Goal: Information Seeking & Learning: Learn about a topic

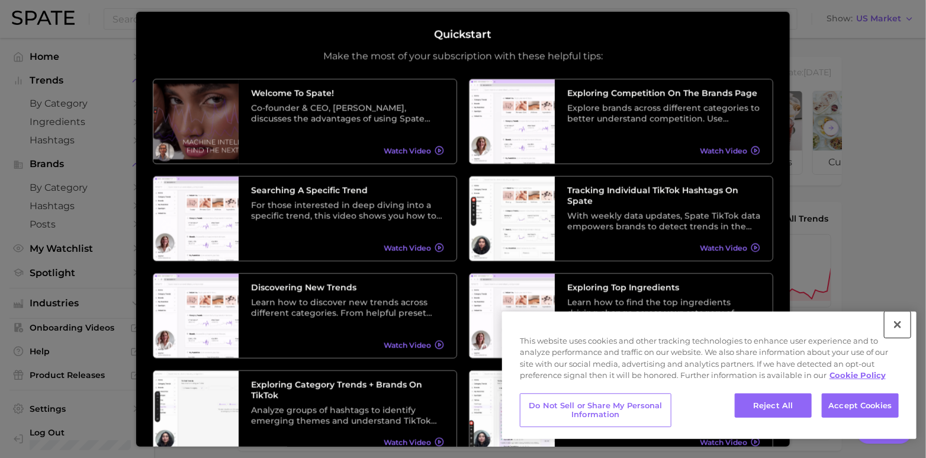
click at [899, 324] on button "Close" at bounding box center [897, 324] width 26 height 26
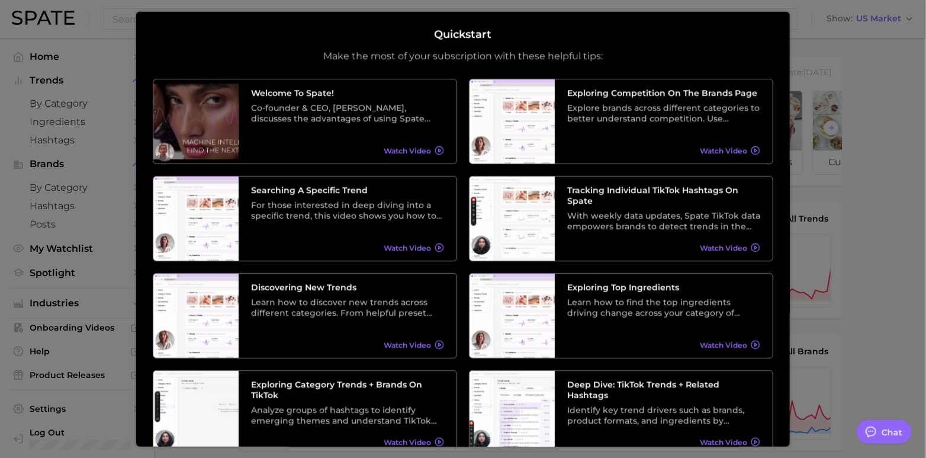
click at [186, 36] on div "Quickstart Make the most of your subscription with these helpful tips:" at bounding box center [463, 45] width 620 height 34
type textarea "x"
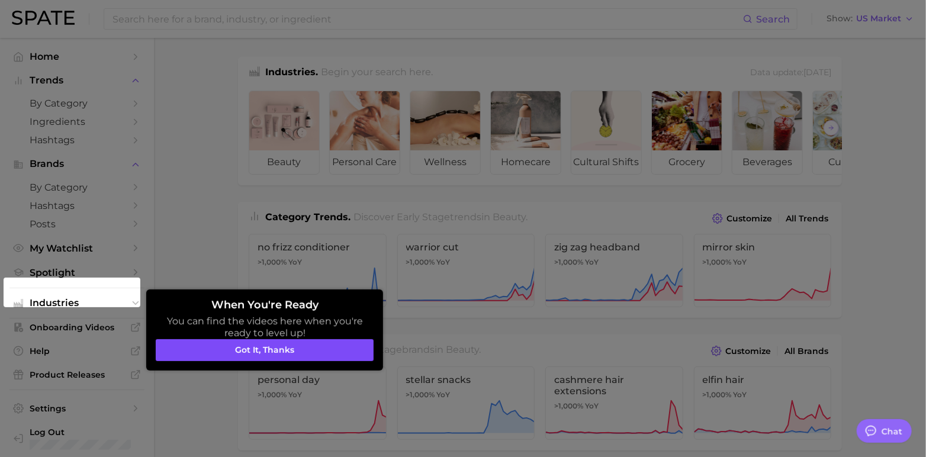
click at [254, 349] on button "Got it, thanks" at bounding box center [265, 350] width 218 height 22
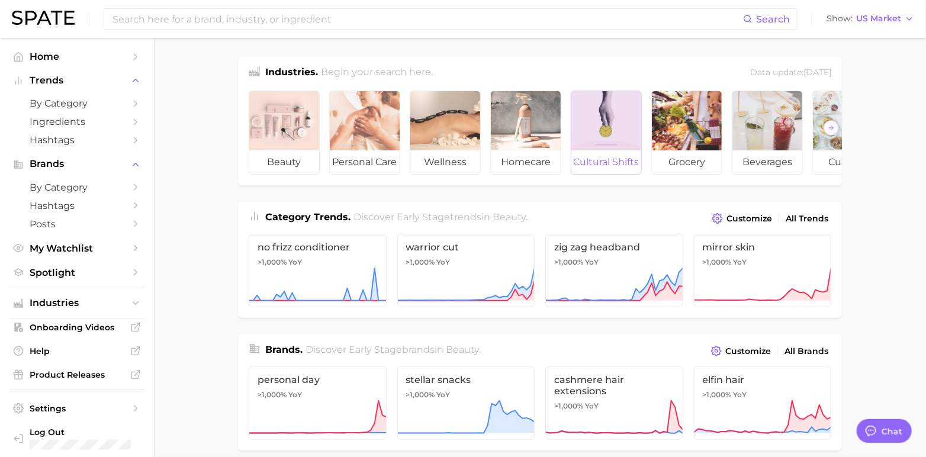
click at [610, 134] on div at bounding box center [606, 120] width 70 height 59
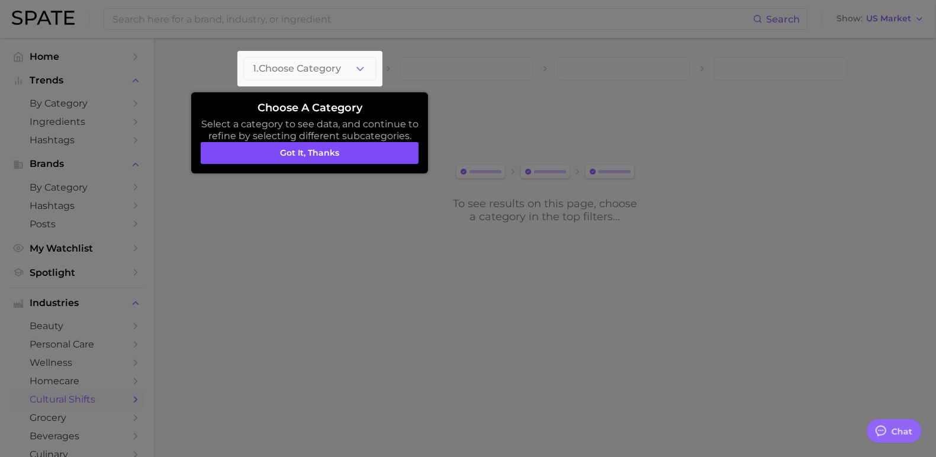
click at [317, 153] on button "Got it, thanks" at bounding box center [310, 153] width 218 height 22
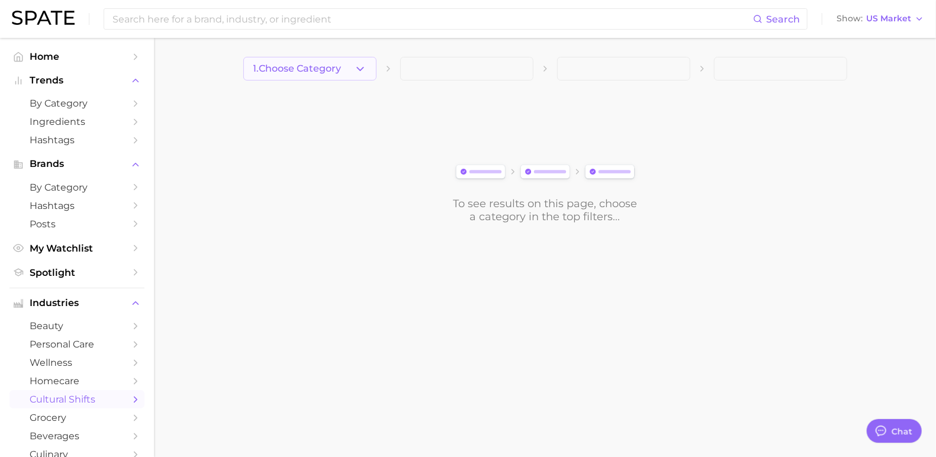
click at [328, 64] on span "1. Choose Category" at bounding box center [297, 68] width 88 height 11
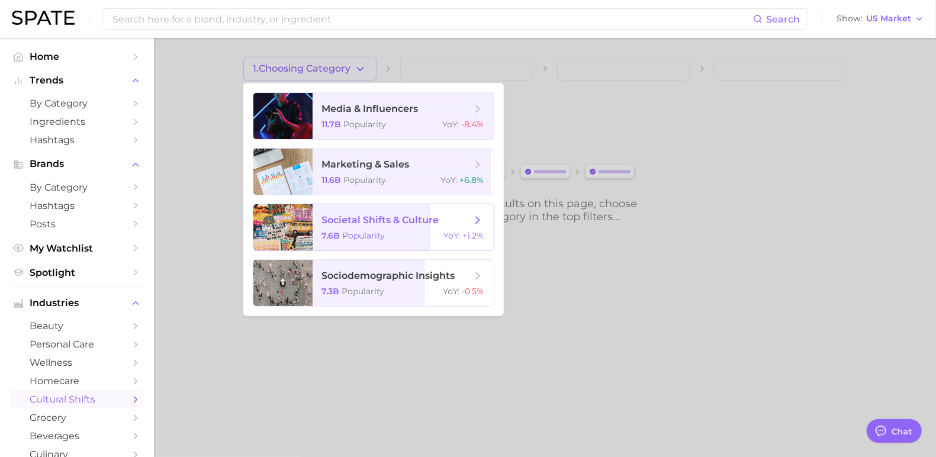
click at [367, 214] on span "societal shifts & culture" at bounding box center [380, 219] width 117 height 11
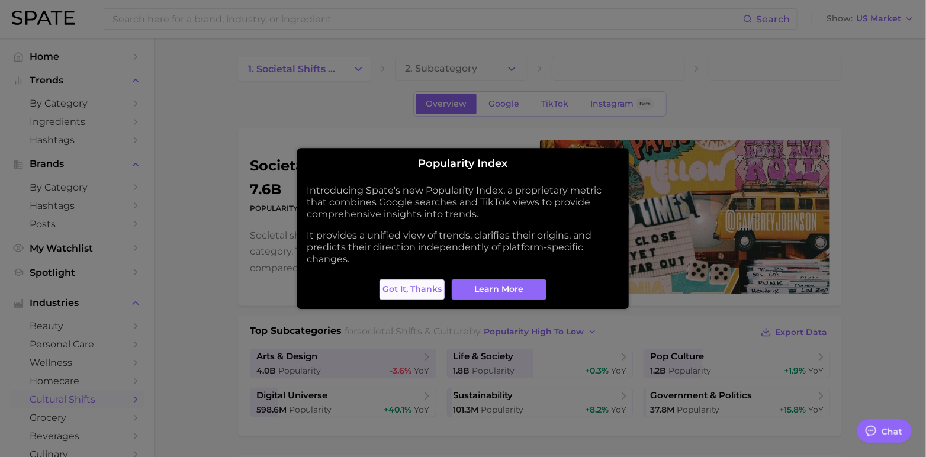
click at [408, 294] on button "Got it, thanks" at bounding box center [411, 289] width 65 height 20
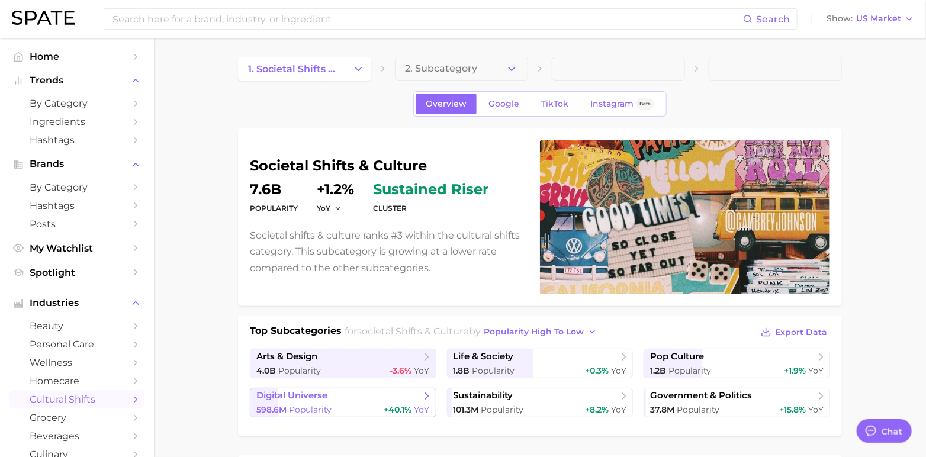
click at [352, 401] on link "digital universe 598.6m Popularity +40.1% YoY" at bounding box center [343, 403] width 186 height 30
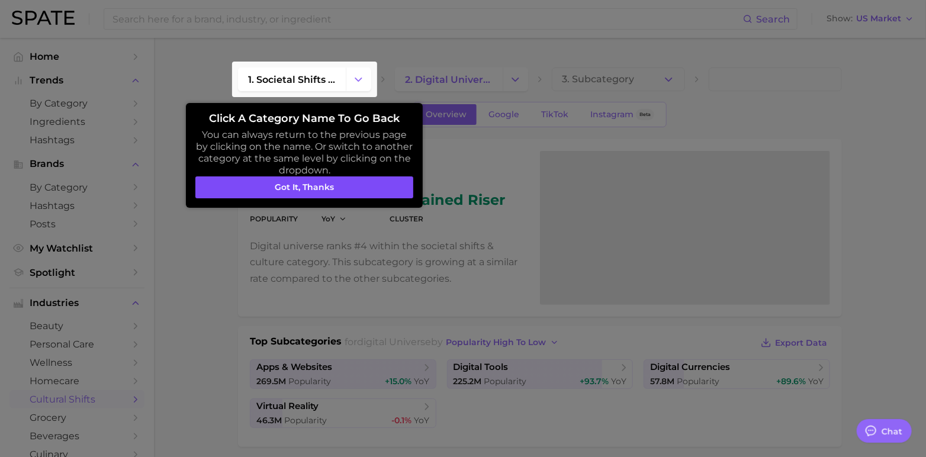
click at [246, 186] on button "Got it, thanks" at bounding box center [304, 187] width 218 height 22
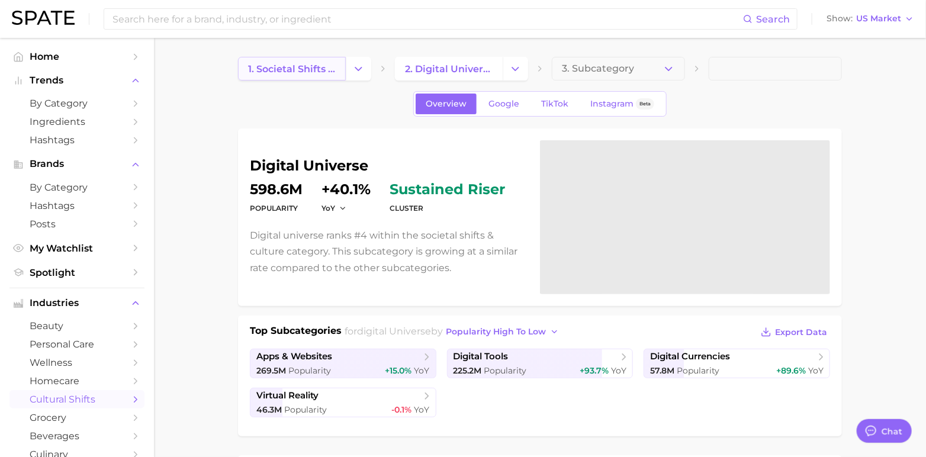
click at [315, 68] on span "1. societal shifts & culture" at bounding box center [292, 68] width 88 height 11
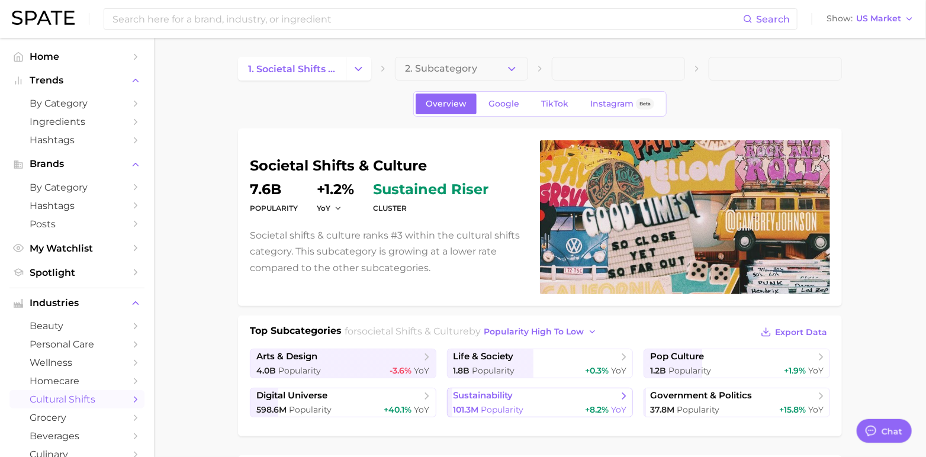
click at [492, 401] on link "sustainability 101.3m Popularity +8.2% YoY" at bounding box center [540, 403] width 186 height 30
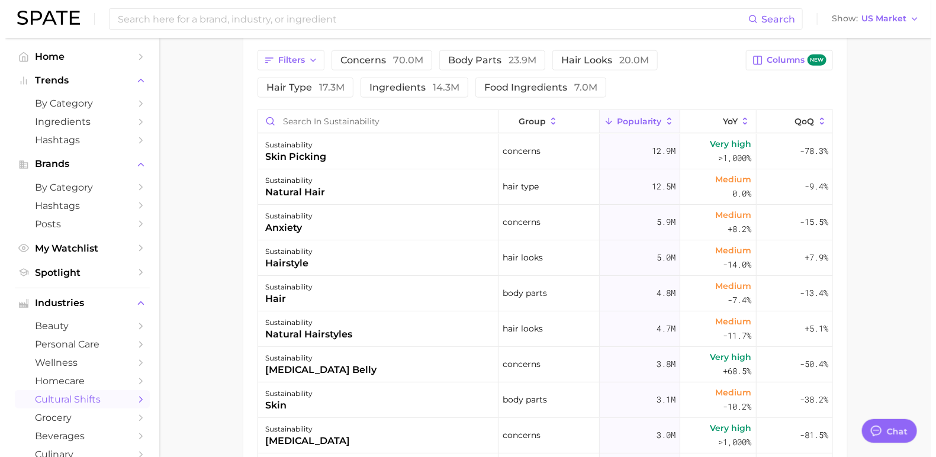
scroll to position [538, 0]
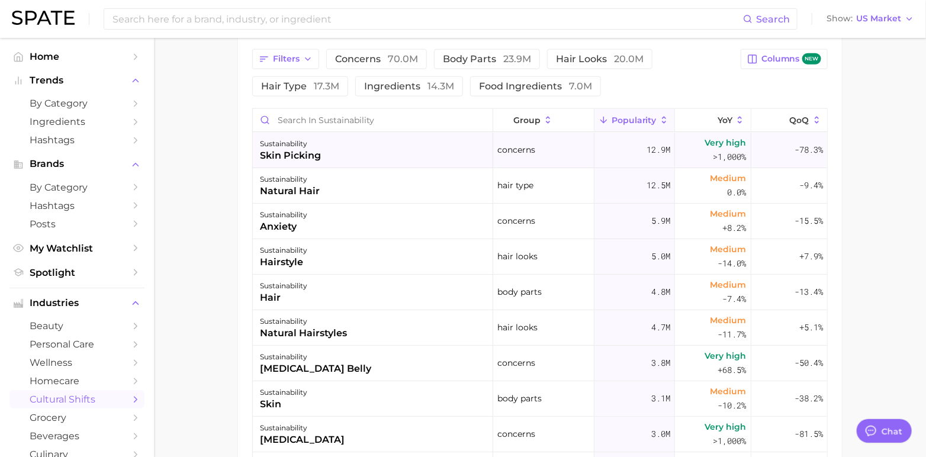
click at [296, 152] on div "skin picking" at bounding box center [290, 156] width 61 height 14
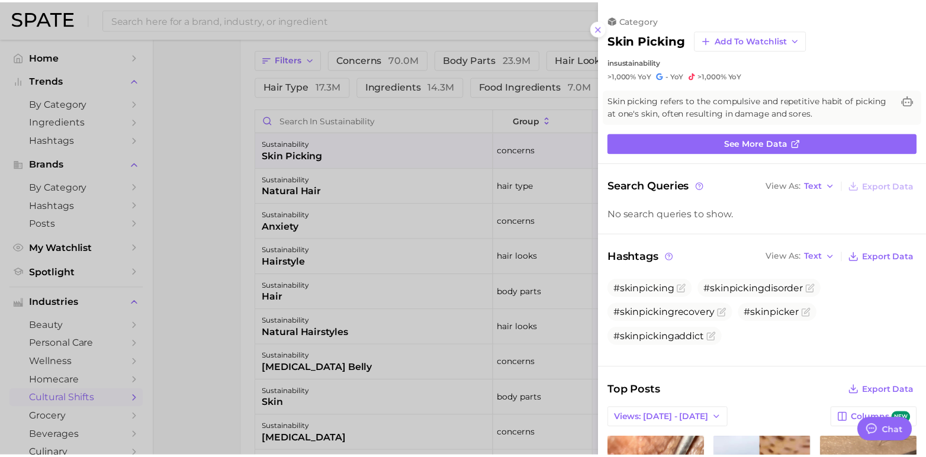
scroll to position [0, 0]
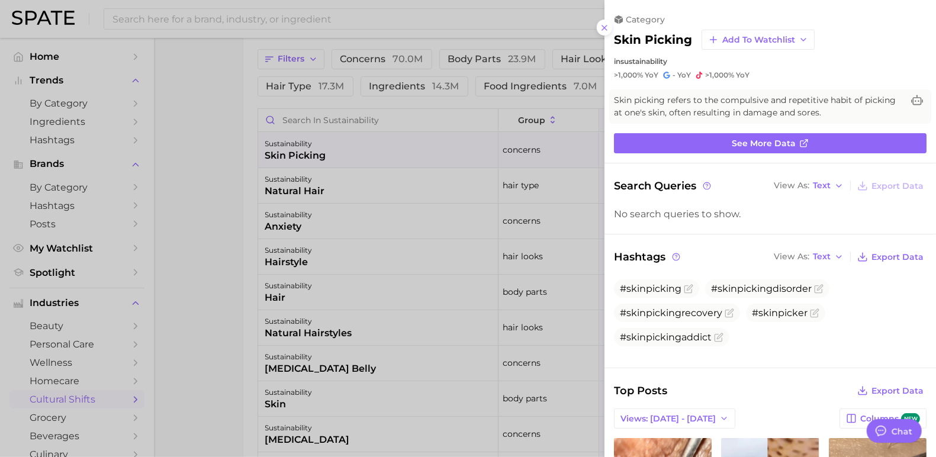
click at [218, 191] on div at bounding box center [468, 228] width 936 height 457
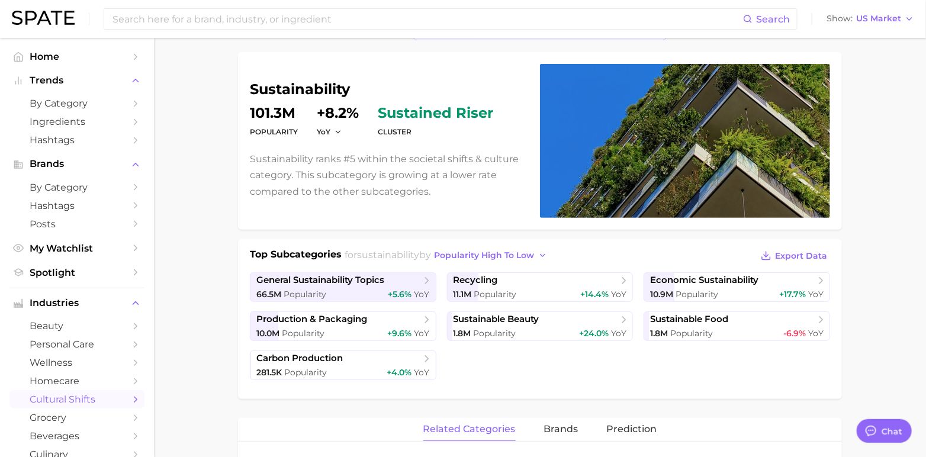
scroll to position [76, 0]
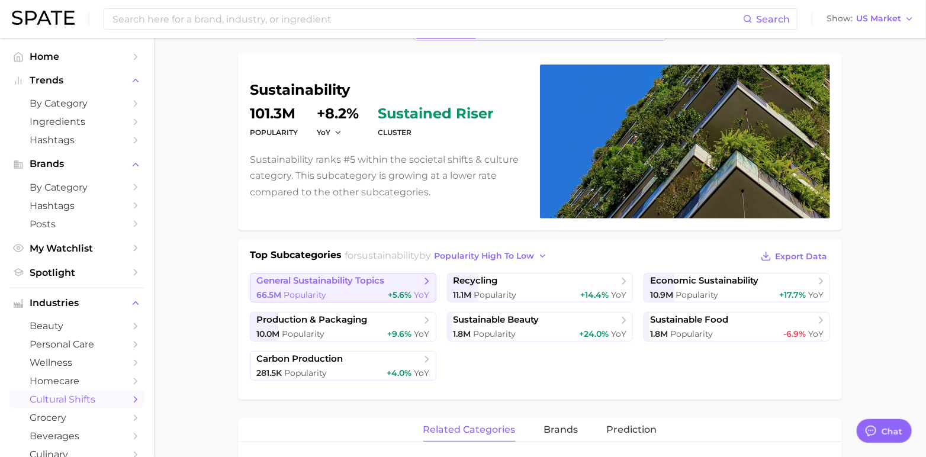
click at [352, 285] on span "general sustainability topics" at bounding box center [320, 280] width 128 height 11
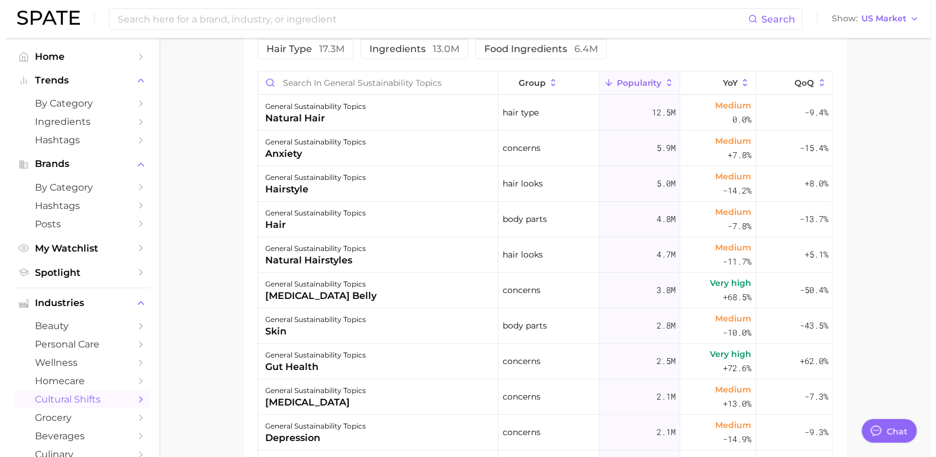
scroll to position [593, 0]
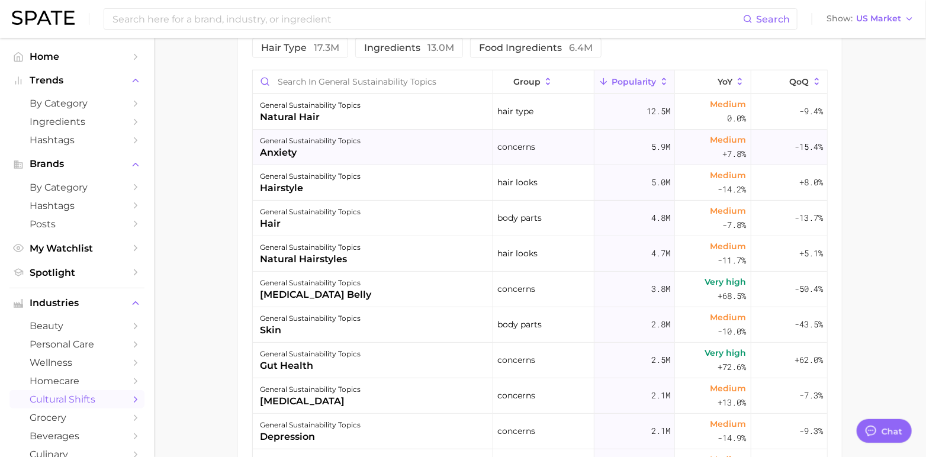
click at [382, 146] on div "general sustainability topics anxiety" at bounding box center [373, 148] width 240 height 36
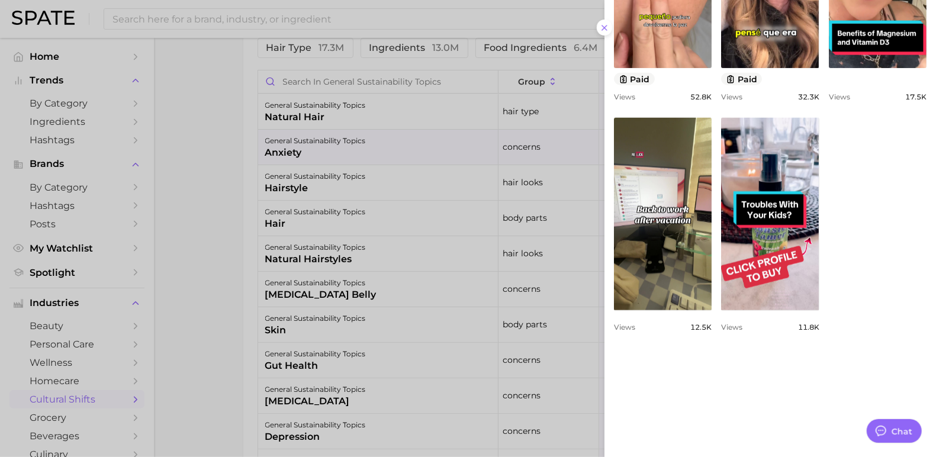
scroll to position [0, 0]
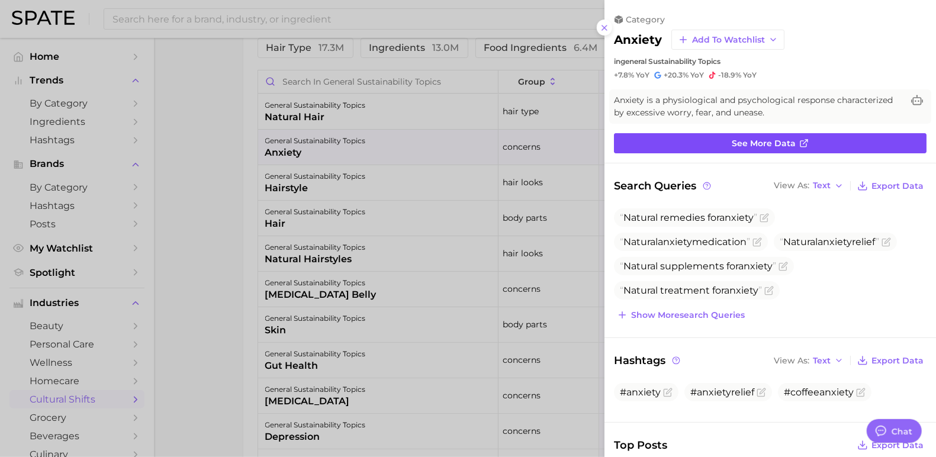
click at [745, 136] on link "See more data" at bounding box center [770, 143] width 313 height 20
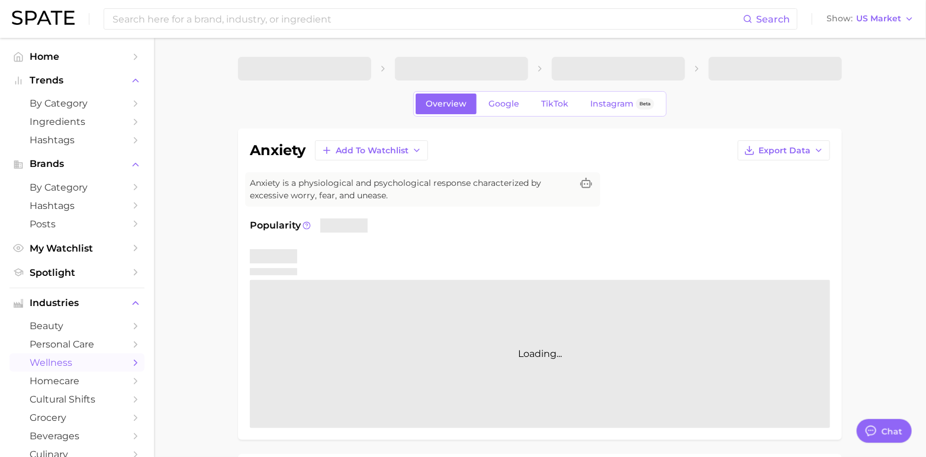
type textarea "x"
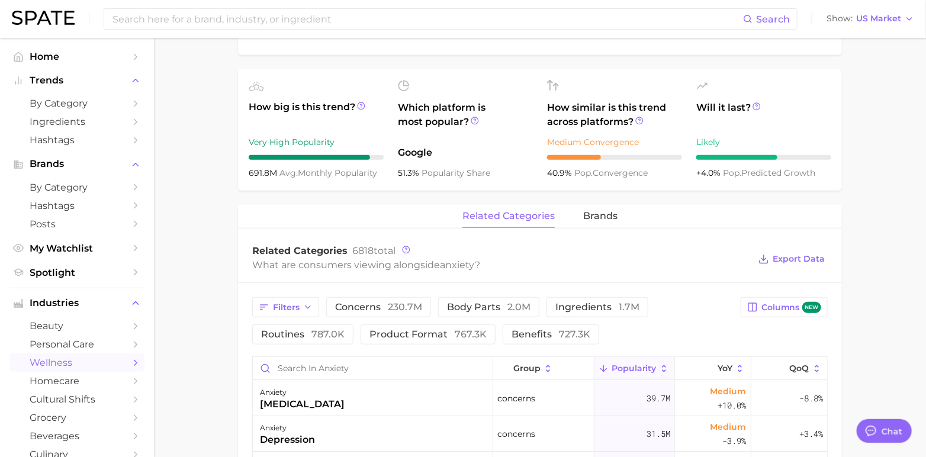
scroll to position [384, 0]
click at [639, 121] on icon at bounding box center [639, 120] width 8 height 8
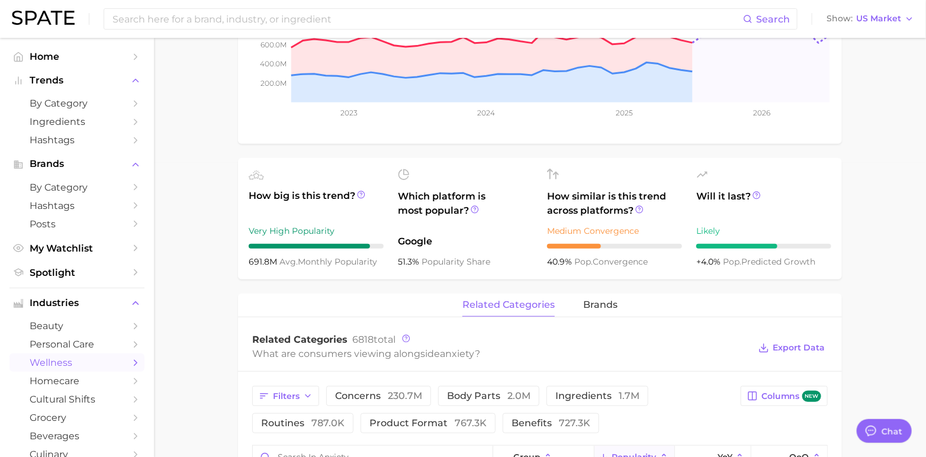
scroll to position [294, 0]
click at [637, 209] on icon at bounding box center [639, 210] width 8 height 8
click at [220, 301] on main "1. mental health & mind 2. mental health concerns 3. anxiety concerns 4. anxiet…" at bounding box center [540, 360] width 772 height 1232
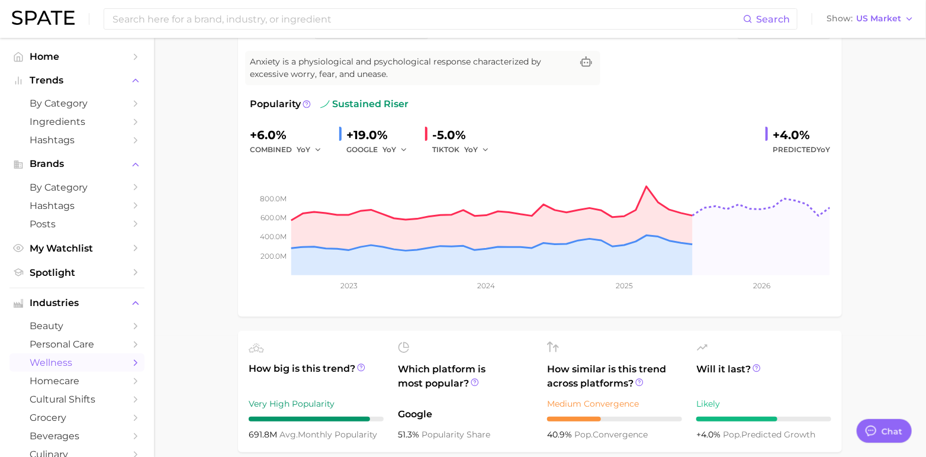
scroll to position [0, 0]
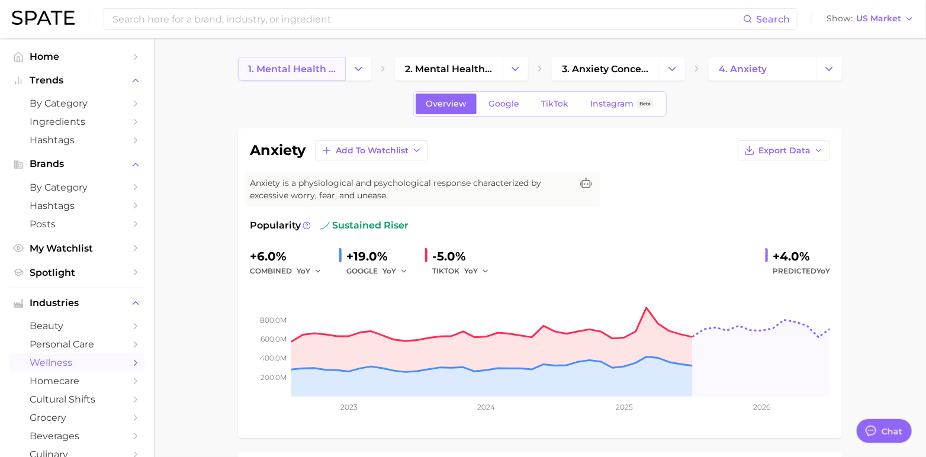
click at [317, 64] on span "1. mental health & mind" at bounding box center [292, 68] width 88 height 11
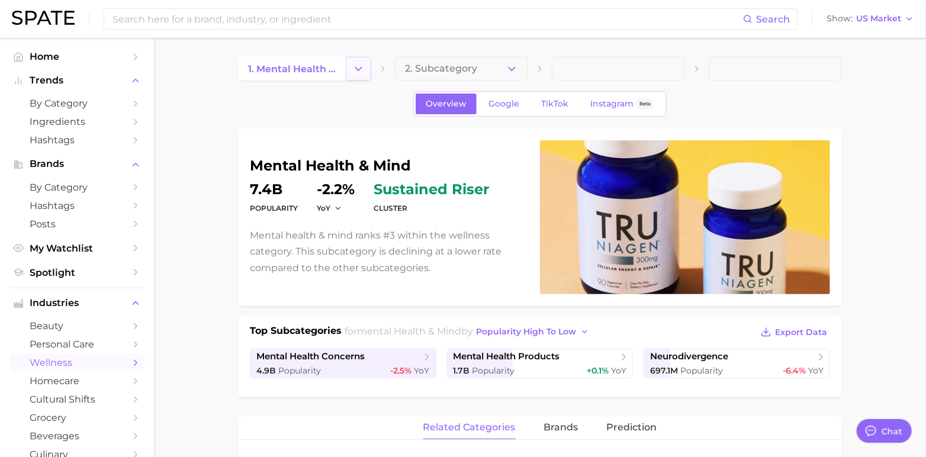
click at [357, 66] on icon "Change Category" at bounding box center [358, 69] width 12 height 12
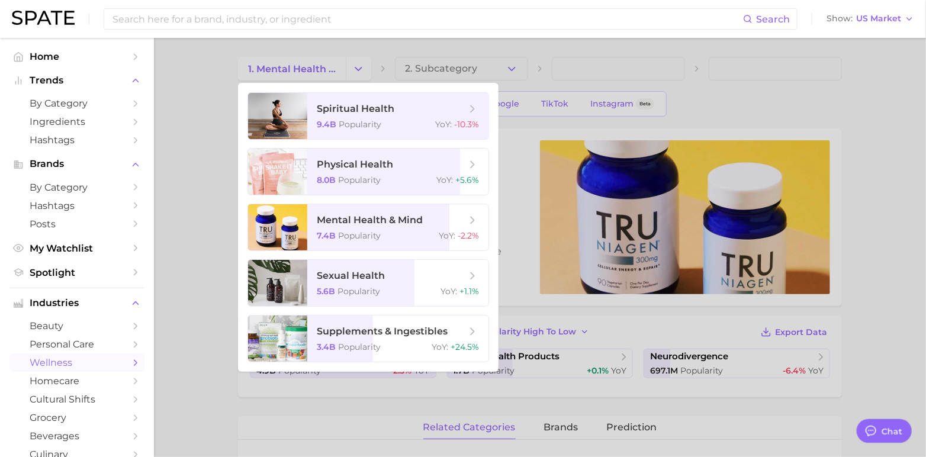
click at [194, 195] on div at bounding box center [463, 228] width 926 height 457
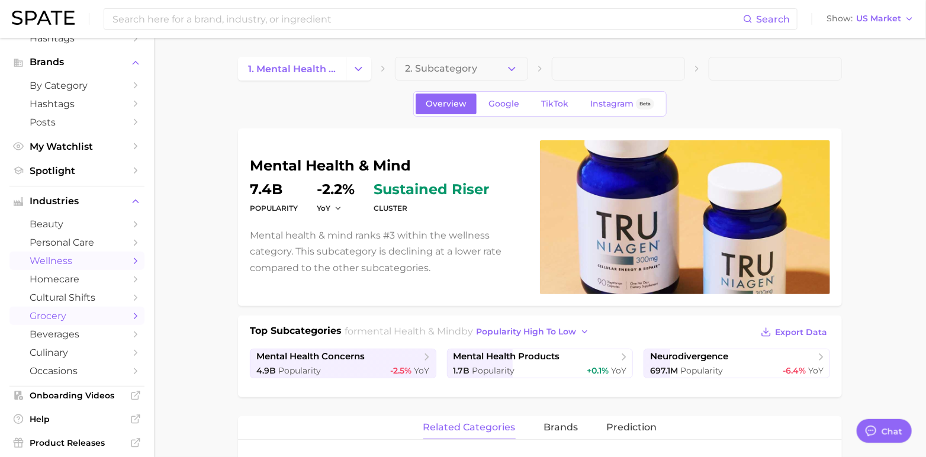
scroll to position [180, 0]
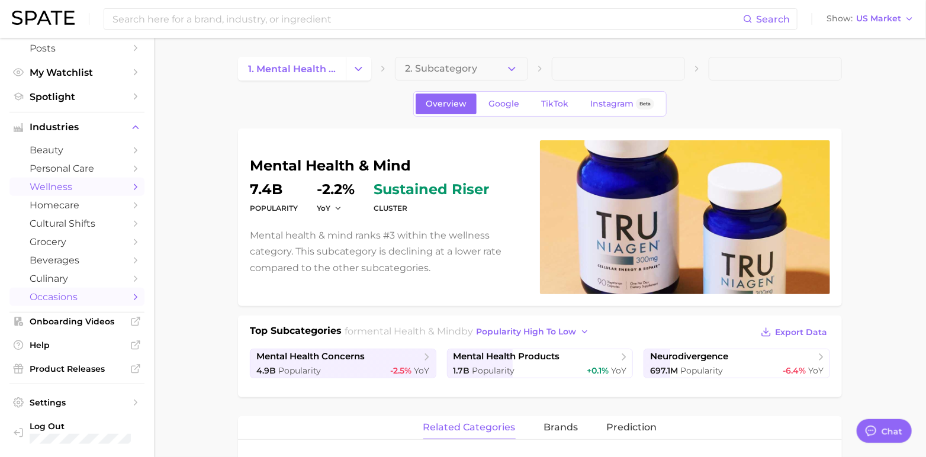
click at [62, 300] on span "occasions" at bounding box center [77, 296] width 95 height 11
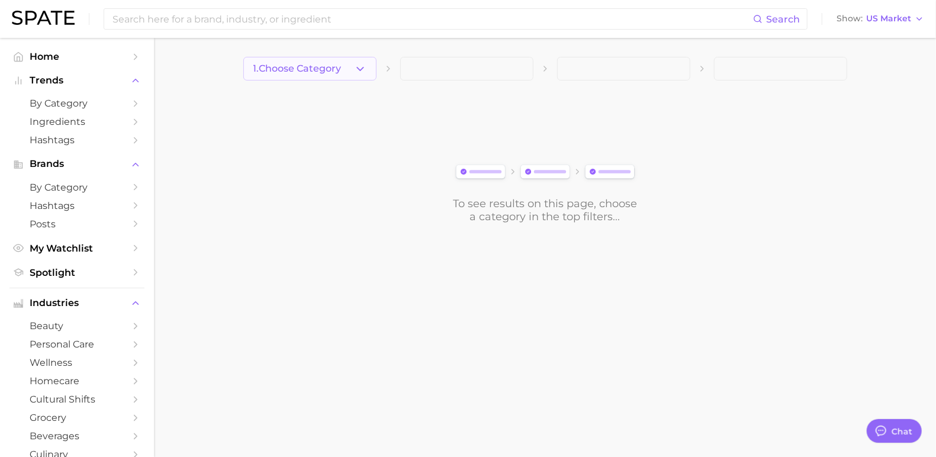
click at [346, 65] on button "1. Choose Category" at bounding box center [309, 69] width 133 height 24
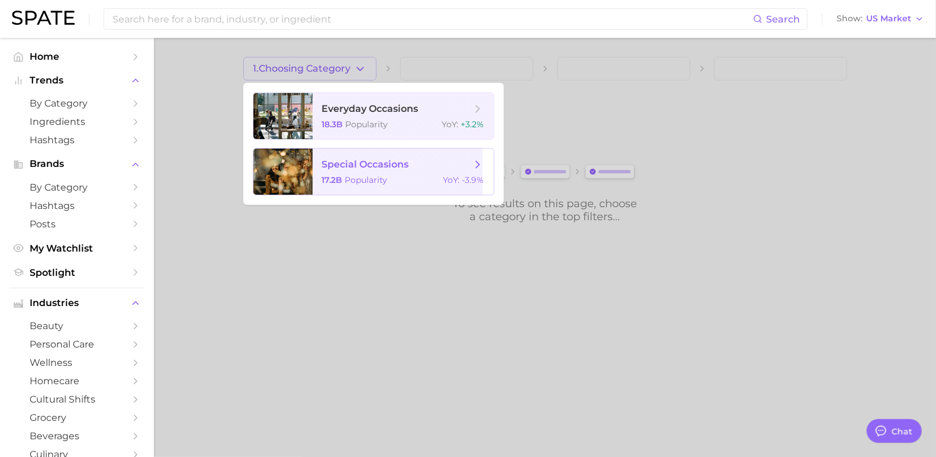
click at [385, 169] on span "special occasions" at bounding box center [365, 164] width 87 height 11
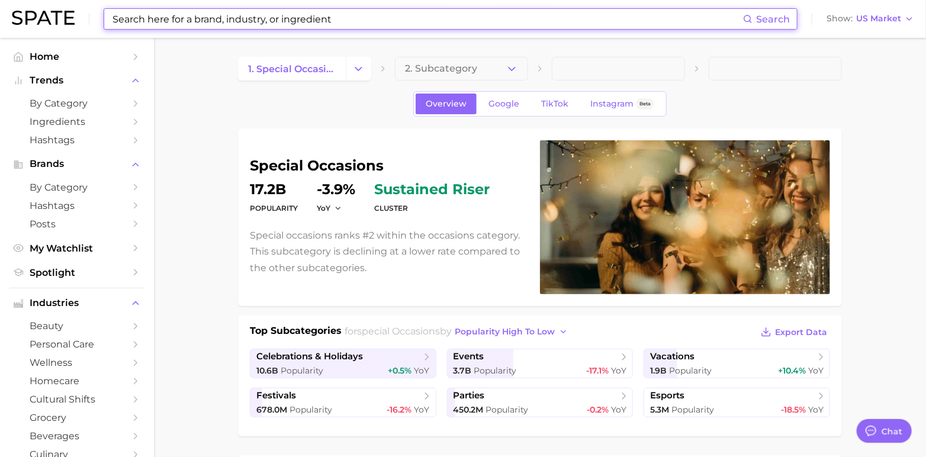
click at [247, 13] on input at bounding box center [427, 19] width 632 height 20
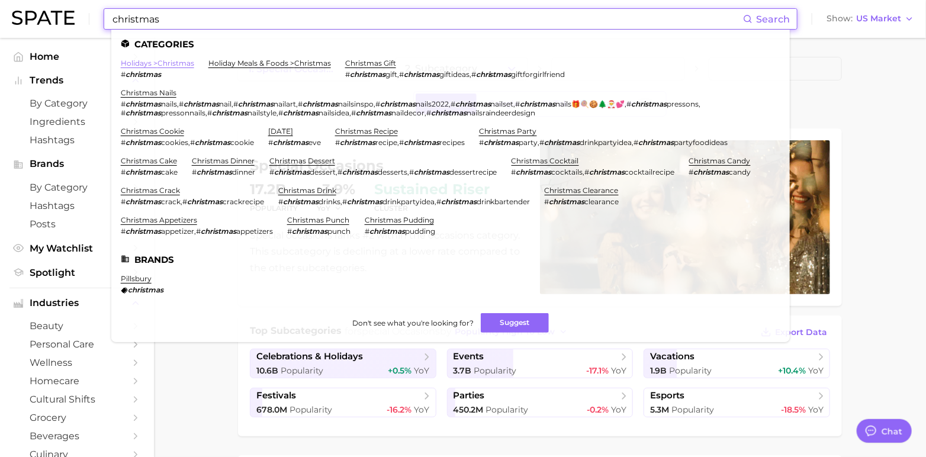
type input "christmas"
click at [178, 65] on link "holidays > christmas" at bounding box center [157, 63] width 73 height 9
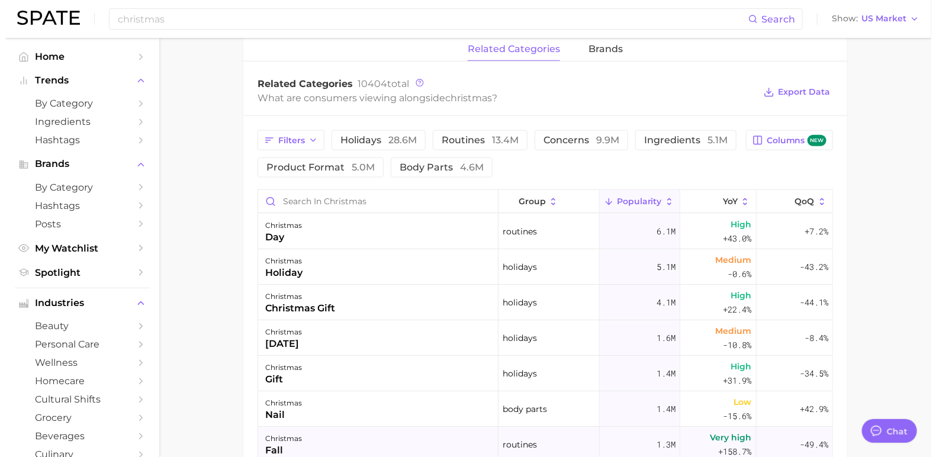
scroll to position [550, 0]
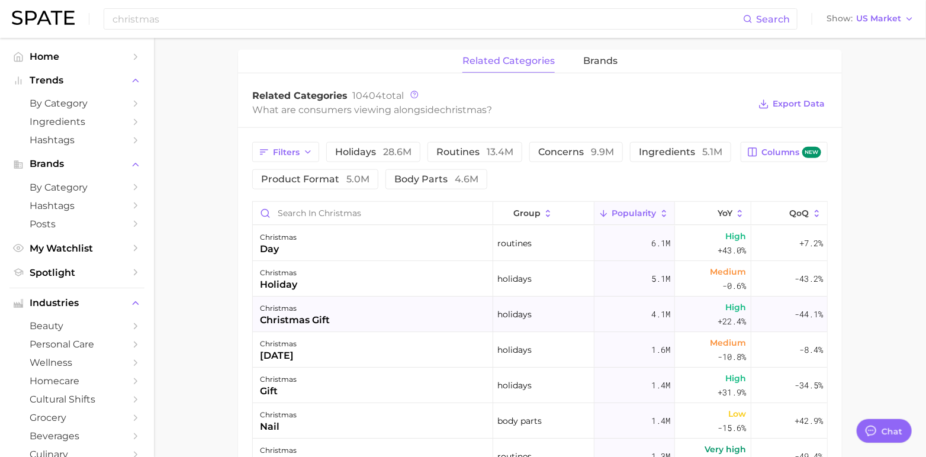
click at [393, 314] on div "christmas christmas gift" at bounding box center [373, 315] width 240 height 36
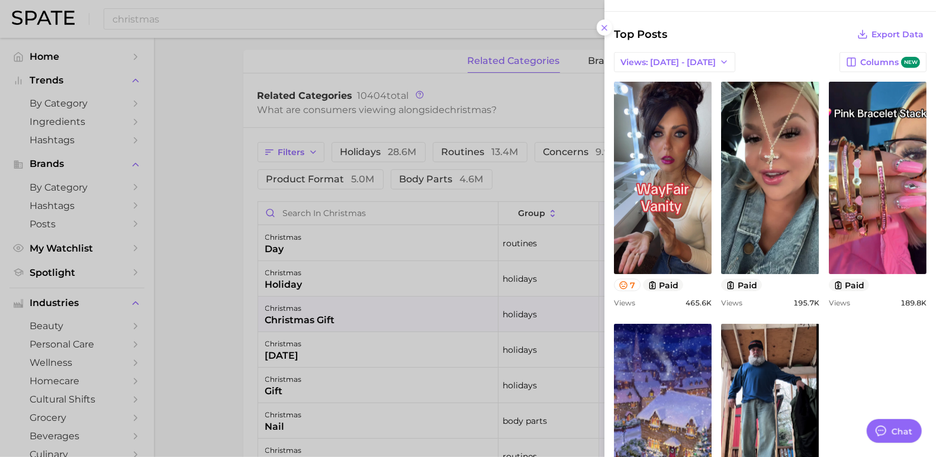
scroll to position [0, 0]
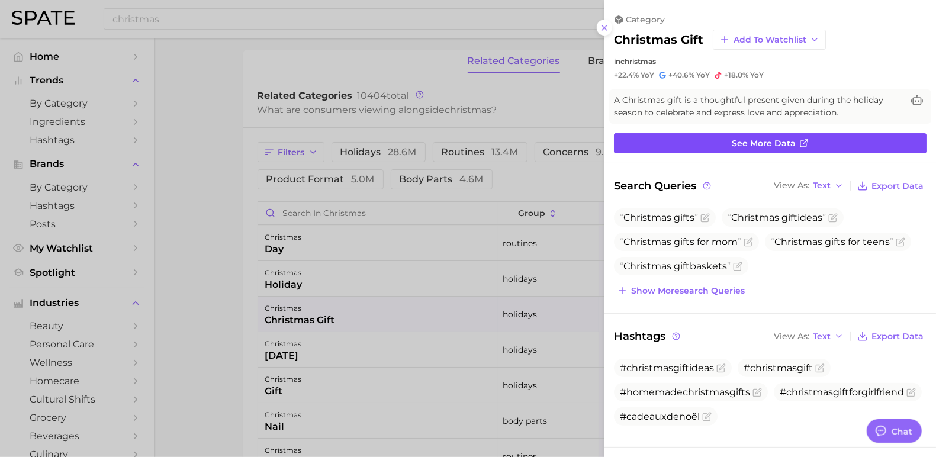
click at [732, 140] on span "See more data" at bounding box center [764, 143] width 64 height 10
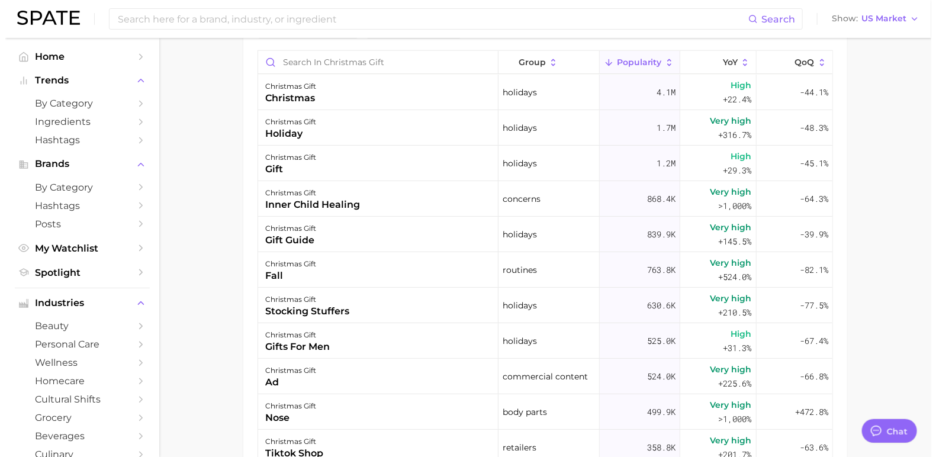
scroll to position [690, 0]
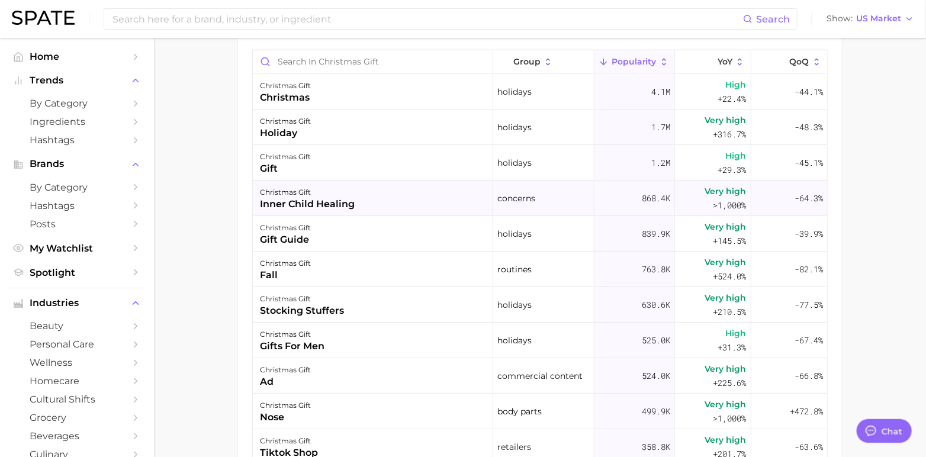
click at [365, 197] on div "christmas gift inner child healing" at bounding box center [373, 199] width 240 height 36
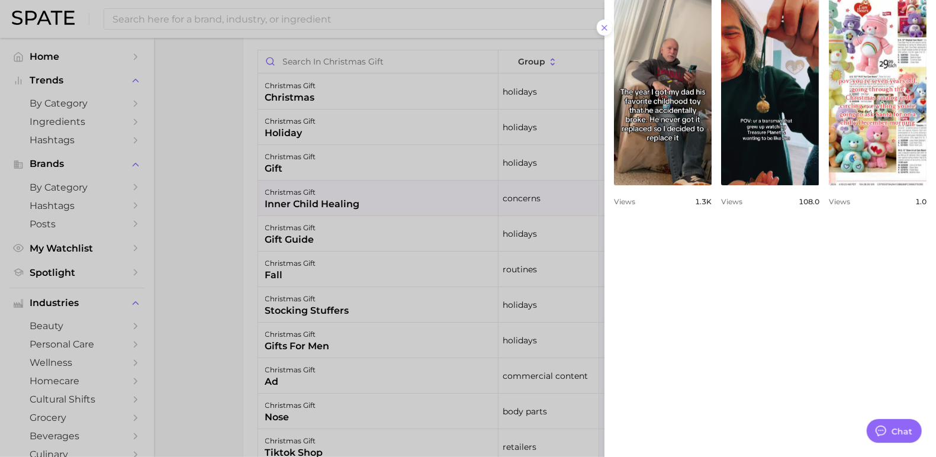
scroll to position [0, 0]
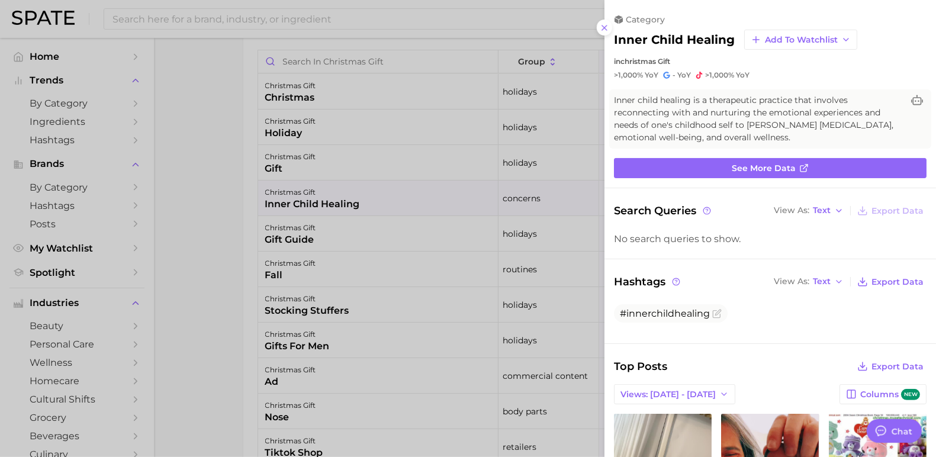
click at [226, 215] on div at bounding box center [468, 228] width 936 height 457
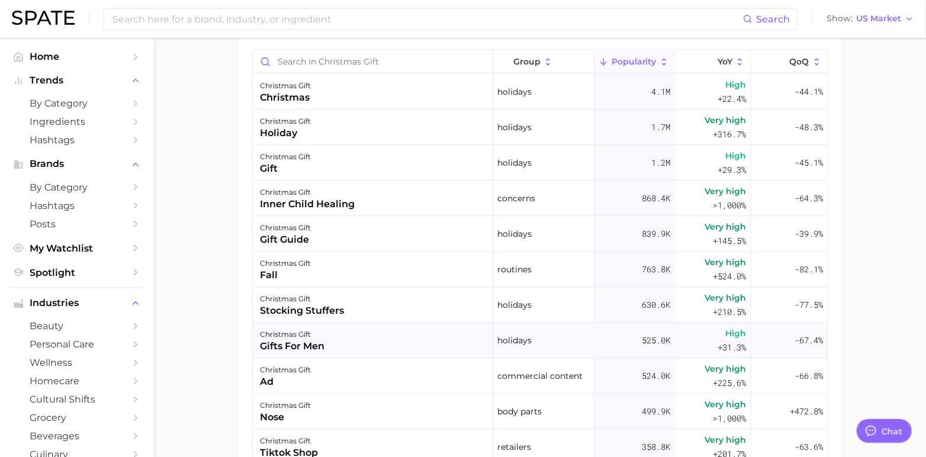
click at [375, 349] on div "christmas gift gifts for men" at bounding box center [373, 341] width 240 height 36
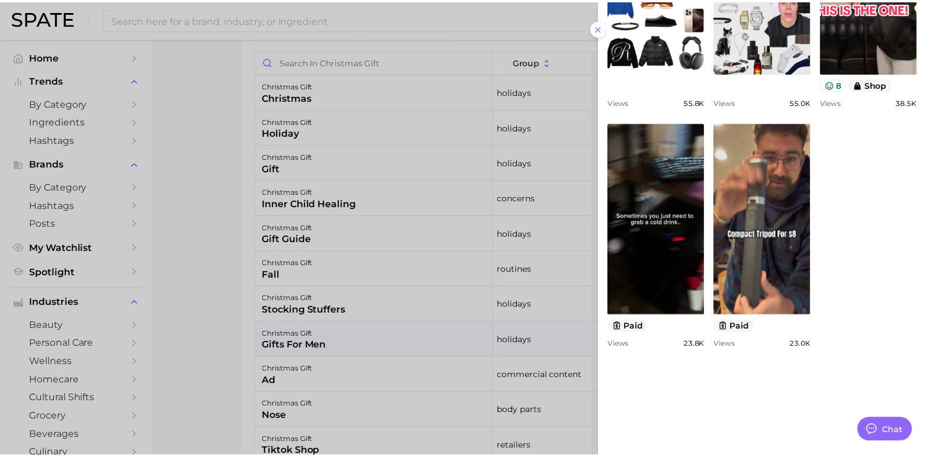
scroll to position [612, 0]
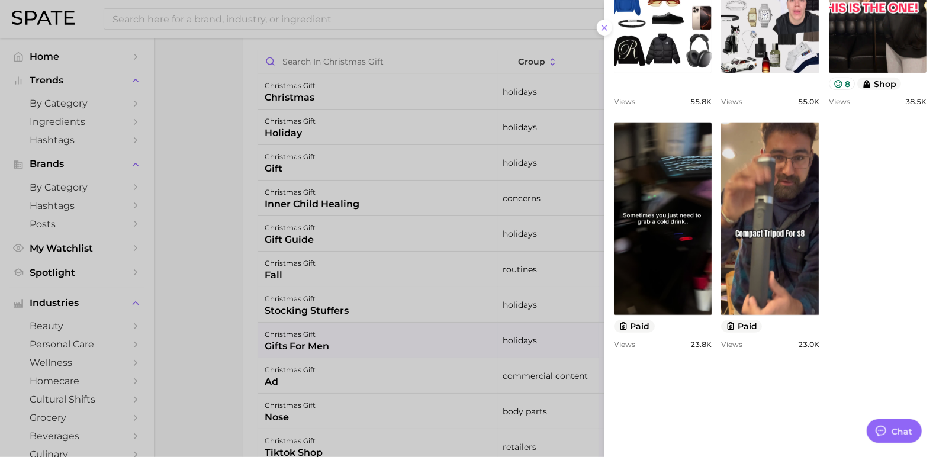
click at [232, 170] on div at bounding box center [468, 228] width 936 height 457
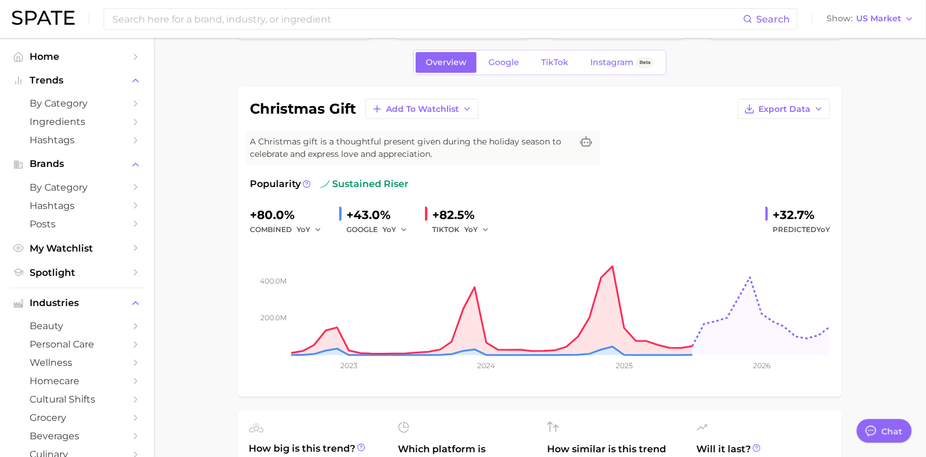
scroll to position [0, 0]
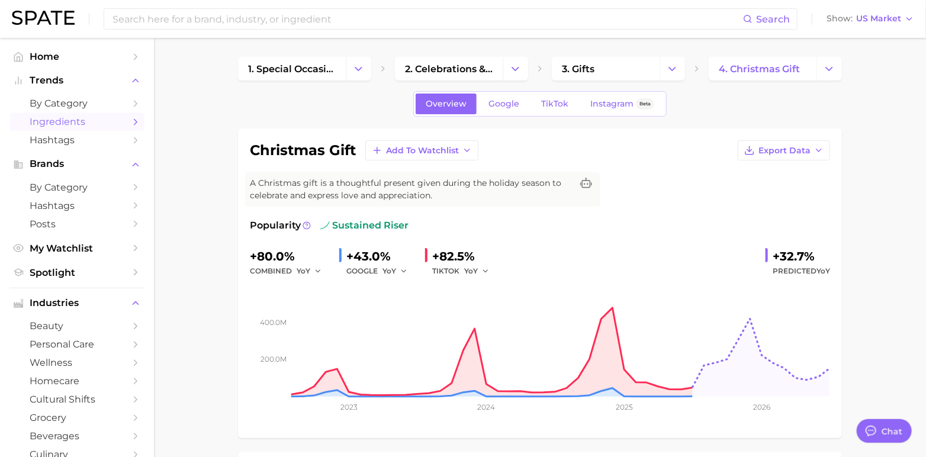
click at [127, 117] on link "Ingredients" at bounding box center [76, 121] width 135 height 18
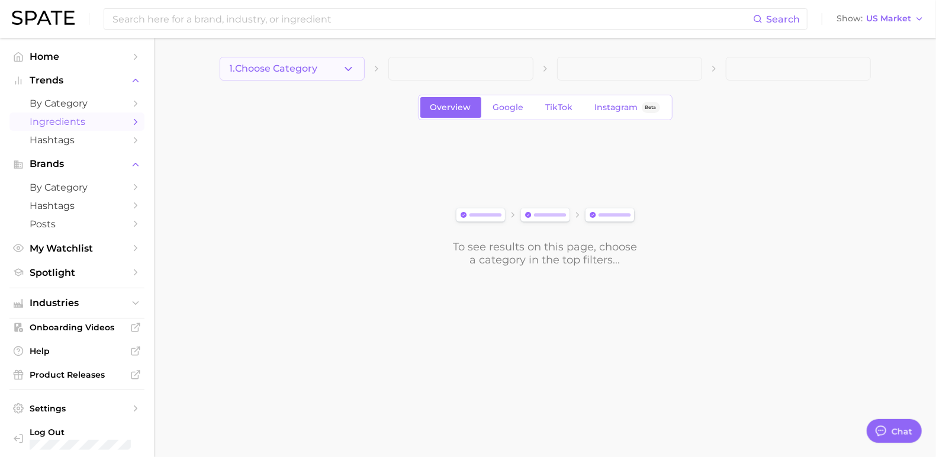
click at [282, 65] on span "1. Choose Category" at bounding box center [274, 68] width 88 height 11
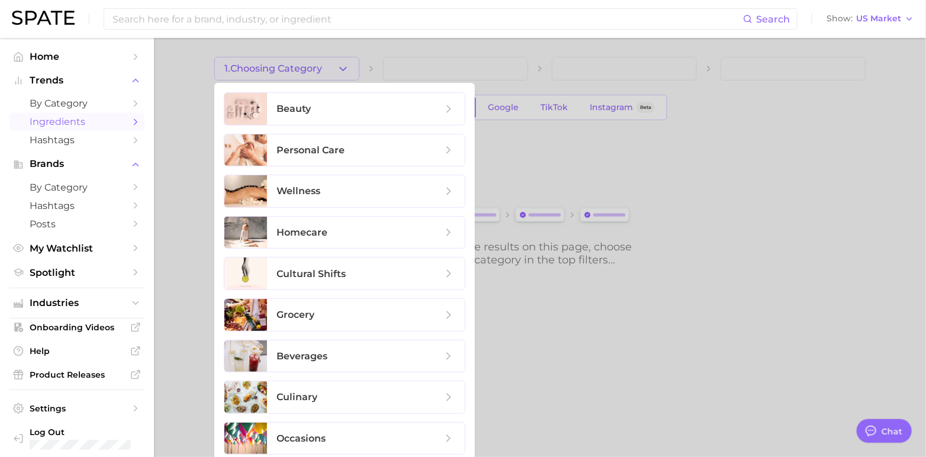
scroll to position [5, 0]
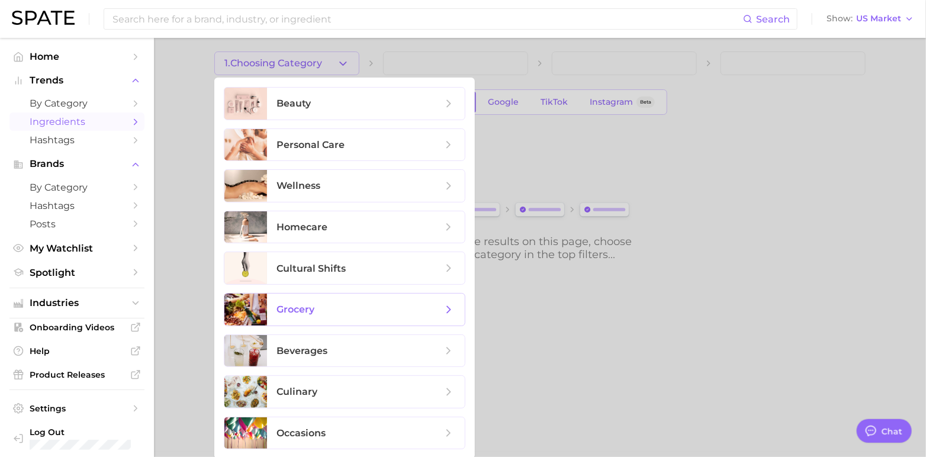
click at [349, 313] on span "grocery" at bounding box center [359, 309] width 166 height 13
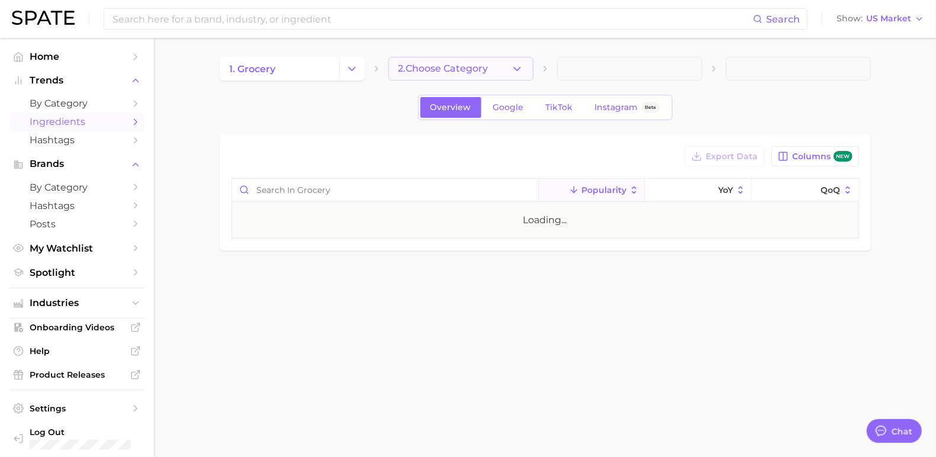
click at [469, 68] on span "2. Choose Category" at bounding box center [443, 68] width 90 height 11
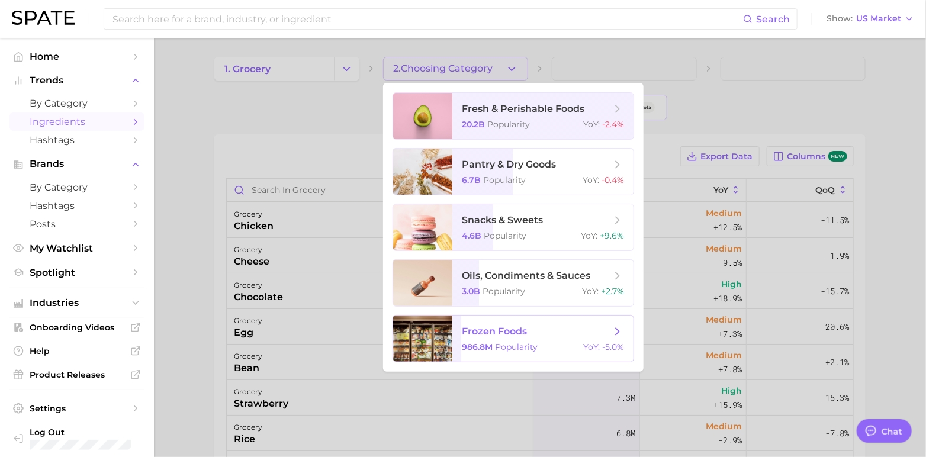
click at [526, 320] on span "frozen foods 986.8m Popularity YoY : -5.0%" at bounding box center [542, 338] width 181 height 46
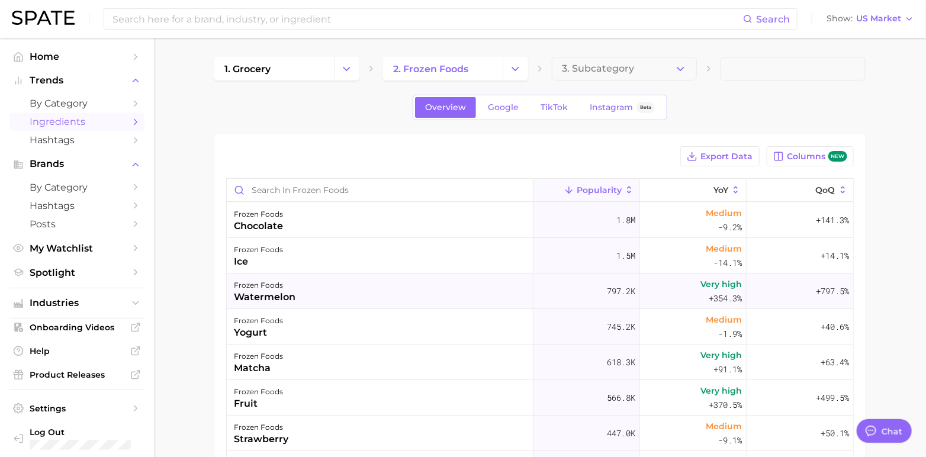
click at [420, 289] on div "frozen foods watermelon" at bounding box center [380, 291] width 307 height 36
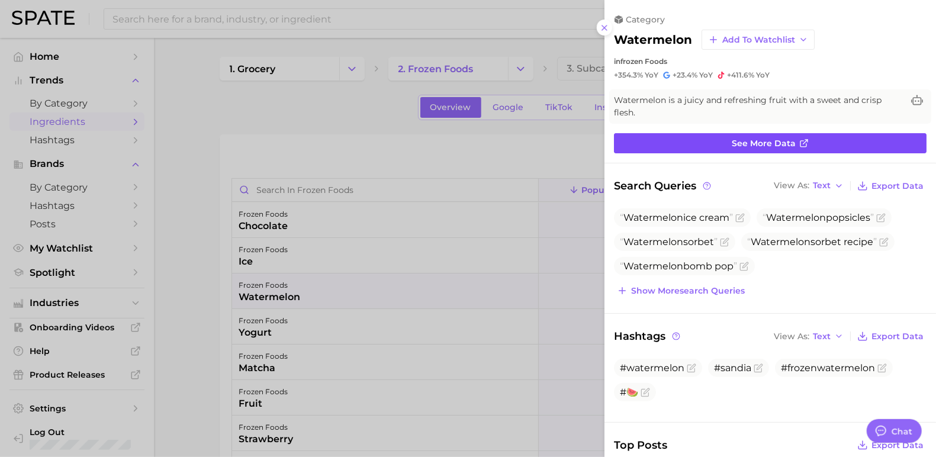
click at [732, 134] on link "See more data" at bounding box center [770, 143] width 313 height 20
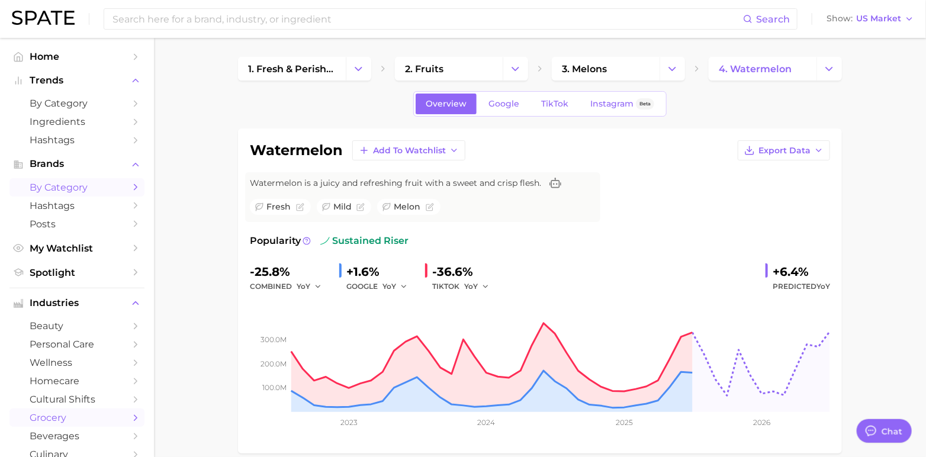
click at [130, 188] on icon "Sidebar" at bounding box center [135, 187] width 11 height 11
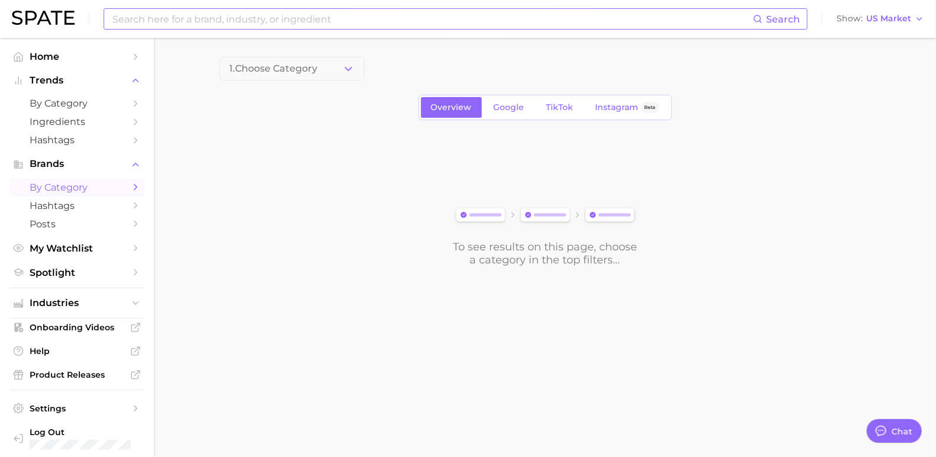
click at [189, 17] on input at bounding box center [432, 19] width 642 height 20
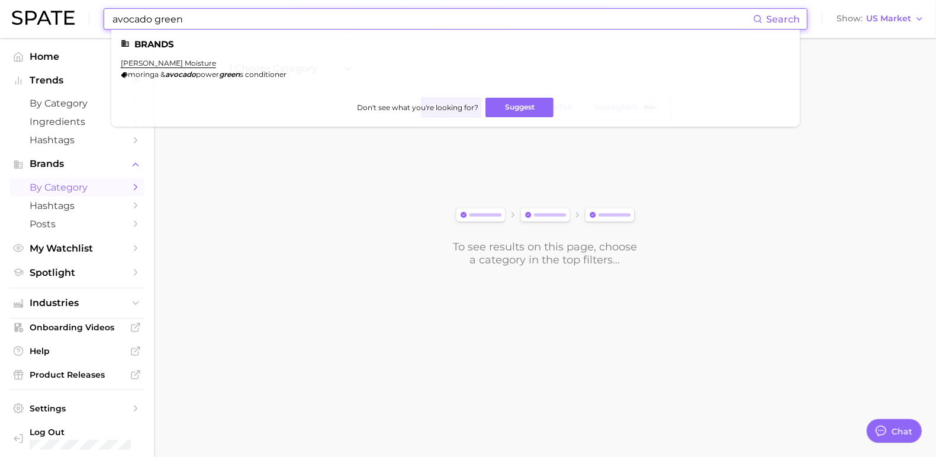
click at [160, 22] on input "avocado green" at bounding box center [432, 19] width 642 height 20
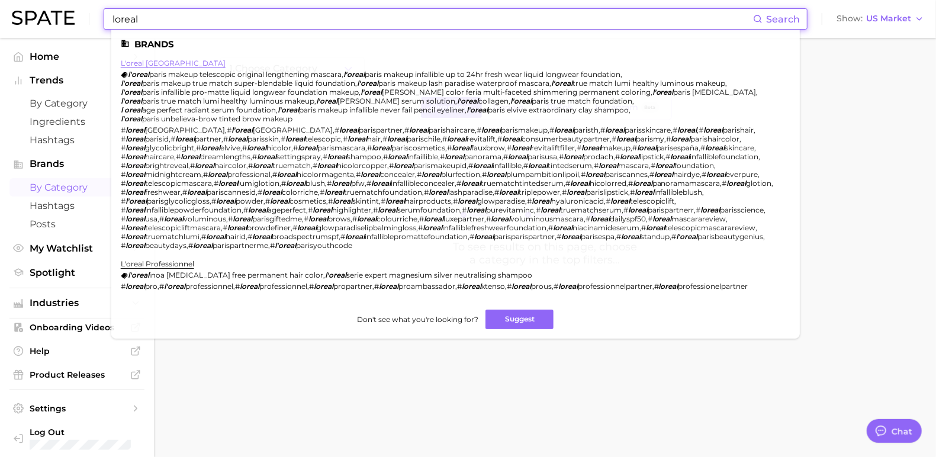
type input "loreal"
click at [147, 60] on link "l'oreal [GEOGRAPHIC_DATA]" at bounding box center [173, 63] width 105 height 9
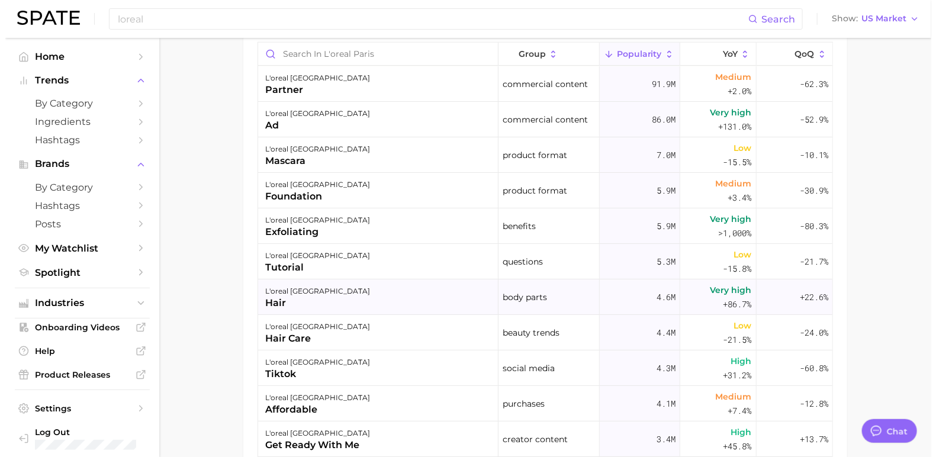
scroll to position [633, 0]
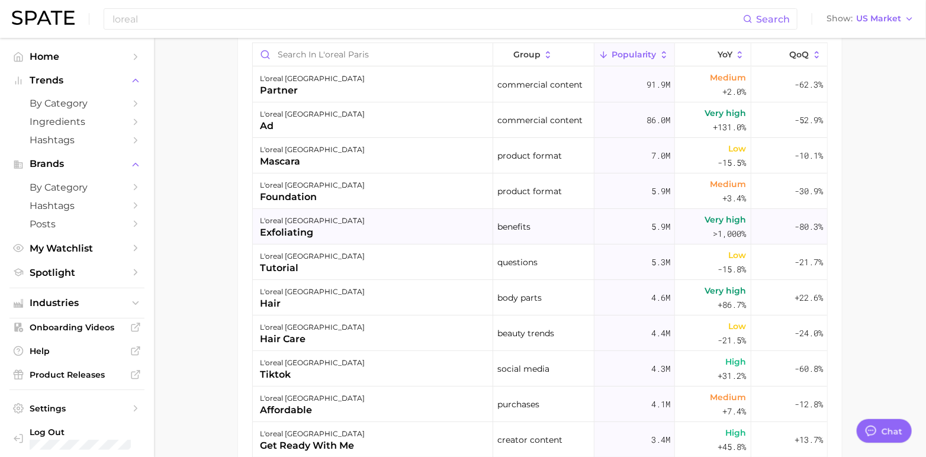
click at [394, 226] on div "l'oreal paris exfoliating" at bounding box center [373, 227] width 240 height 36
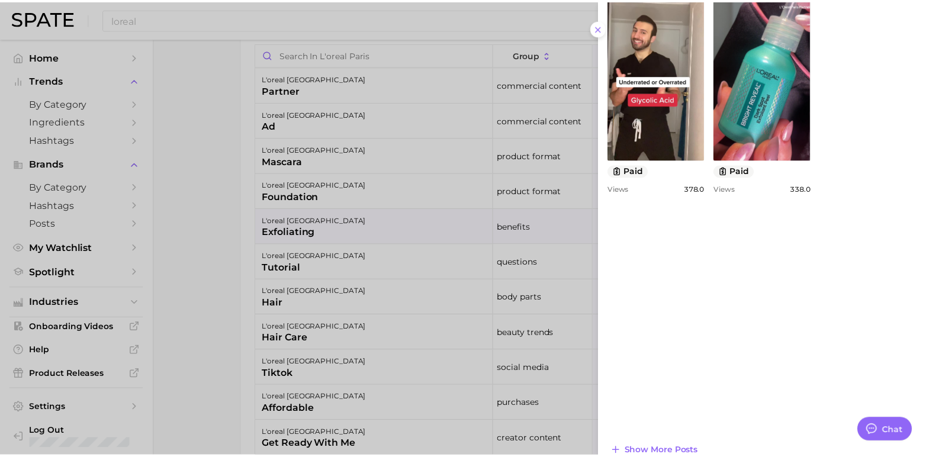
scroll to position [848, 0]
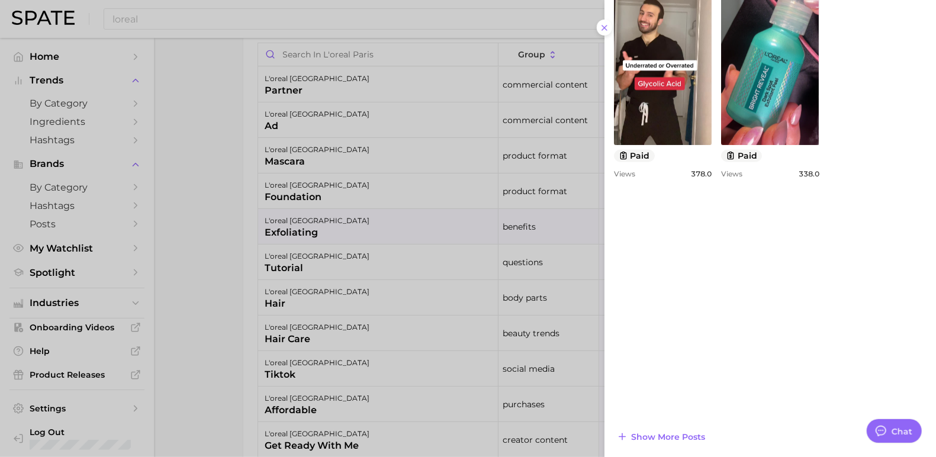
click at [199, 240] on div at bounding box center [468, 228] width 936 height 457
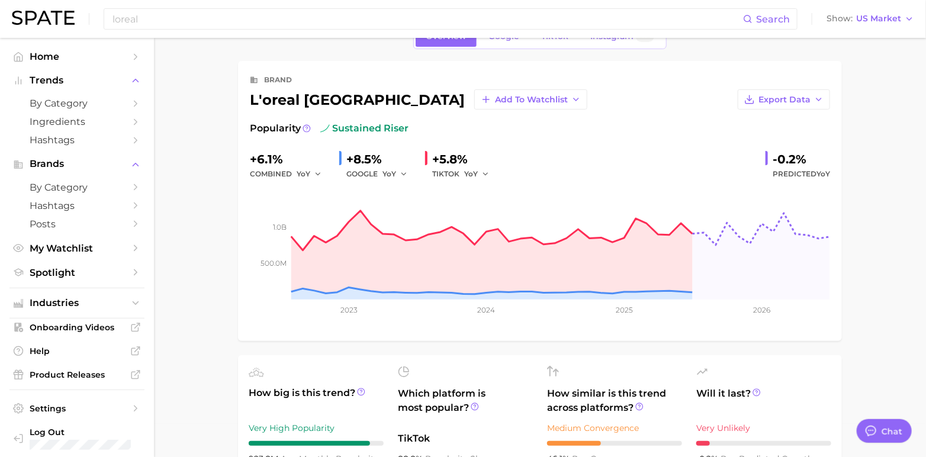
scroll to position [0, 0]
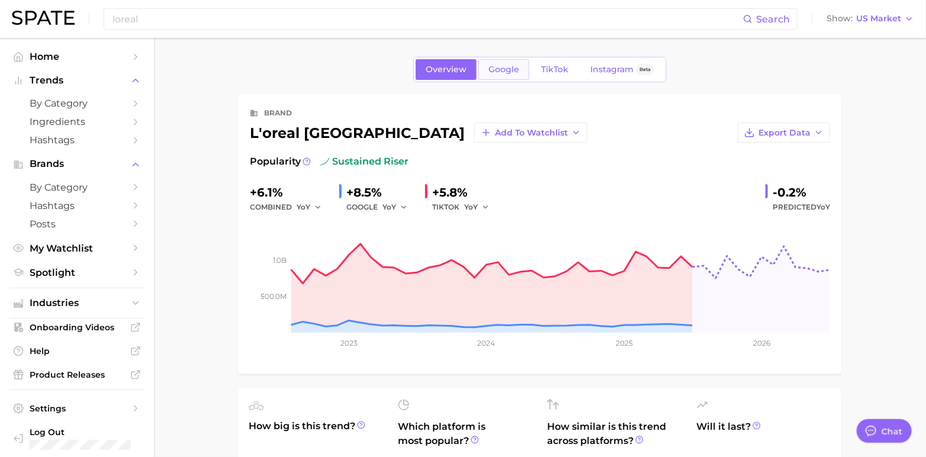
click at [503, 66] on span "Google" at bounding box center [503, 70] width 31 height 10
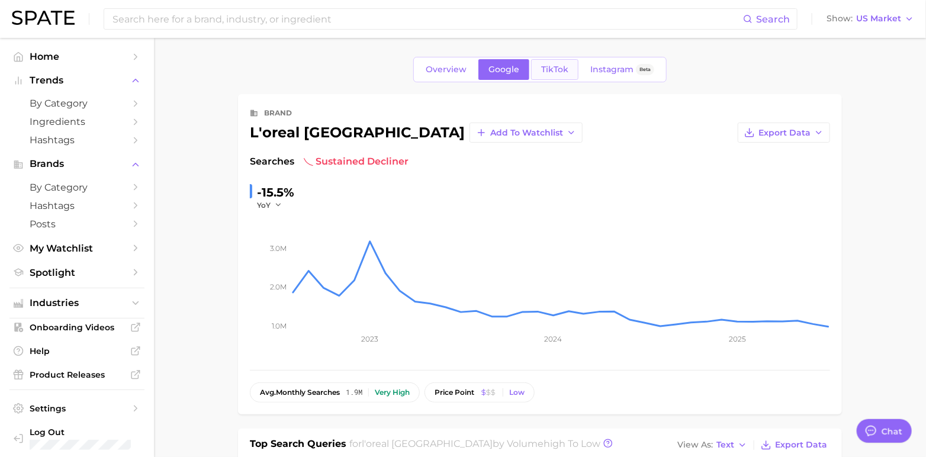
click at [554, 68] on span "TikTok" at bounding box center [554, 70] width 27 height 10
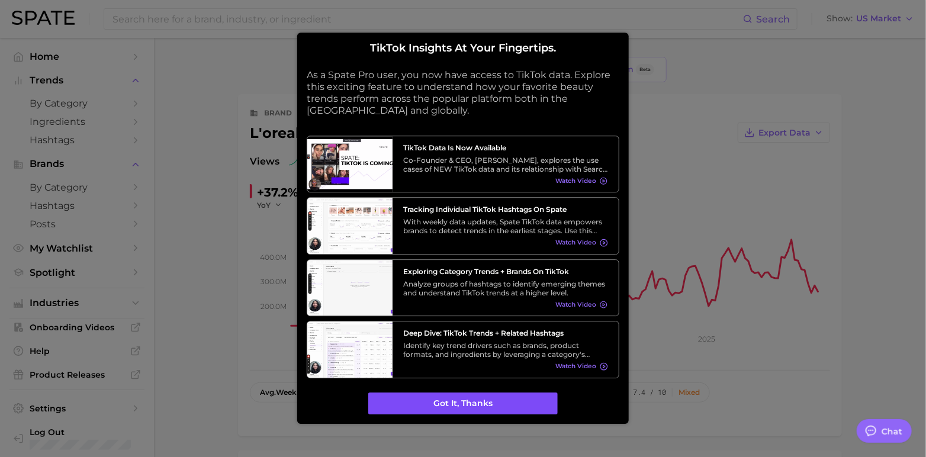
click at [469, 402] on button "Got it, thanks" at bounding box center [462, 403] width 189 height 22
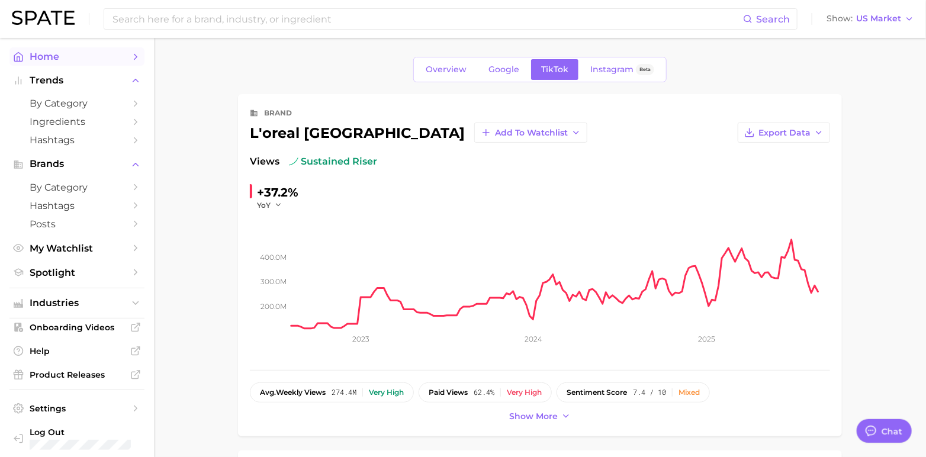
click at [42, 56] on span "Home" at bounding box center [77, 56] width 95 height 11
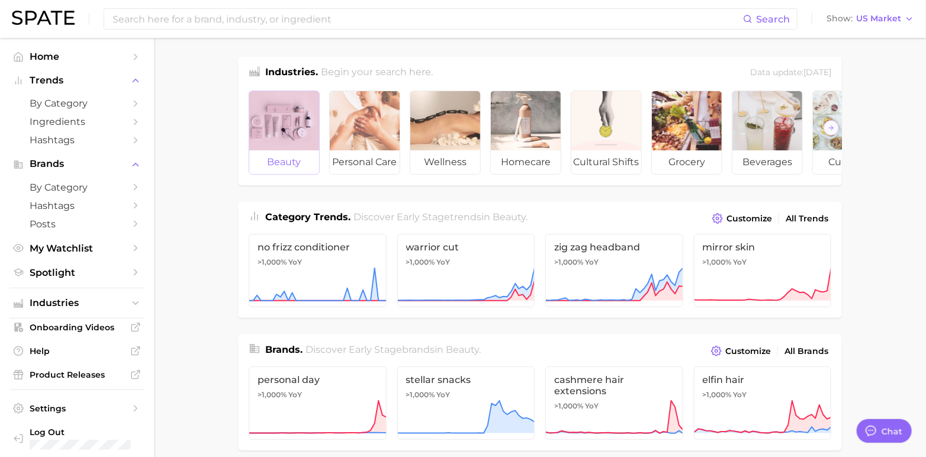
click at [278, 120] on div at bounding box center [284, 120] width 70 height 59
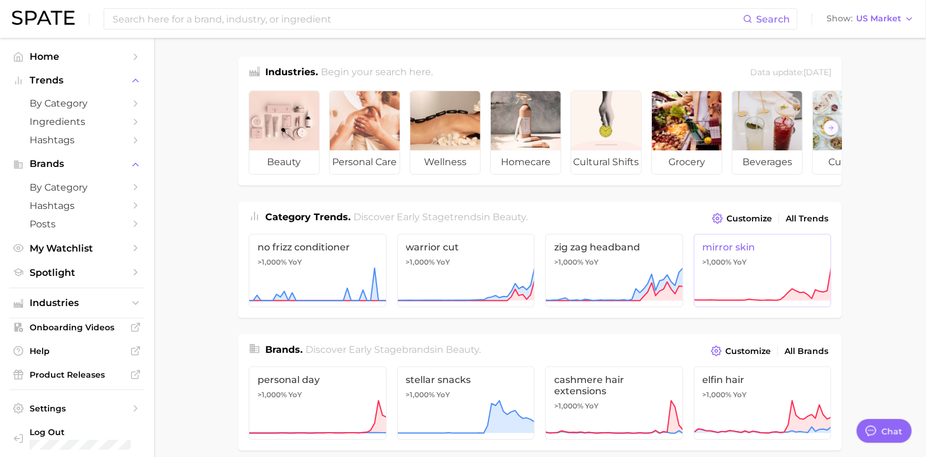
click at [759, 266] on link "mirror skin >1,000% YoY" at bounding box center [763, 270] width 138 height 73
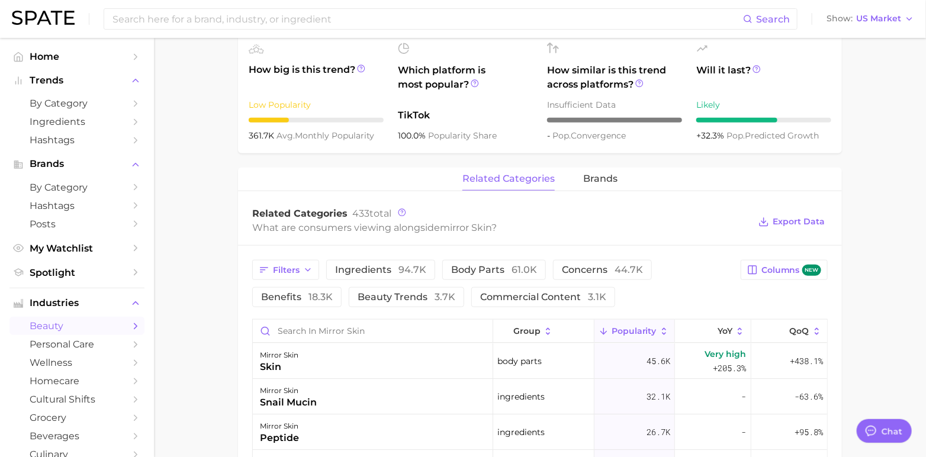
scroll to position [439, 0]
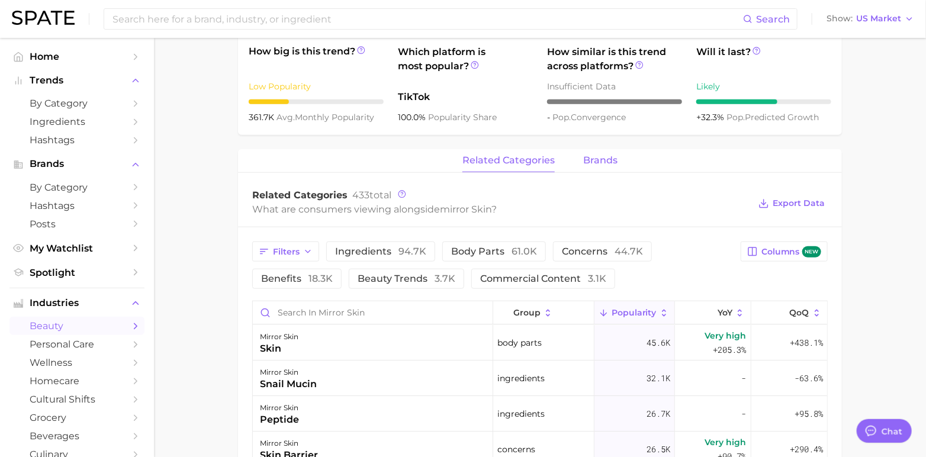
click at [585, 153] on button "brands" at bounding box center [600, 160] width 34 height 23
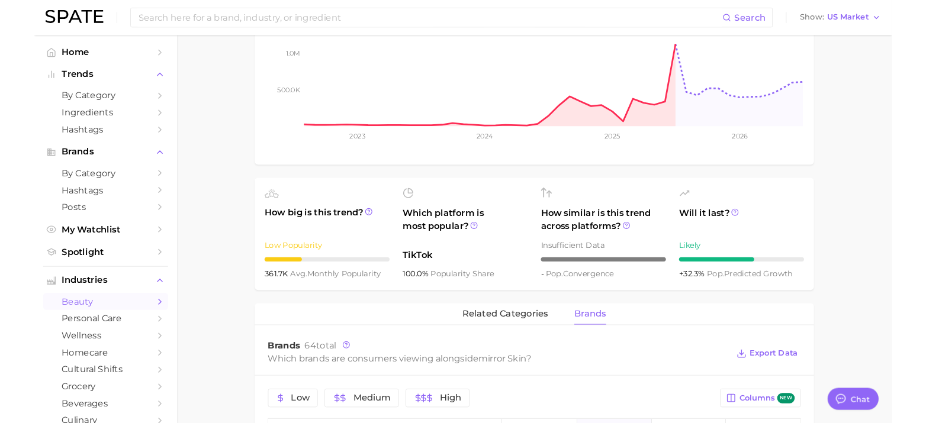
scroll to position [0, 0]
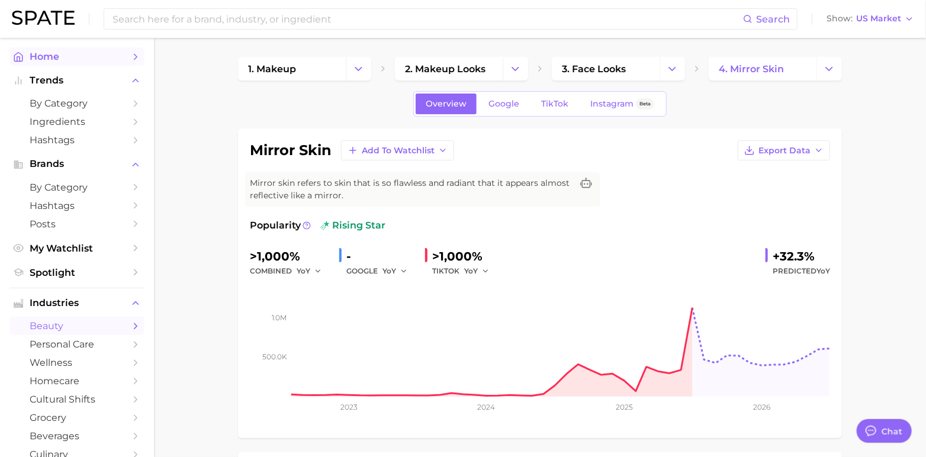
click at [66, 51] on span "Home" at bounding box center [77, 56] width 95 height 11
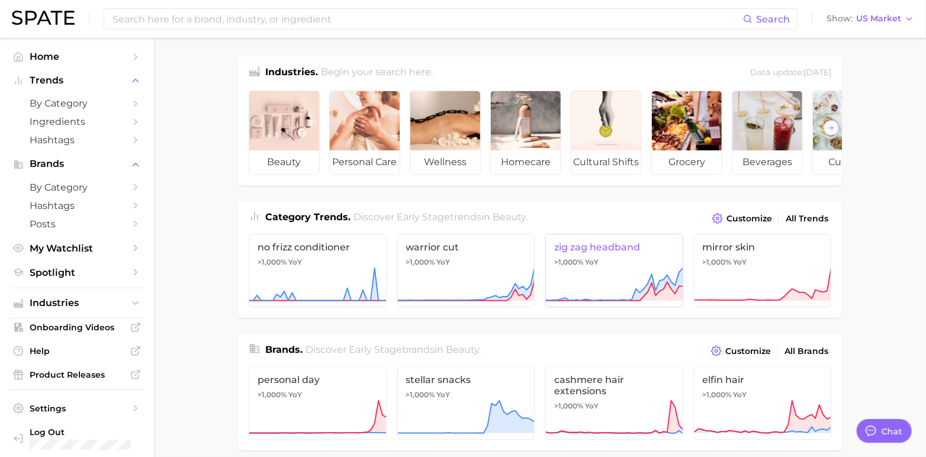
type textarea "x"
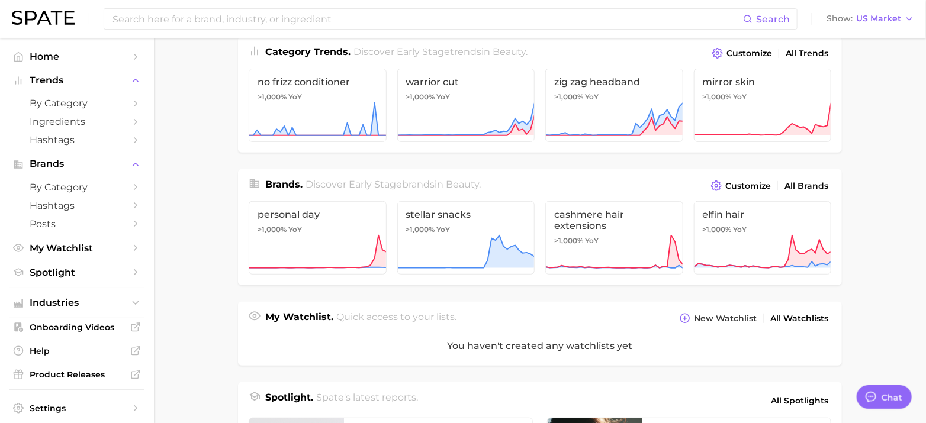
scroll to position [161, 0]
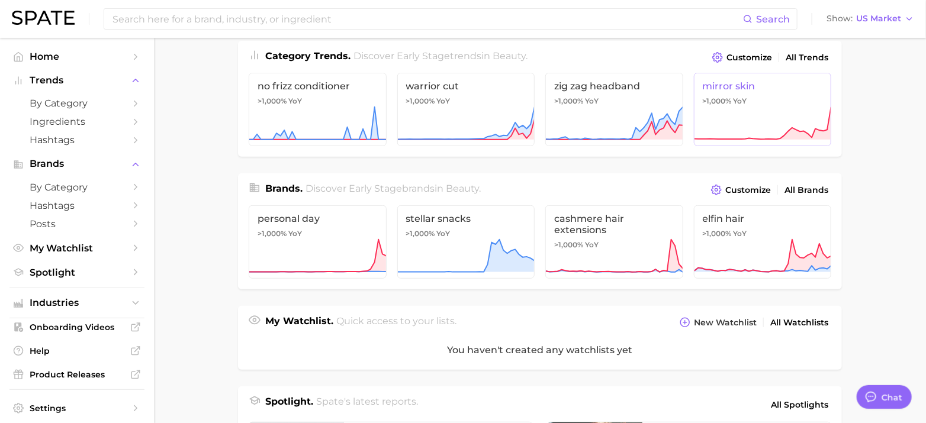
click at [748, 92] on span "mirror skin" at bounding box center [763, 85] width 120 height 11
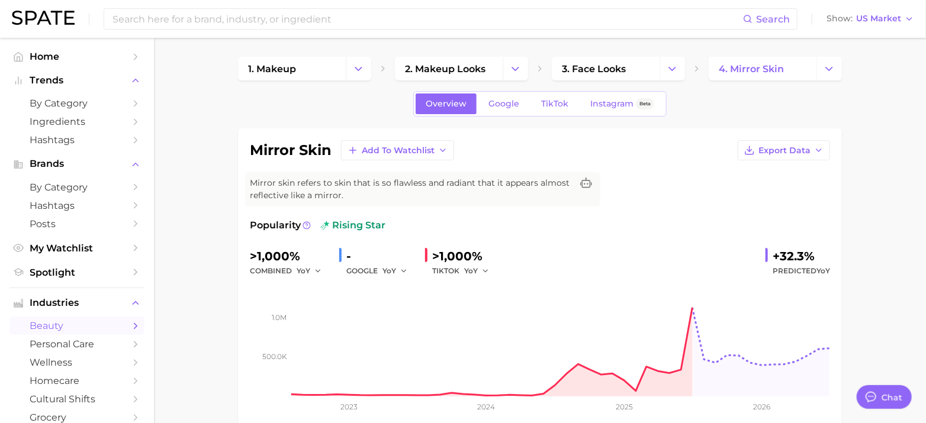
click at [357, 230] on span "rising star" at bounding box center [352, 225] width 65 height 14
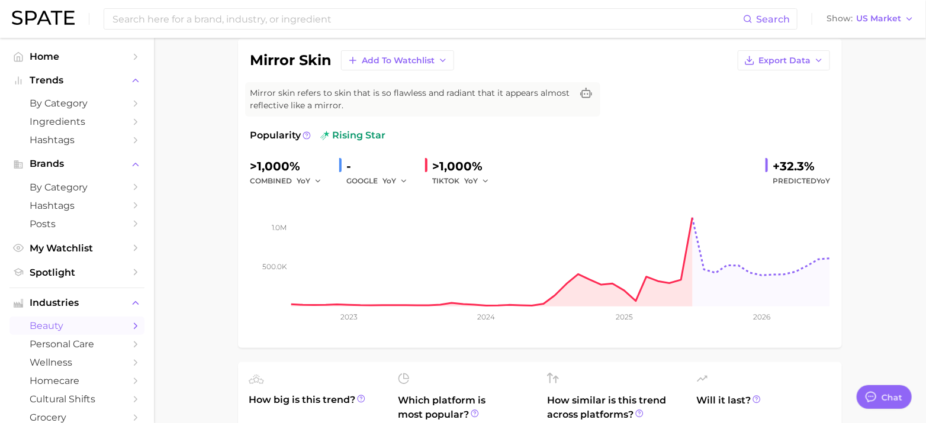
scroll to position [97, 0]
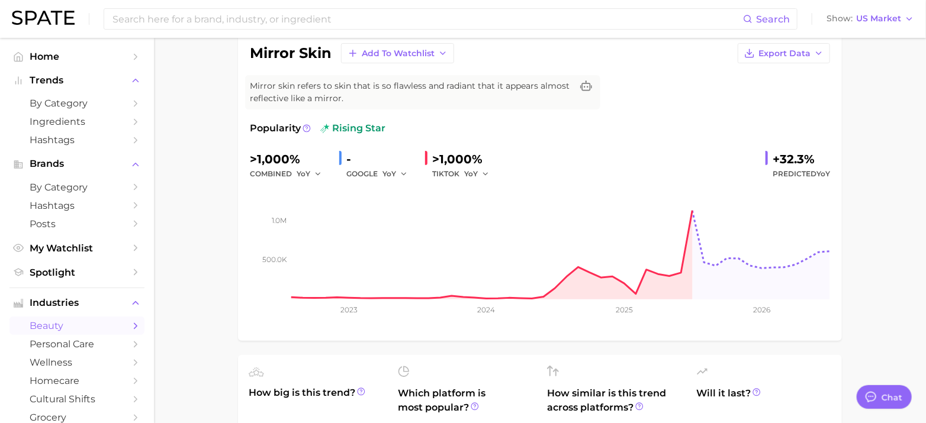
click at [468, 156] on span ">1,000%" at bounding box center [457, 159] width 50 height 14
click at [492, 157] on div ">1,000%" at bounding box center [464, 159] width 65 height 19
click at [416, 86] on span "Mirror skin refers to skin that is so flawless and radiant that it appears almo…" at bounding box center [411, 92] width 322 height 25
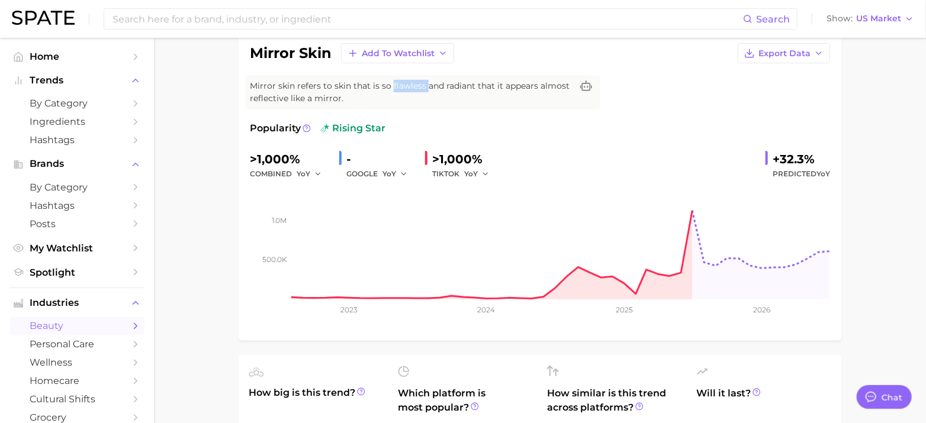
click at [416, 86] on span "Mirror skin refers to skin that is so flawless and radiant that it appears almo…" at bounding box center [411, 92] width 322 height 25
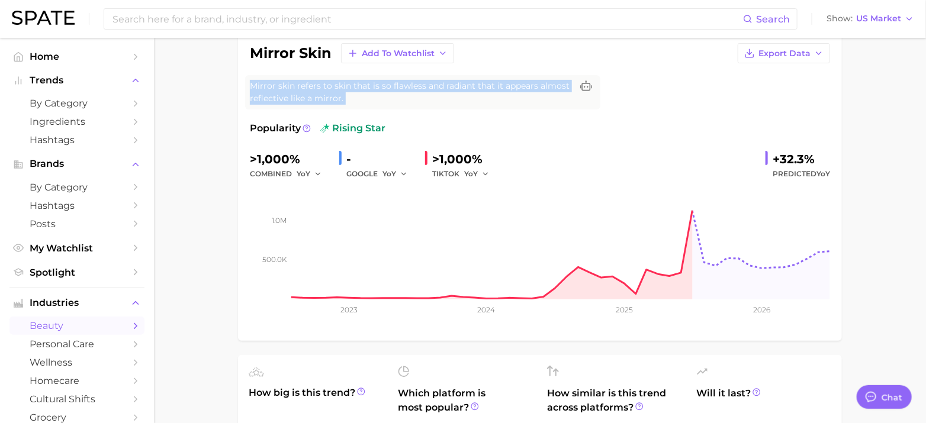
click at [416, 86] on span "Mirror skin refers to skin that is so flawless and radiant that it appears almo…" at bounding box center [411, 92] width 322 height 25
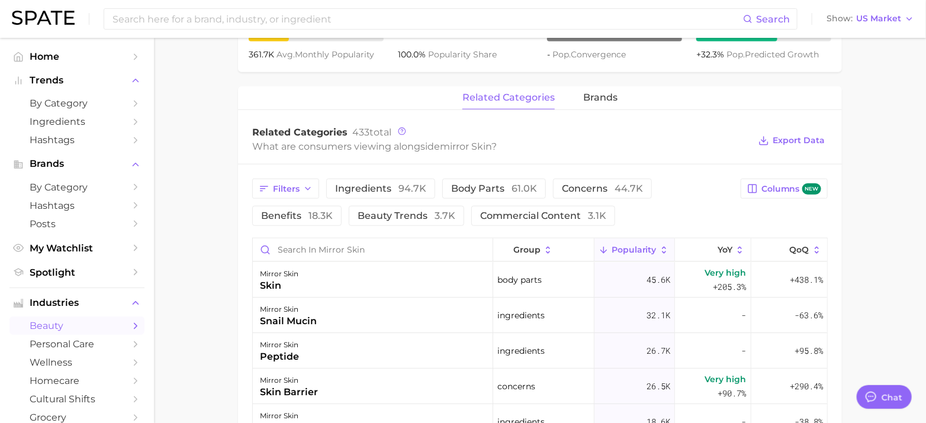
scroll to position [536, 0]
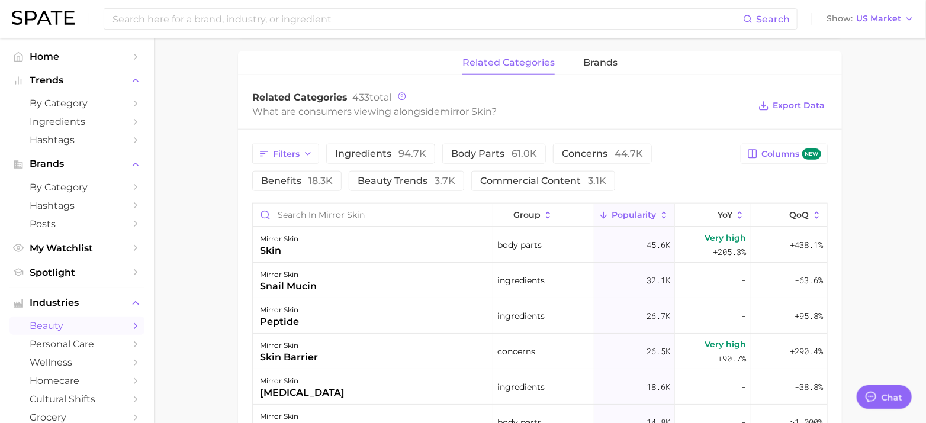
click at [391, 109] on div "What are consumers viewing alongside mirror skin ?" at bounding box center [500, 112] width 497 height 16
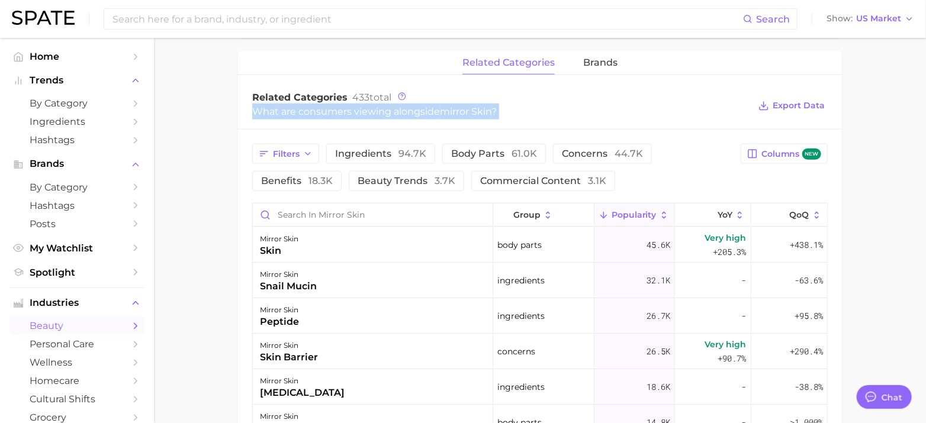
click at [391, 109] on div "What are consumers viewing alongside mirror skin ?" at bounding box center [500, 112] width 497 height 16
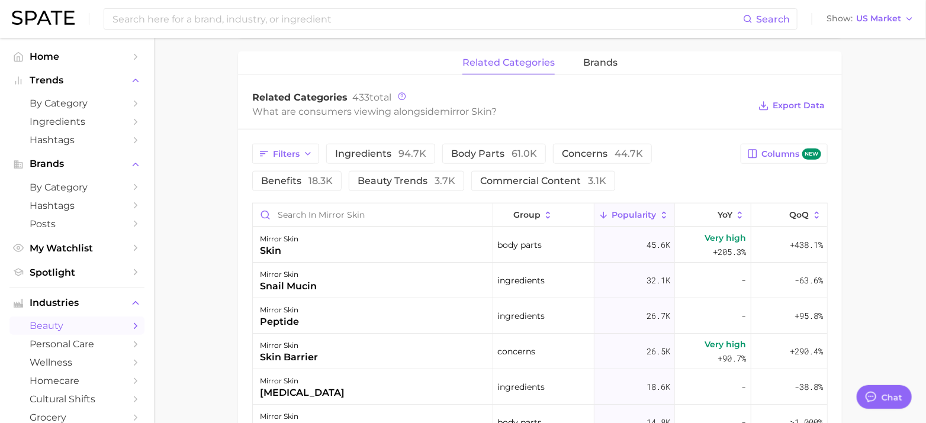
click at [195, 201] on main "1. makeup 2. makeup looks 3. face looks 4. mirror skin Overview Google TikTok I…" at bounding box center [540, 101] width 772 height 1198
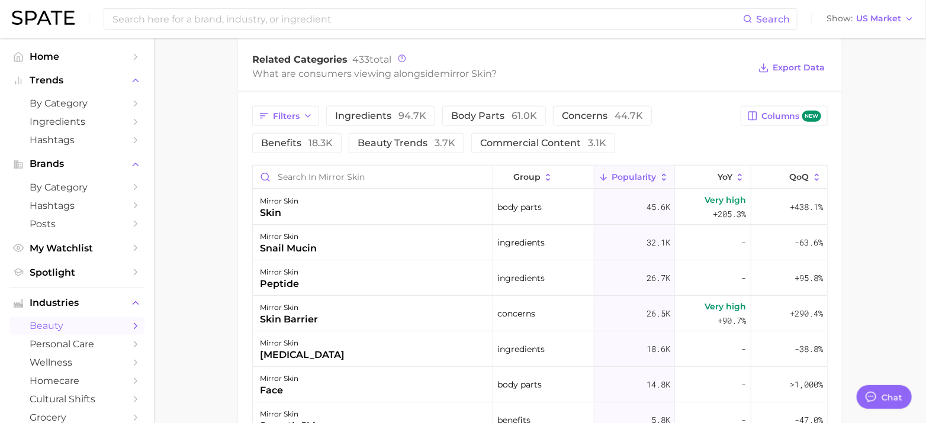
scroll to position [510, 0]
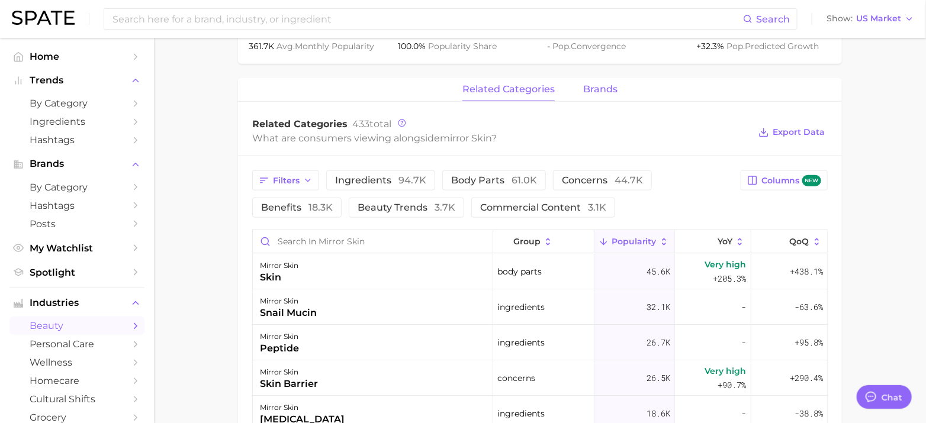
click at [606, 84] on span "brands" at bounding box center [600, 89] width 34 height 11
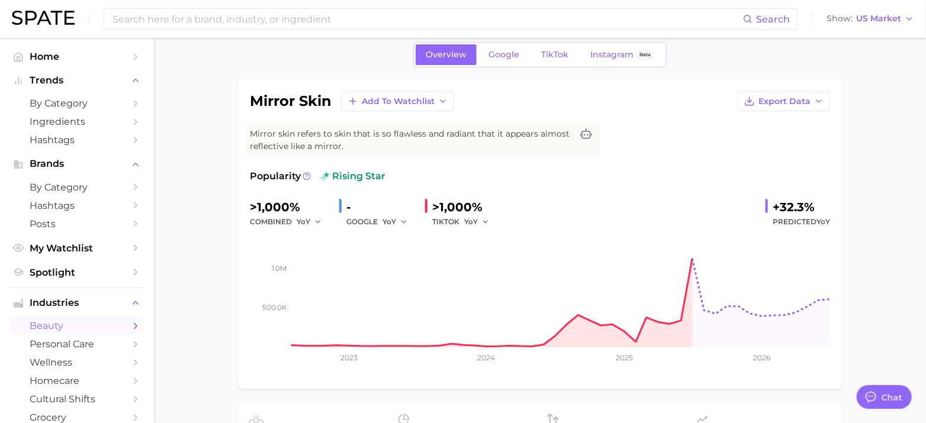
scroll to position [0, 0]
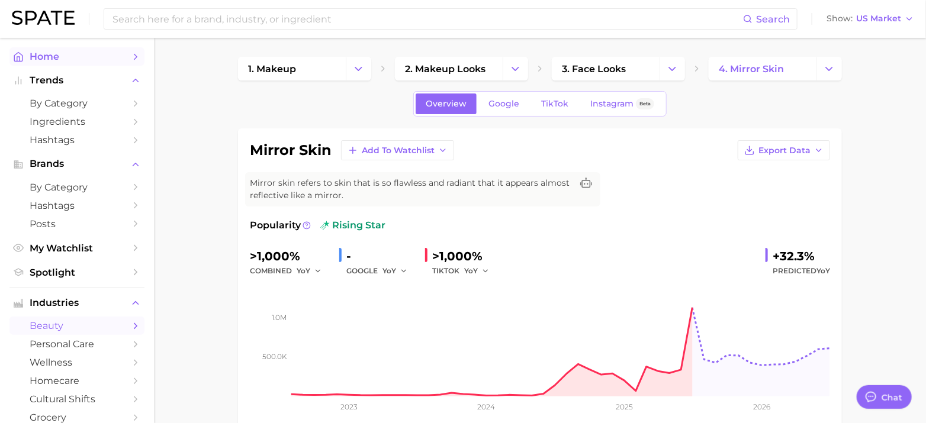
click at [65, 62] on span "Home" at bounding box center [77, 56] width 95 height 11
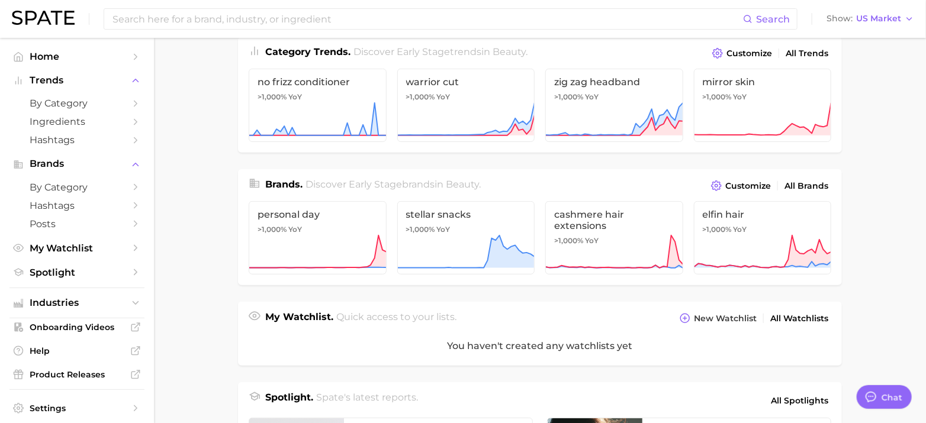
scroll to position [166, 0]
click at [507, 56] on span "beauty" at bounding box center [509, 51] width 33 height 11
click at [559, 59] on div "Category Trends . Discover Early Stage trends in beauty . Customize All Trends" at bounding box center [540, 48] width 604 height 25
click at [731, 98] on link "mirror skin >1,000% YoY" at bounding box center [763, 104] width 138 height 73
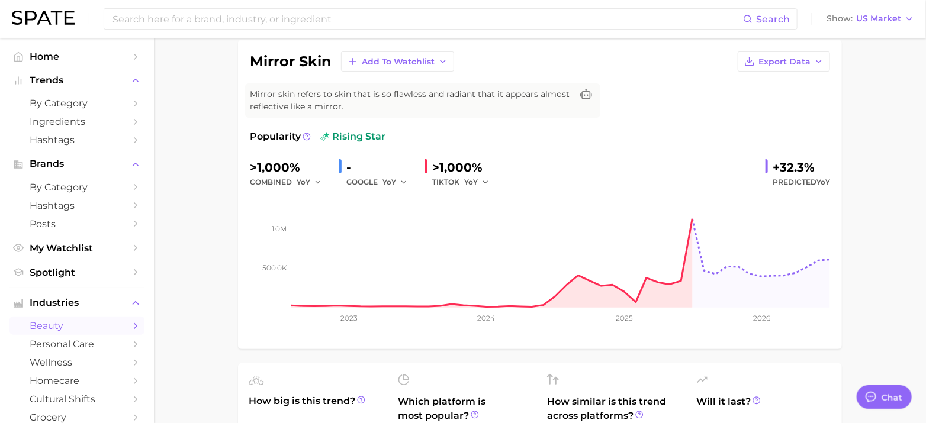
scroll to position [89, 0]
click at [331, 89] on span "Mirror skin refers to skin that is so flawless and radiant that it appears almo…" at bounding box center [411, 100] width 322 height 25
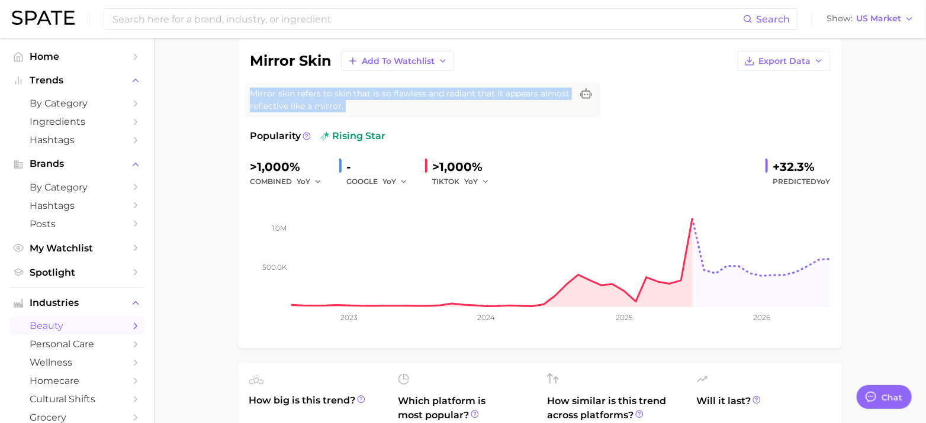
click at [331, 89] on span "Mirror skin refers to skin that is so flawless and radiant that it appears almo…" at bounding box center [411, 100] width 322 height 25
click at [360, 98] on span "Mirror skin refers to skin that is so flawless and radiant that it appears almo…" at bounding box center [411, 100] width 322 height 25
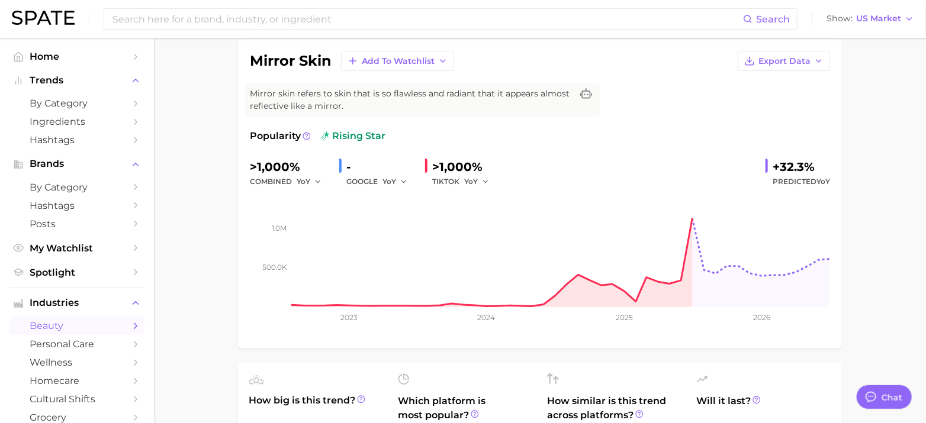
click at [343, 133] on span "rising star" at bounding box center [352, 136] width 65 height 14
click at [393, 131] on div "Popularity rising star" at bounding box center [540, 136] width 580 height 14
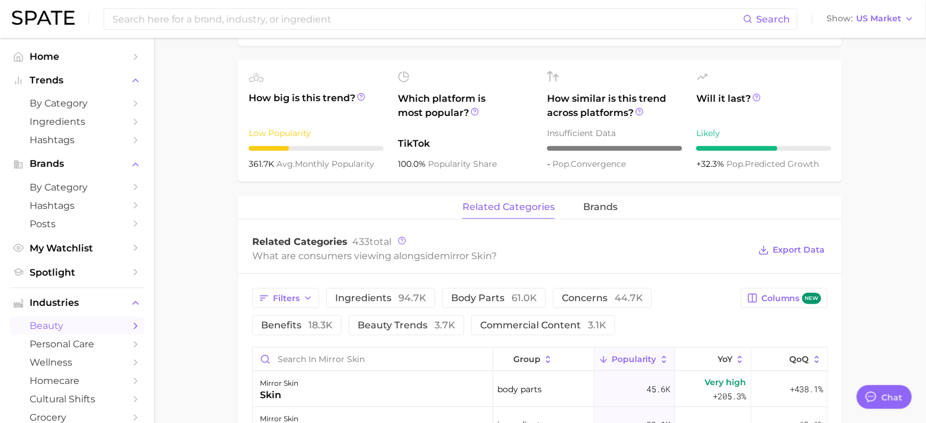
scroll to position [392, 0]
click at [260, 134] on div "Low Popularity" at bounding box center [316, 132] width 135 height 14
click at [336, 136] on div "Low Popularity" at bounding box center [316, 132] width 135 height 14
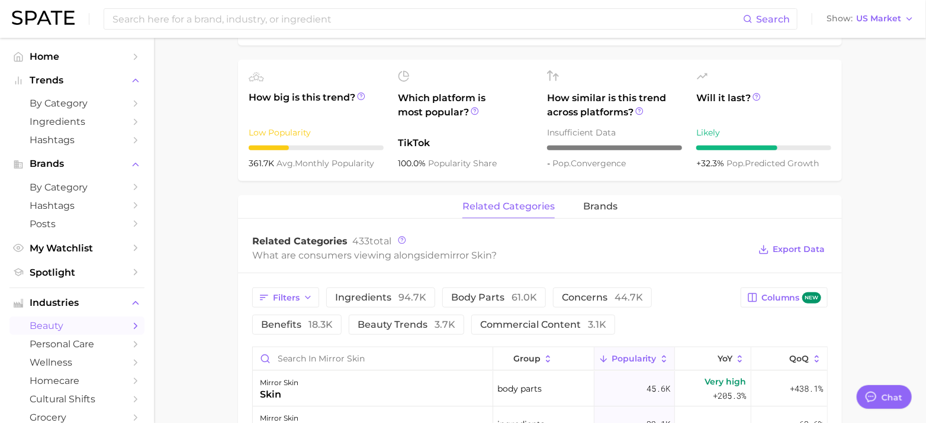
click at [703, 138] on div "Likely" at bounding box center [763, 132] width 135 height 14
drag, startPoint x: 808, startPoint y: 120, endPoint x: 865, endPoint y: 144, distance: 62.1
click at [865, 144] on main "1. makeup 2. makeup looks 3. face looks 4. mirror skin Overview Google TikTok I…" at bounding box center [540, 244] width 772 height 1198
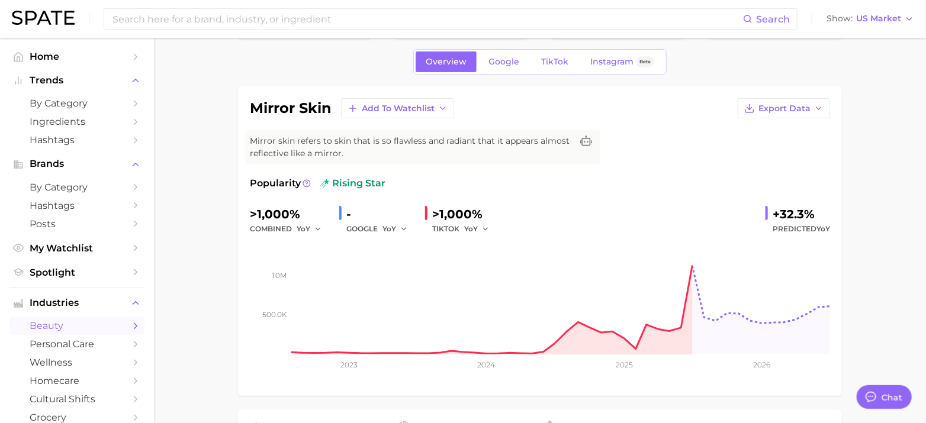
scroll to position [37, 0]
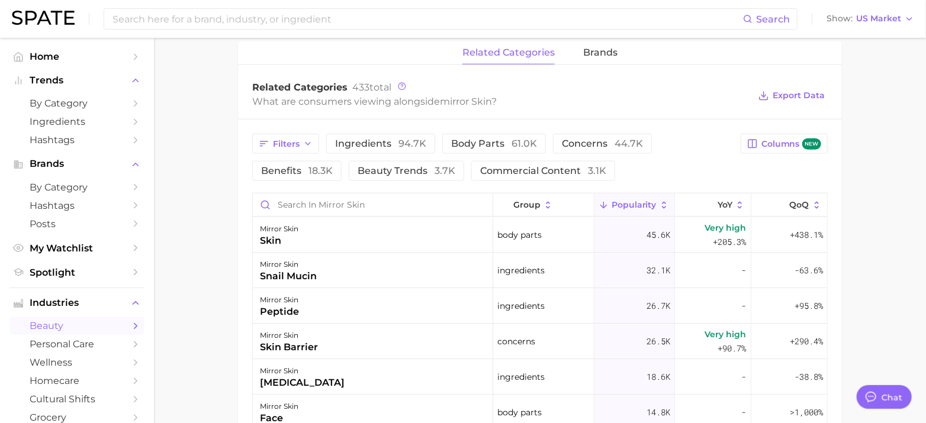
scroll to position [547, 0]
click at [593, 50] on span "brands" at bounding box center [600, 52] width 34 height 11
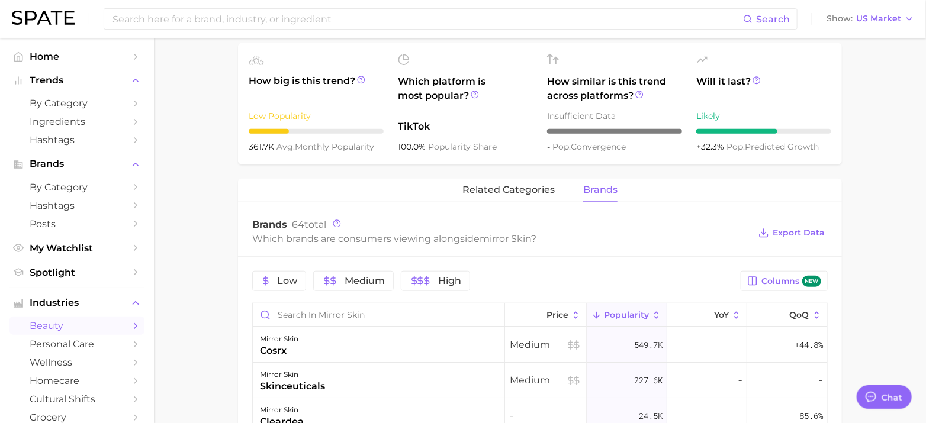
scroll to position [0, 0]
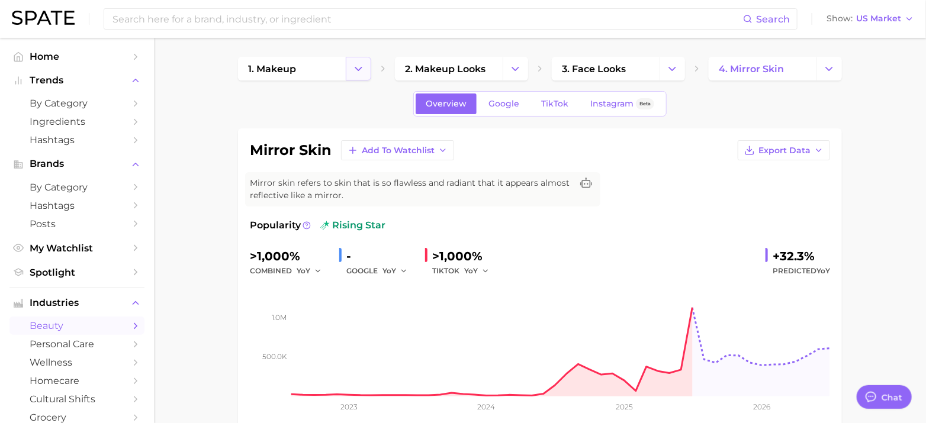
click at [353, 65] on icon "Change Category" at bounding box center [358, 69] width 12 height 12
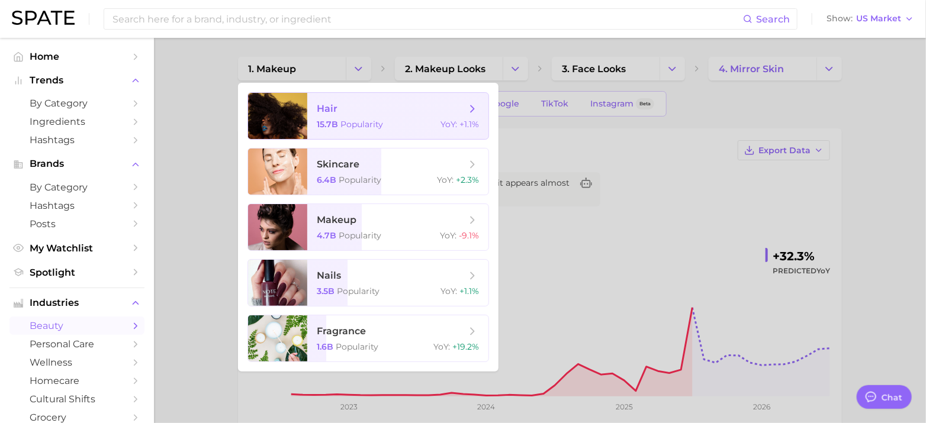
click at [382, 108] on span "hair" at bounding box center [391, 108] width 149 height 13
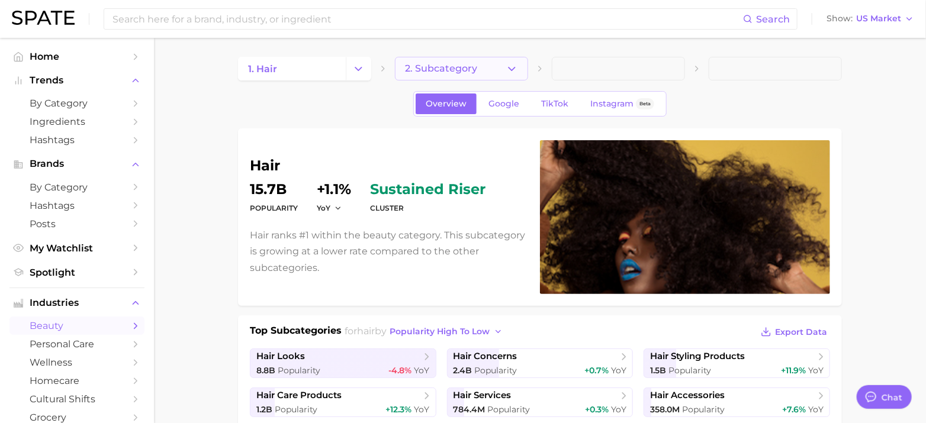
click at [481, 65] on button "2. Subcategory" at bounding box center [461, 69] width 133 height 24
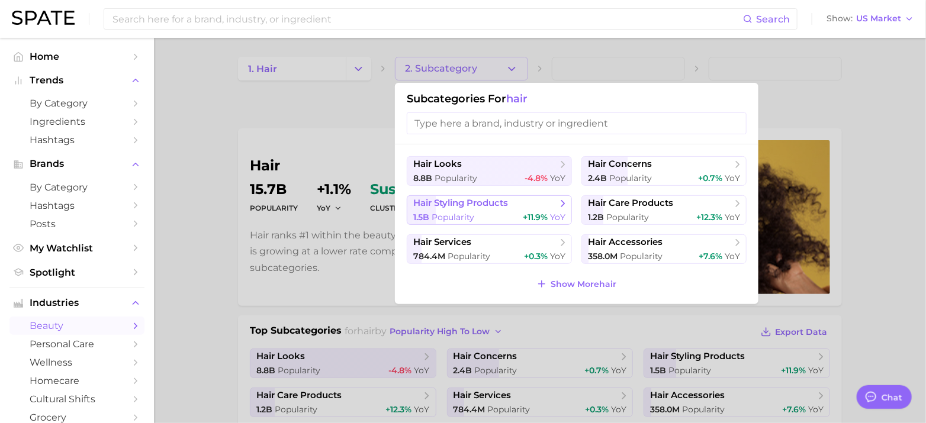
click at [478, 201] on span "hair styling products" at bounding box center [460, 203] width 95 height 11
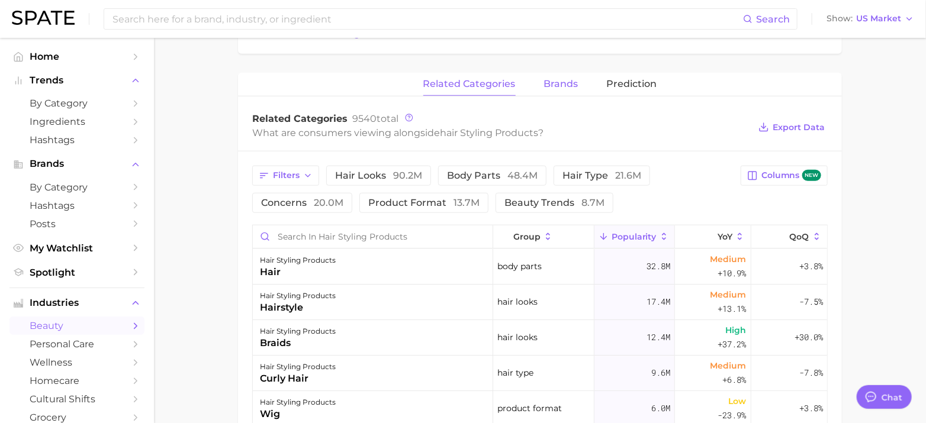
click at [557, 79] on span "brands" at bounding box center [561, 84] width 34 height 11
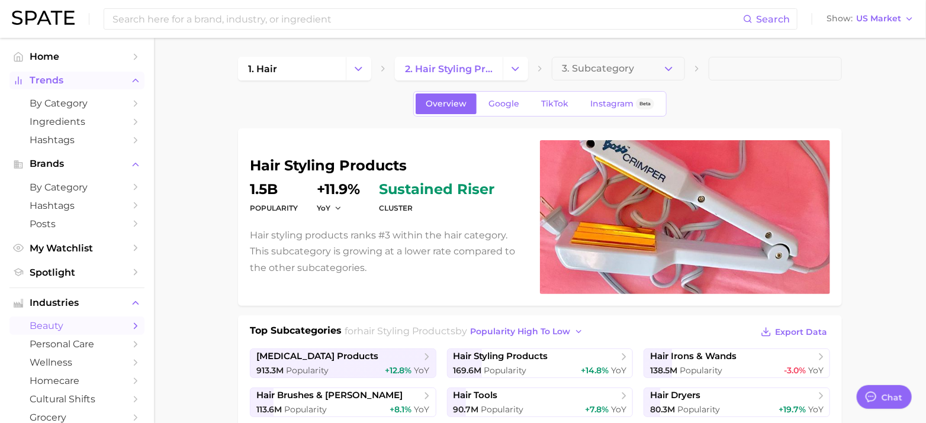
click at [85, 82] on span "Trends" at bounding box center [77, 80] width 95 height 11
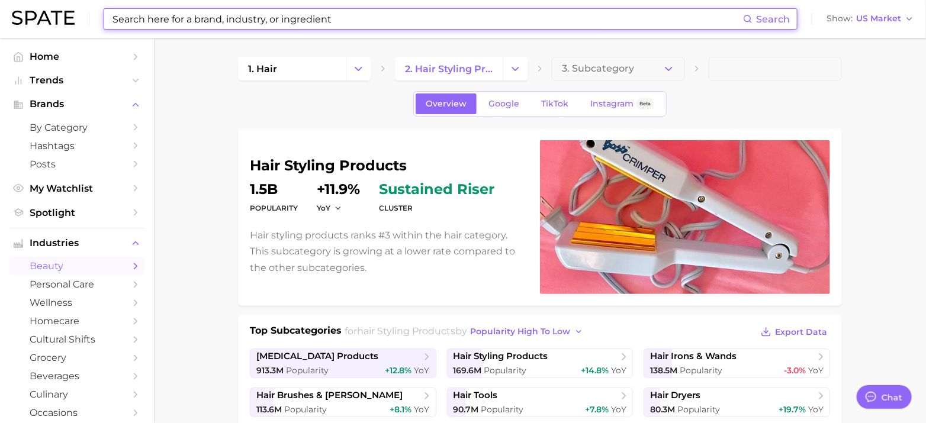
click at [200, 24] on input at bounding box center [427, 19] width 632 height 20
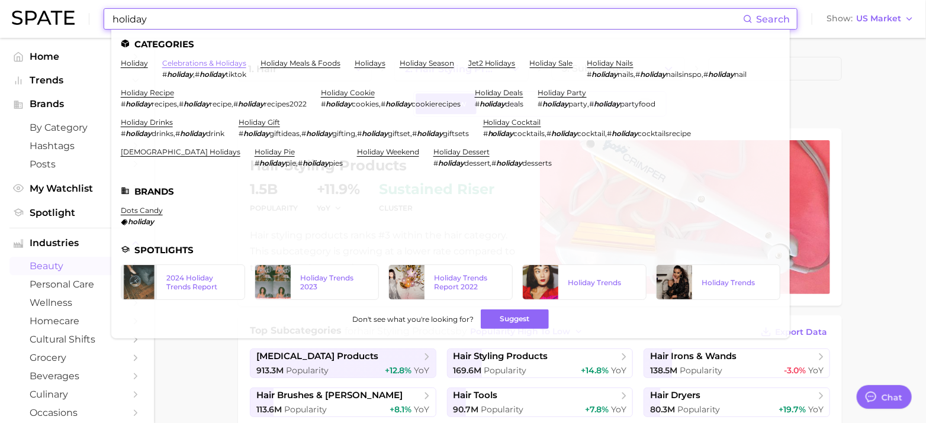
type input "holiday"
click at [192, 62] on link "celebrations & holidays" at bounding box center [204, 63] width 84 height 9
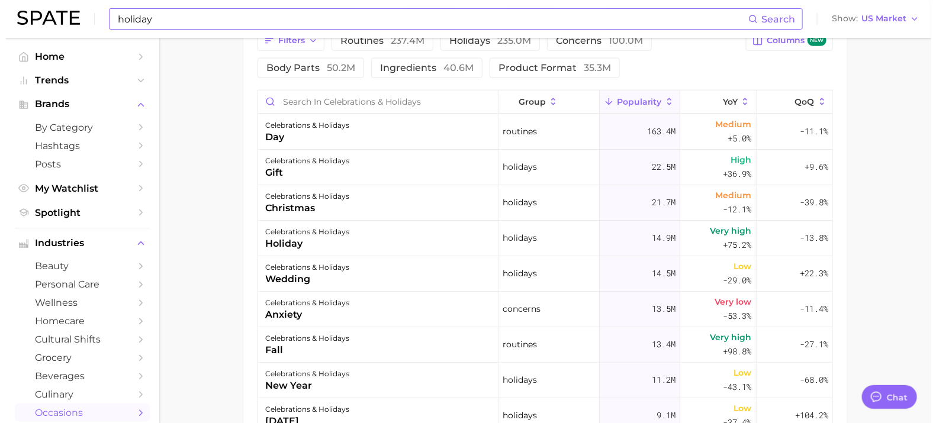
scroll to position [576, 0]
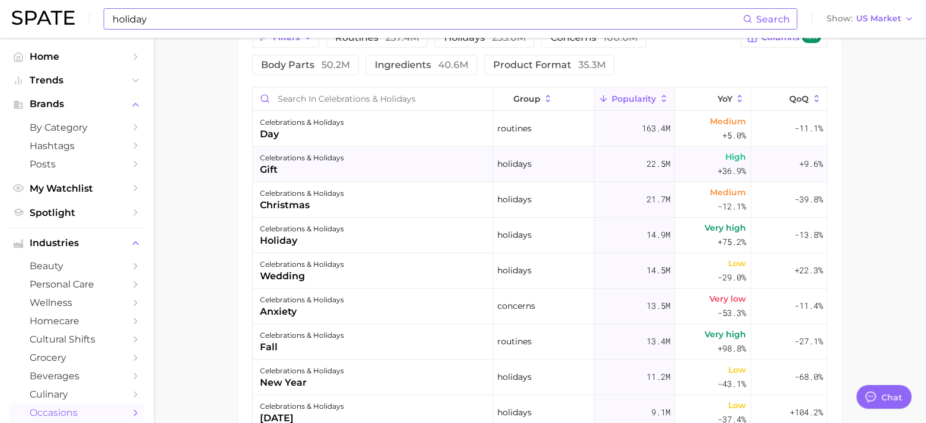
click at [349, 167] on div "celebrations & holidays gift" at bounding box center [373, 165] width 240 height 36
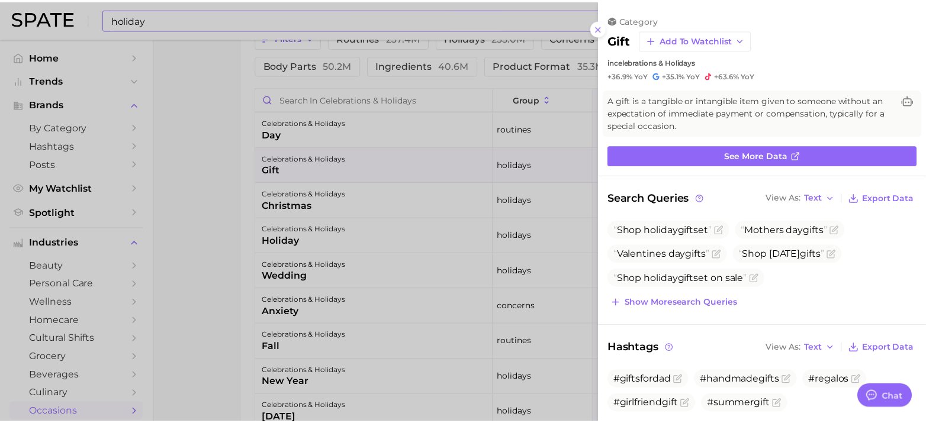
scroll to position [0, 0]
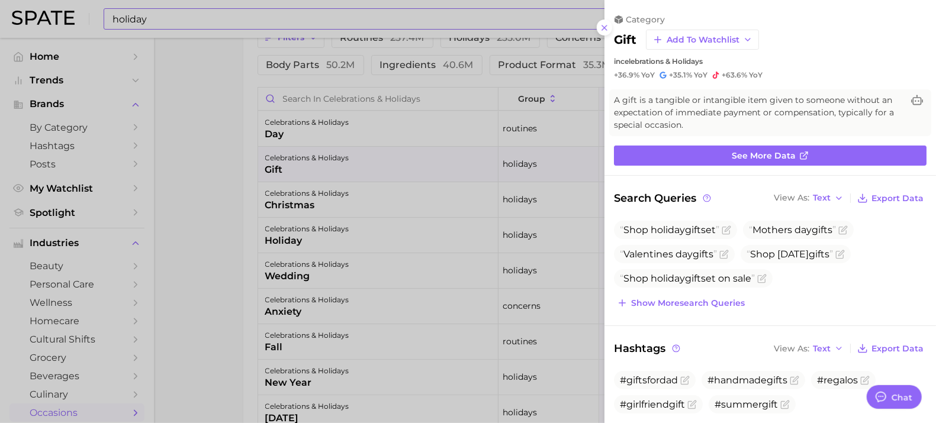
click at [236, 296] on div at bounding box center [468, 211] width 936 height 423
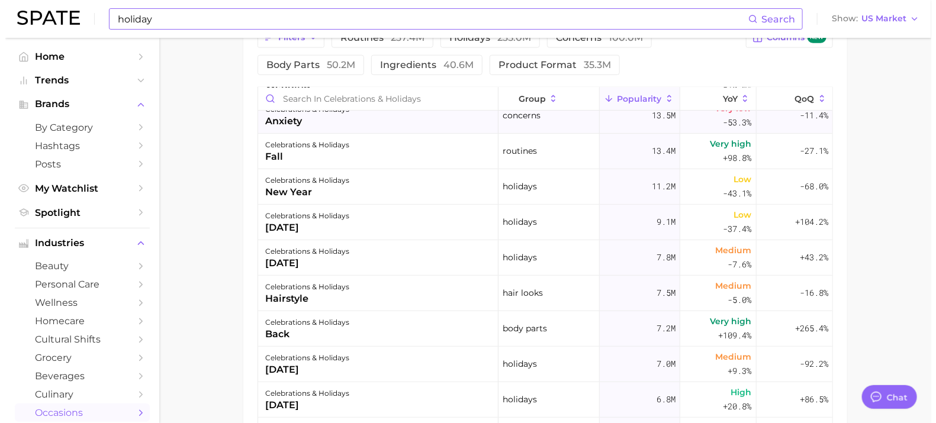
scroll to position [192, 0]
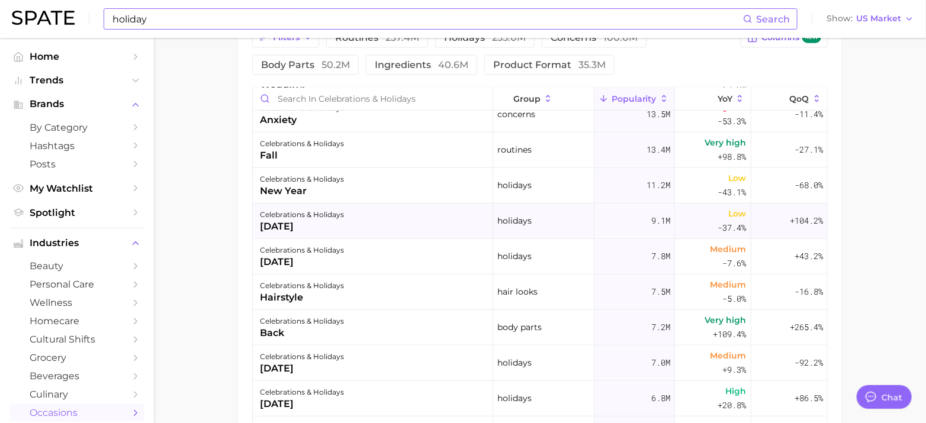
click at [350, 205] on div "celebrations & holidays [DATE]" at bounding box center [373, 222] width 240 height 36
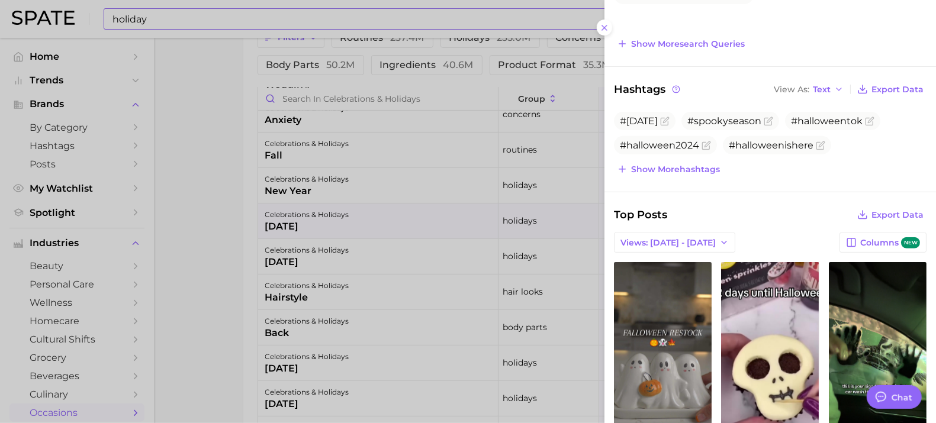
scroll to position [0, 0]
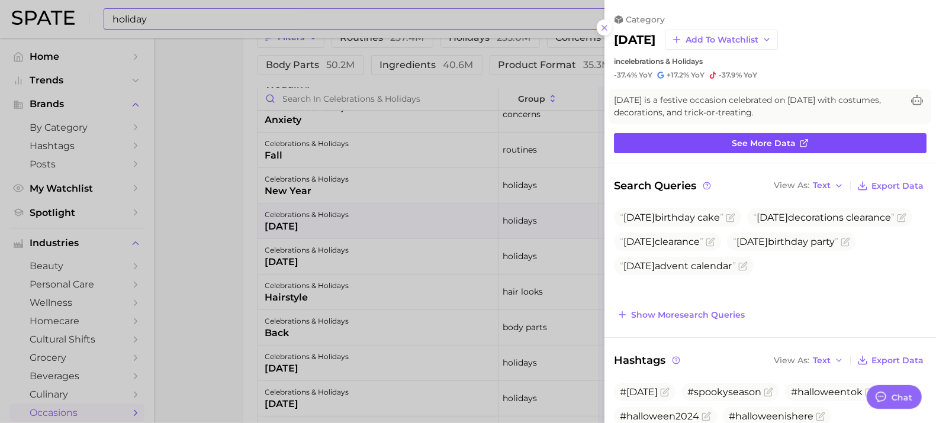
click at [700, 140] on link "See more data" at bounding box center [770, 143] width 313 height 20
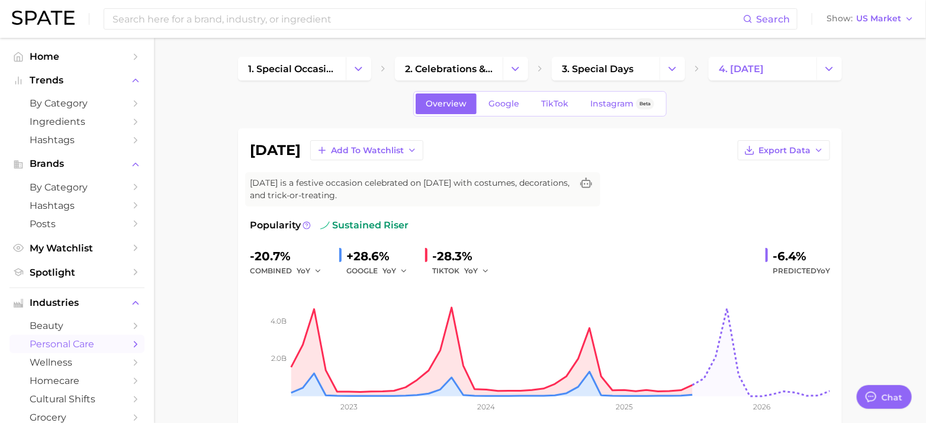
click at [86, 353] on link "personal care" at bounding box center [76, 344] width 135 height 18
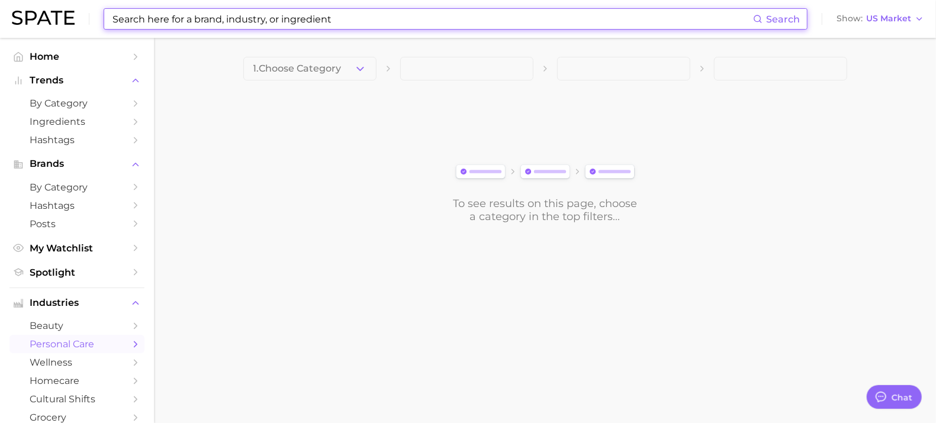
click at [277, 17] on input at bounding box center [432, 19] width 642 height 20
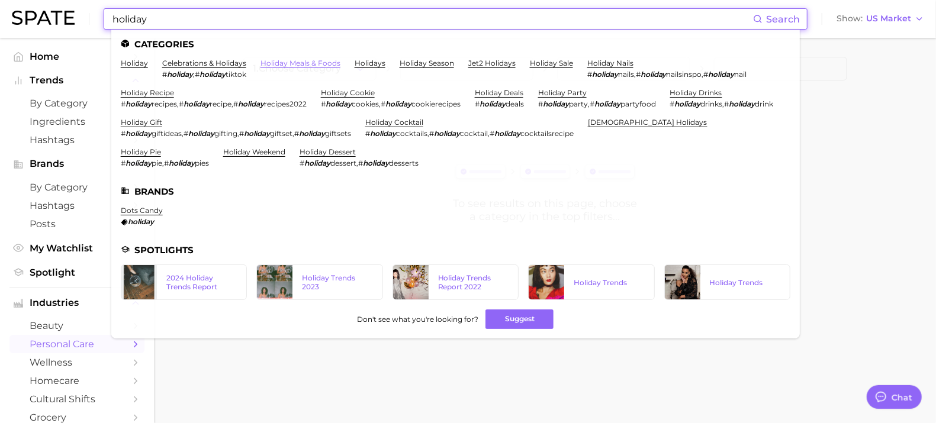
type input "holiday"
click at [292, 63] on link "holiday meals & foods" at bounding box center [300, 63] width 80 height 9
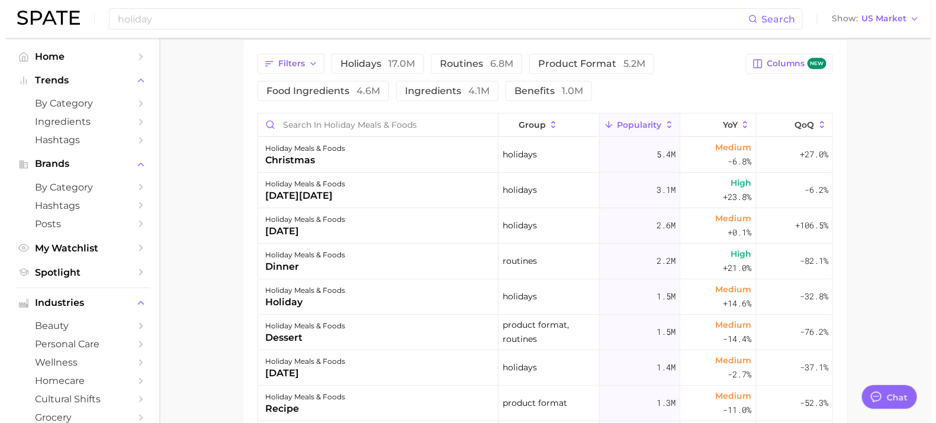
scroll to position [554, 0]
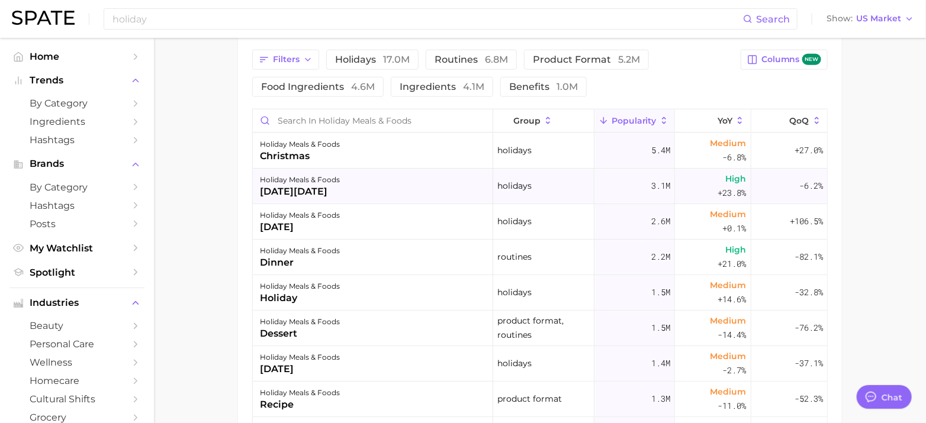
click at [334, 185] on div "[DATE][DATE]" at bounding box center [300, 192] width 80 height 14
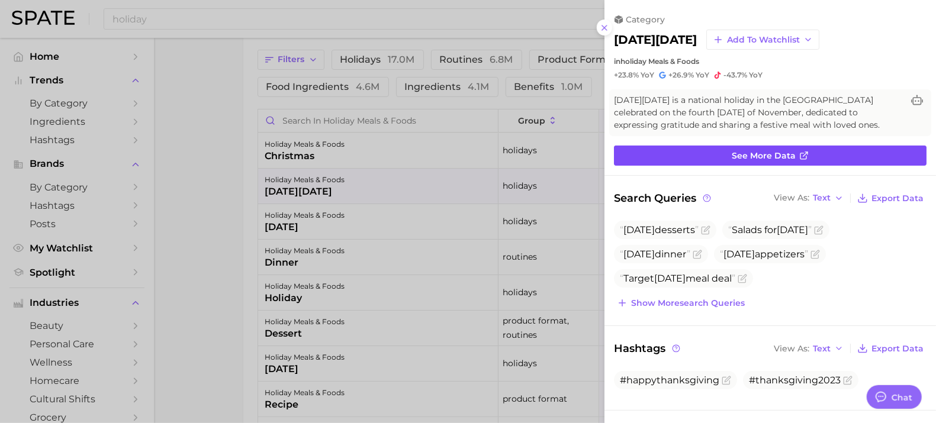
scroll to position [0, 0]
click at [677, 150] on link "See more data" at bounding box center [770, 156] width 313 height 20
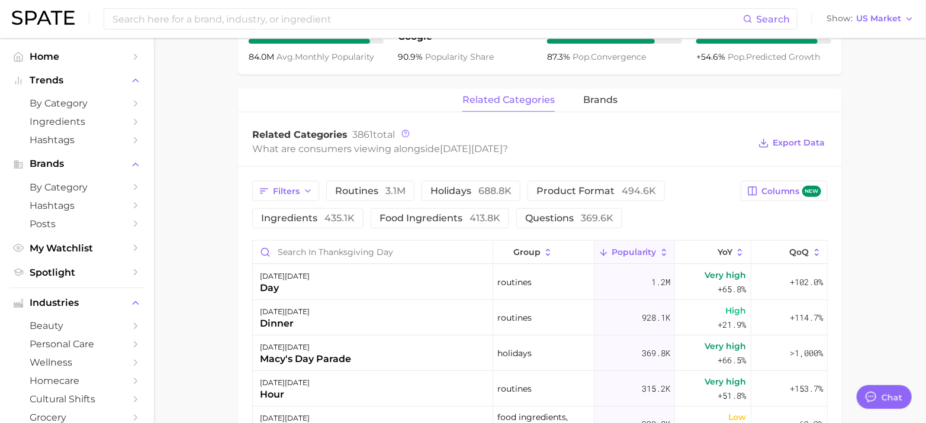
scroll to position [507, 0]
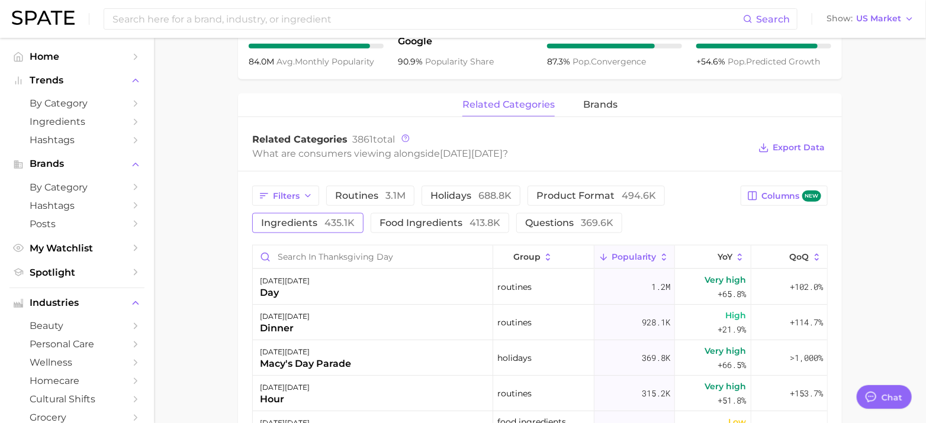
click at [314, 221] on span "ingredients 435.1k" at bounding box center [308, 222] width 94 height 9
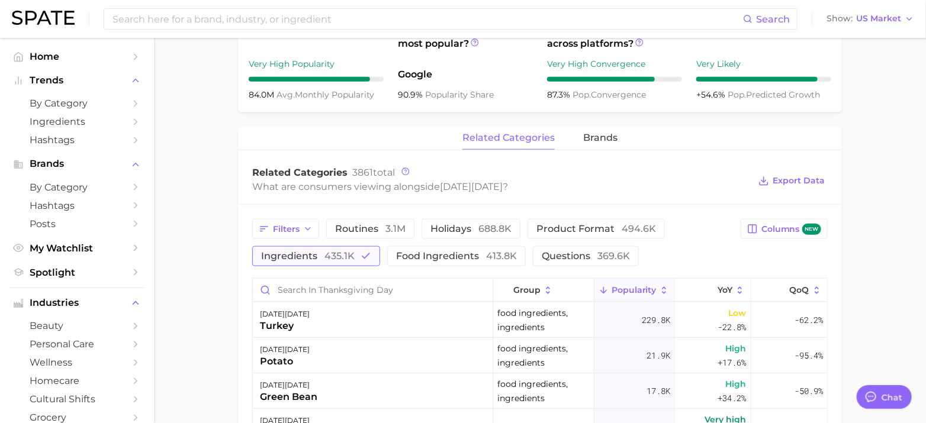
scroll to position [479, 0]
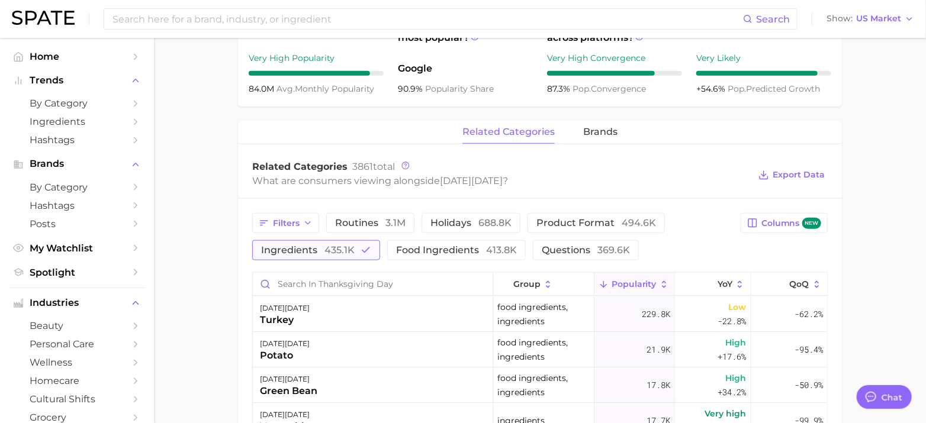
click at [308, 243] on button "ingredients 435.1k" at bounding box center [316, 250] width 128 height 20
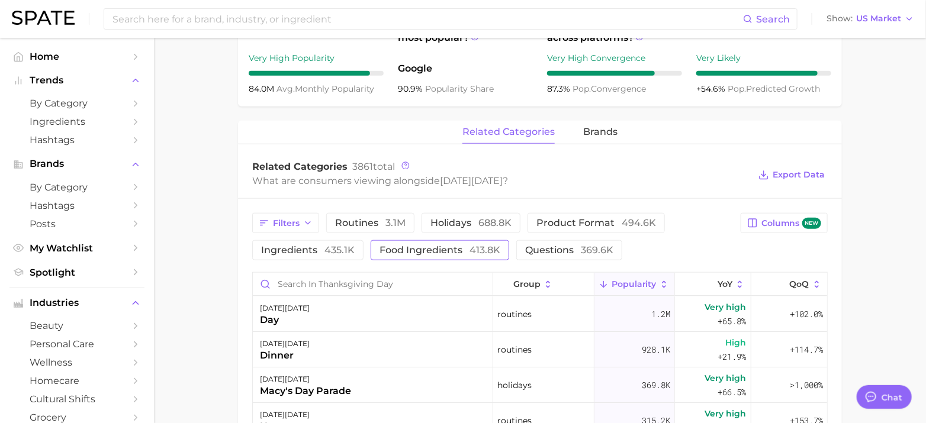
click at [414, 249] on span "food ingredients 413.8k" at bounding box center [439, 250] width 121 height 9
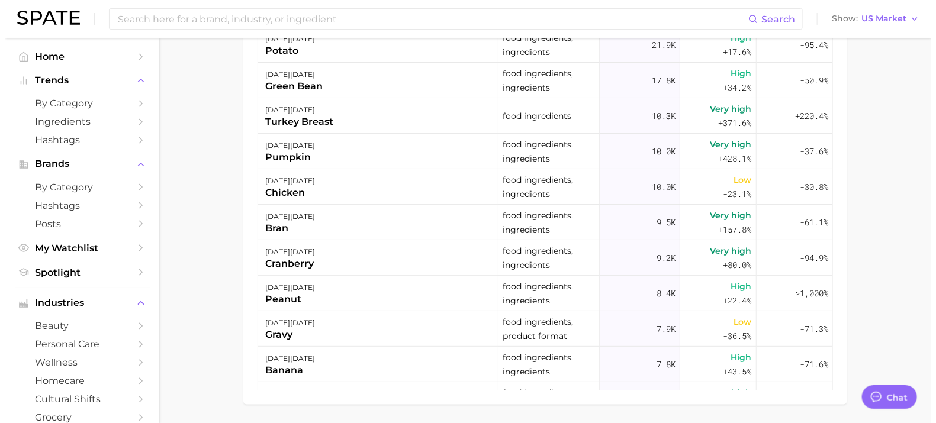
scroll to position [824, 0]
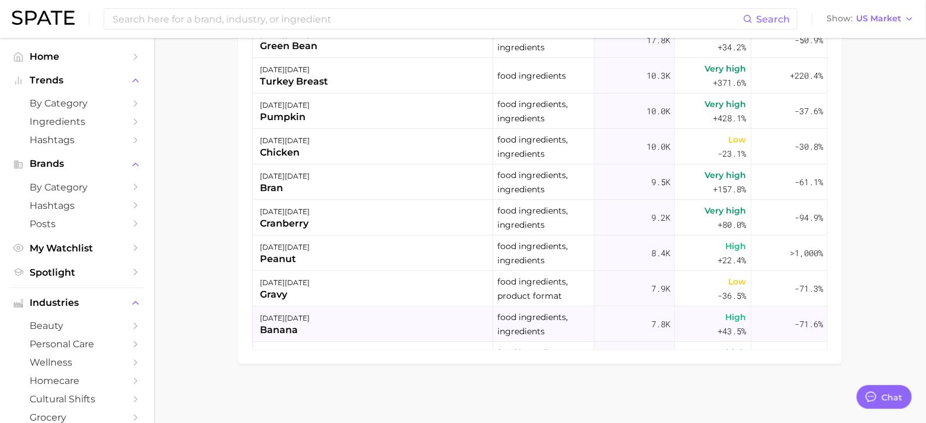
click at [384, 326] on div "[DATE][DATE] banana" at bounding box center [373, 325] width 240 height 36
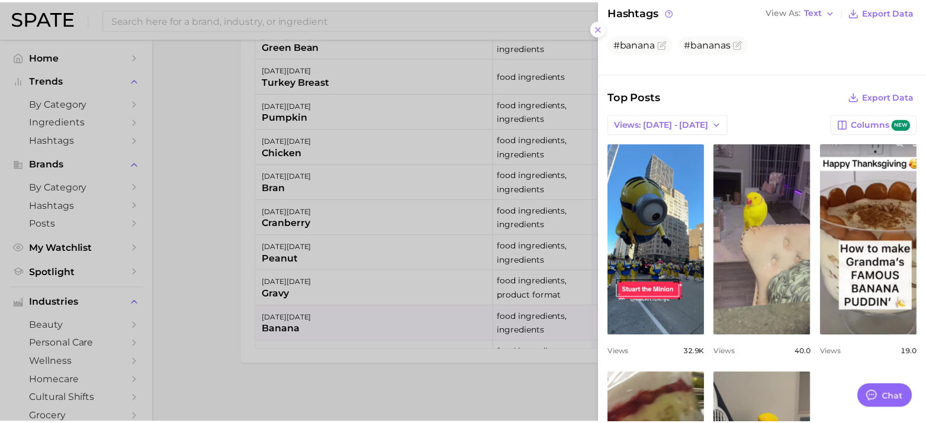
scroll to position [0, 0]
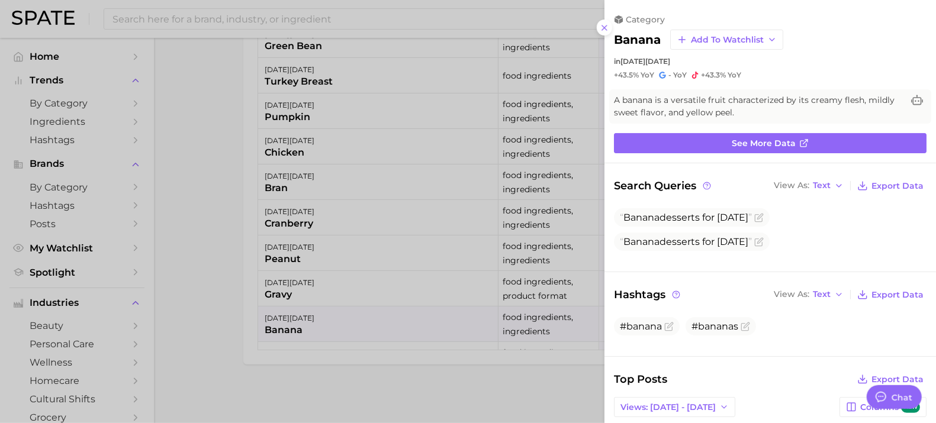
click at [226, 224] on div at bounding box center [468, 211] width 936 height 423
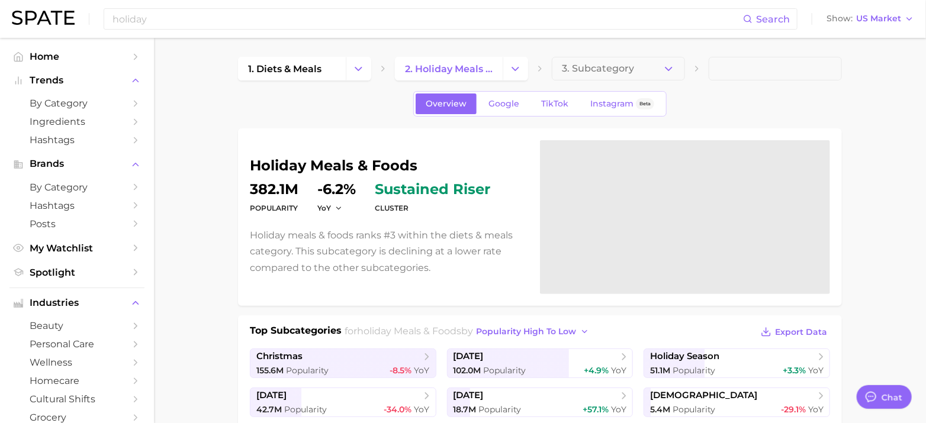
click at [402, 191] on span "sustained riser" at bounding box center [432, 189] width 115 height 14
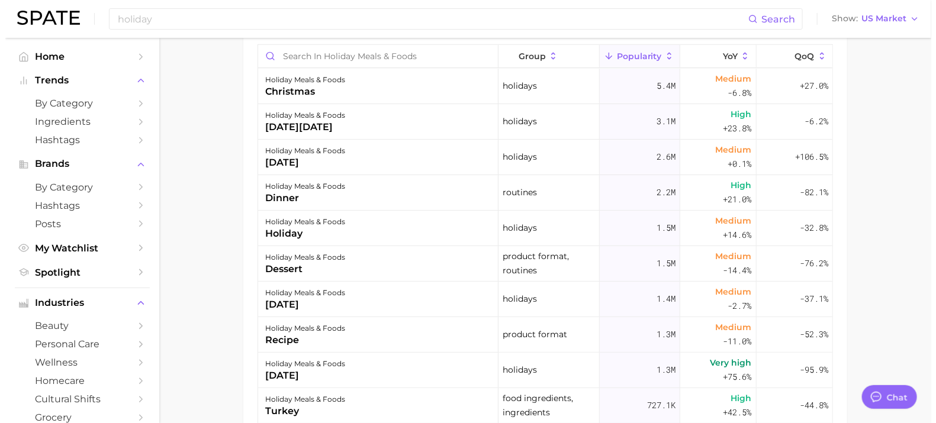
scroll to position [616, 0]
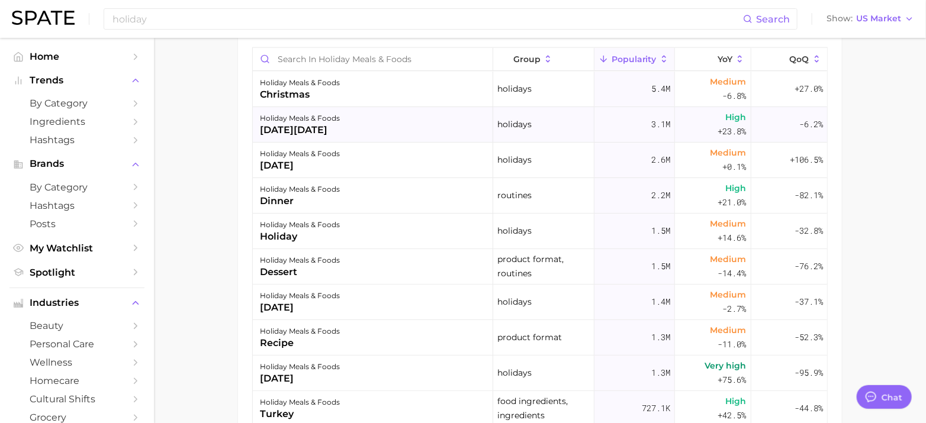
click at [379, 123] on div "holiday meals & foods [DATE][DATE]" at bounding box center [373, 125] width 240 height 36
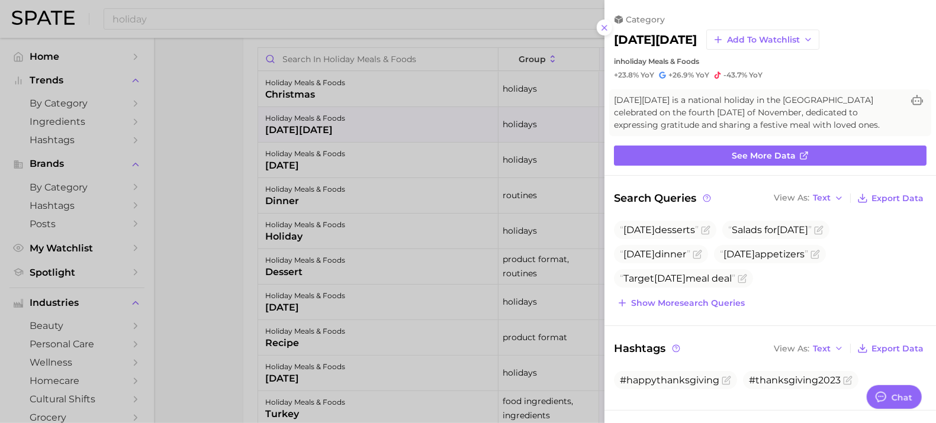
scroll to position [0, 0]
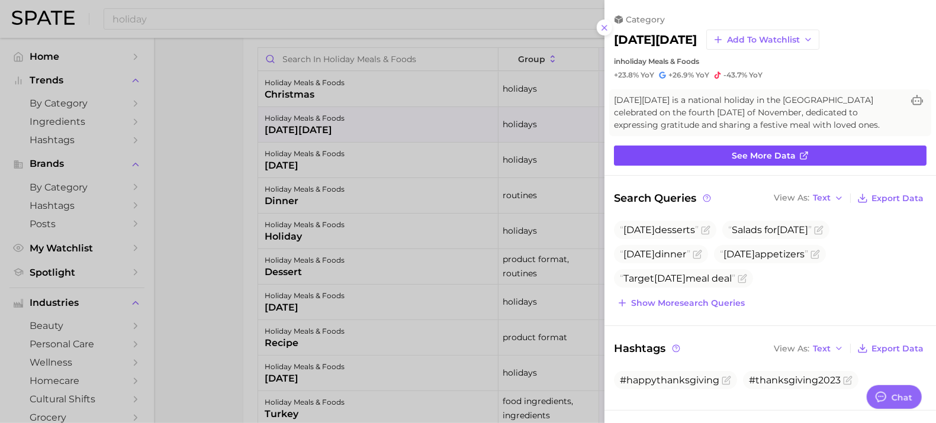
click at [701, 159] on link "See more data" at bounding box center [770, 156] width 313 height 20
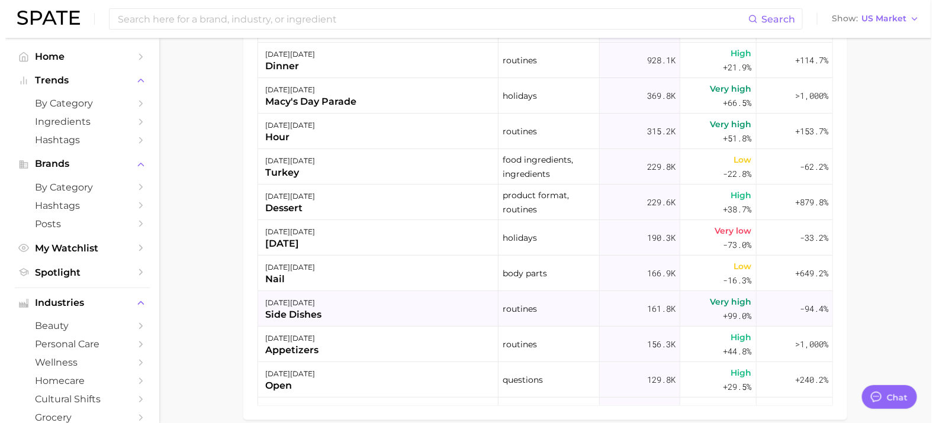
scroll to position [772, 0]
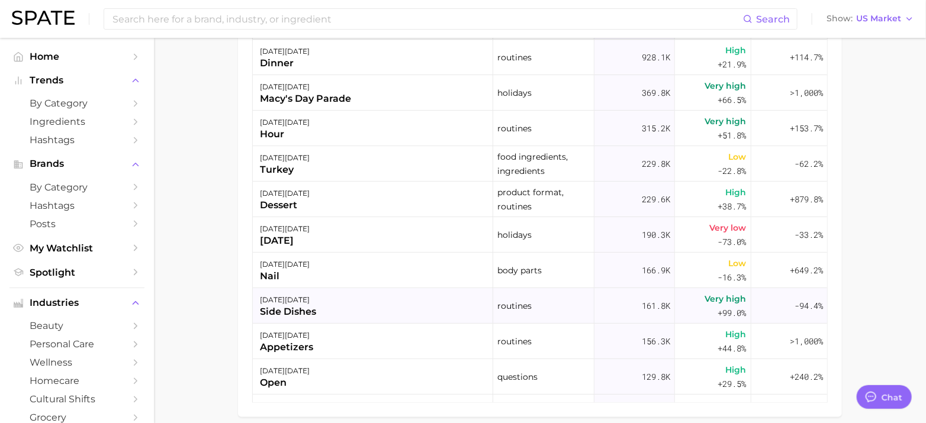
click at [392, 301] on div "[DATE][DATE] side dishes" at bounding box center [373, 306] width 240 height 36
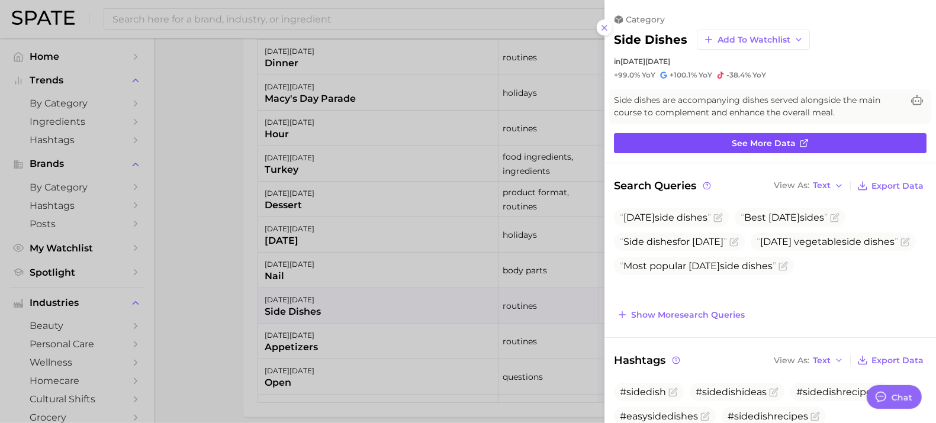
scroll to position [0, 0]
click at [683, 141] on link "See more data" at bounding box center [770, 143] width 313 height 20
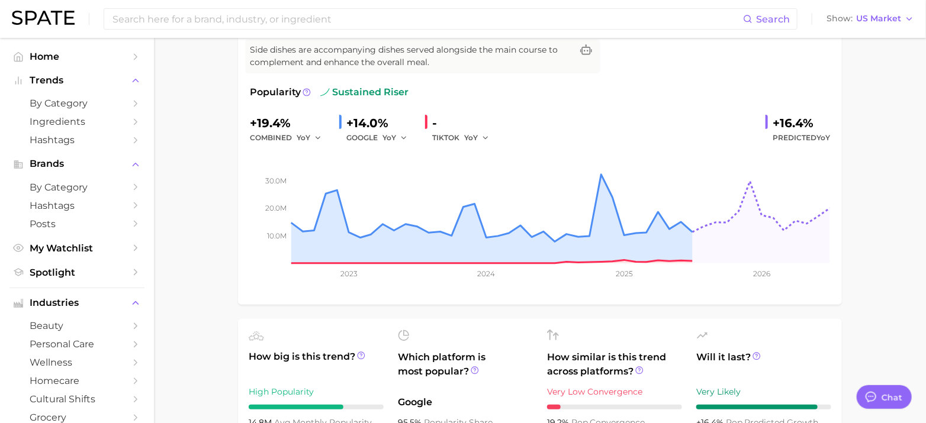
scroll to position [191, 0]
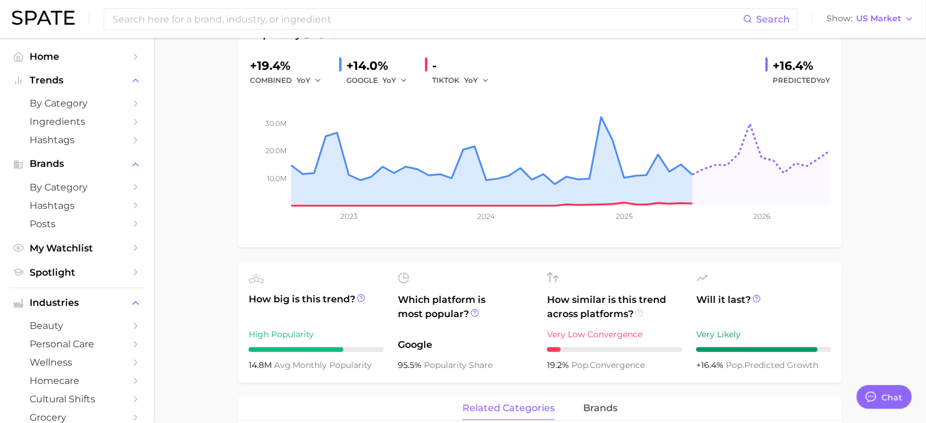
click at [640, 310] on circle at bounding box center [639, 313] width 7 height 7
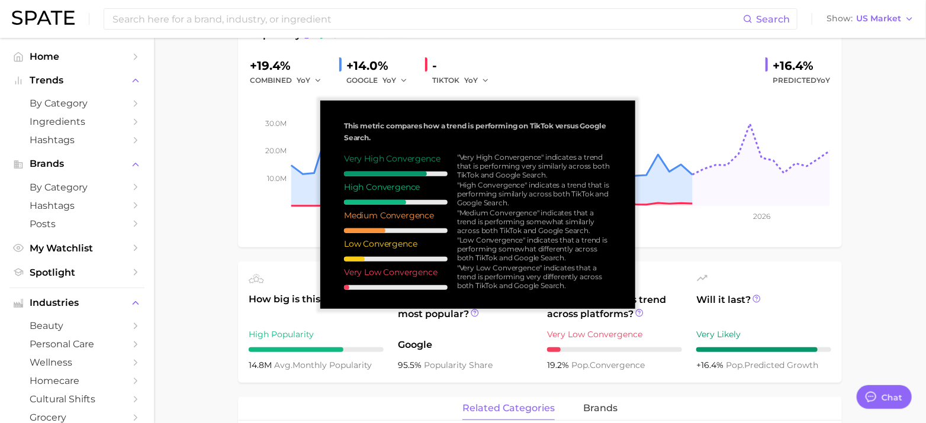
click at [505, 166] on div ""Very High Convergence" indicates a trend that is performing very similarly acr…" at bounding box center [534, 166] width 154 height 27
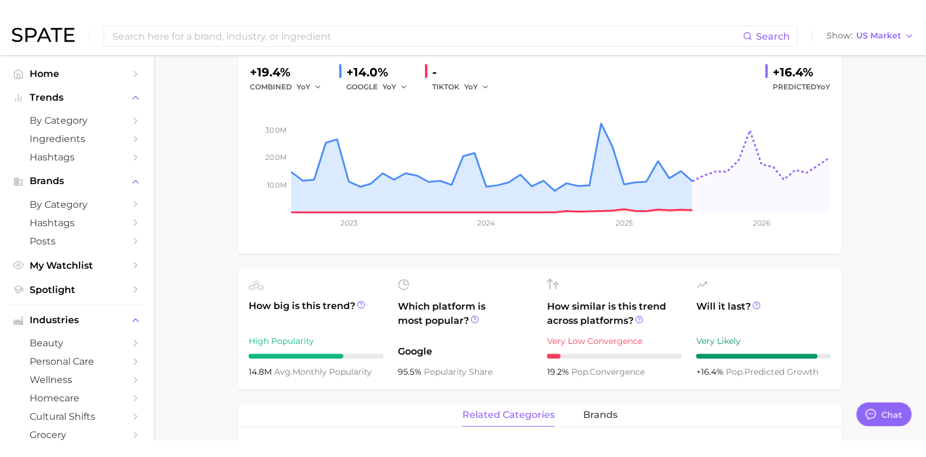
scroll to position [0, 0]
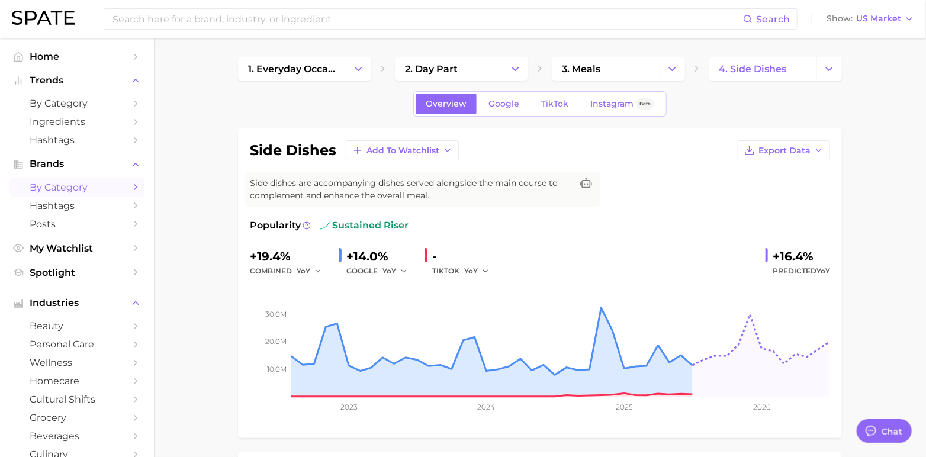
click at [60, 192] on span "by Category" at bounding box center [77, 187] width 95 height 11
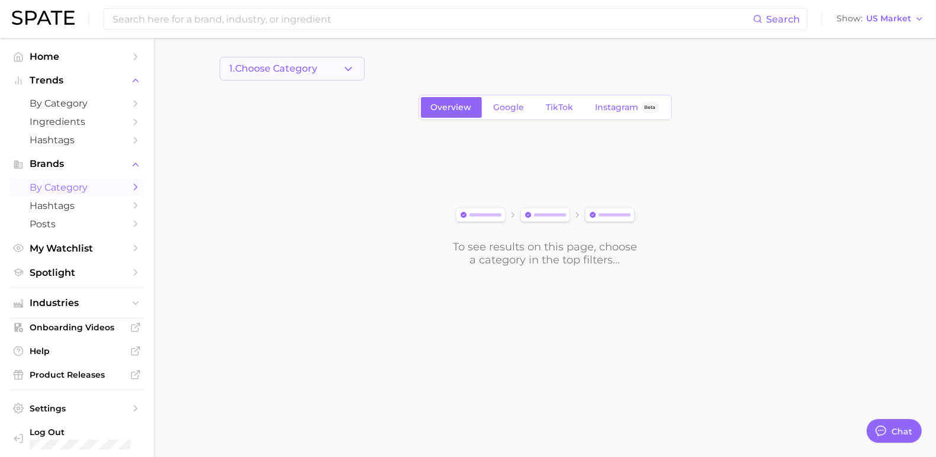
click at [327, 67] on button "1. Choose Category" at bounding box center [292, 69] width 145 height 24
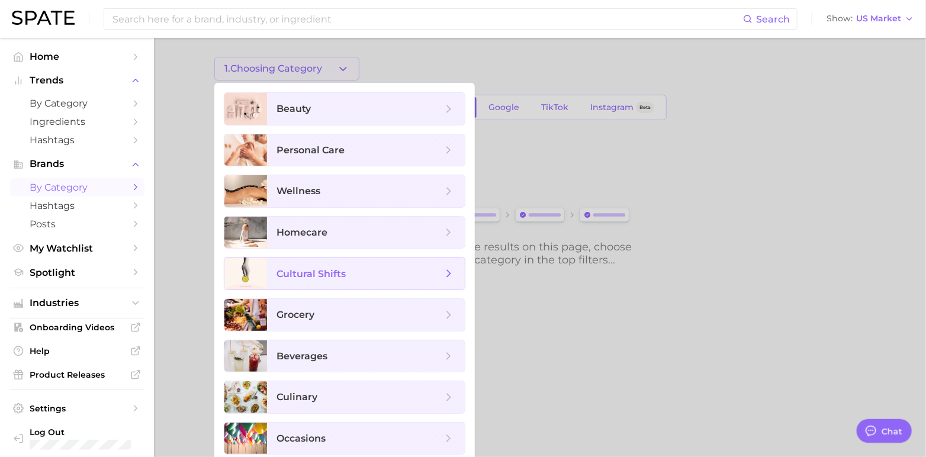
scroll to position [5, 0]
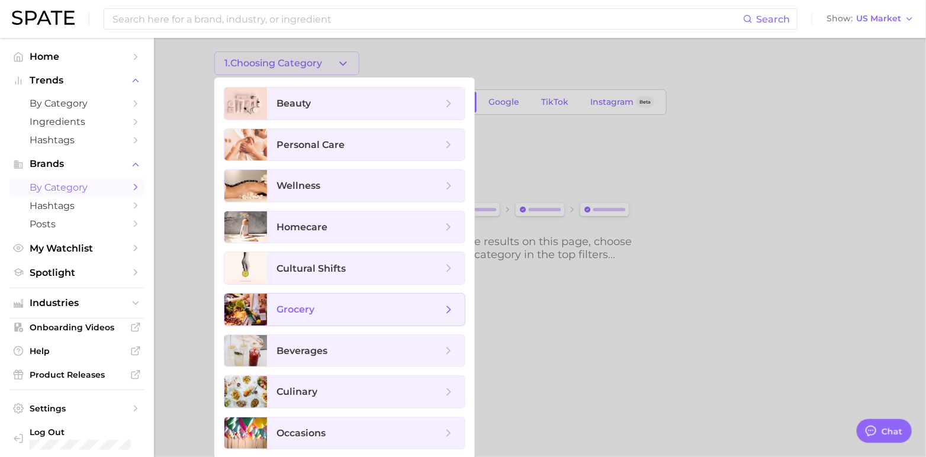
click at [317, 308] on span "grocery" at bounding box center [359, 309] width 166 height 13
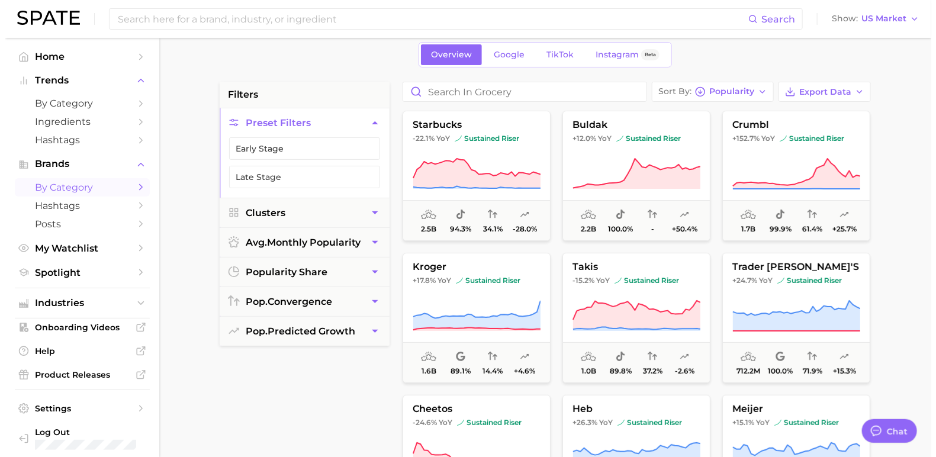
scroll to position [49, 0]
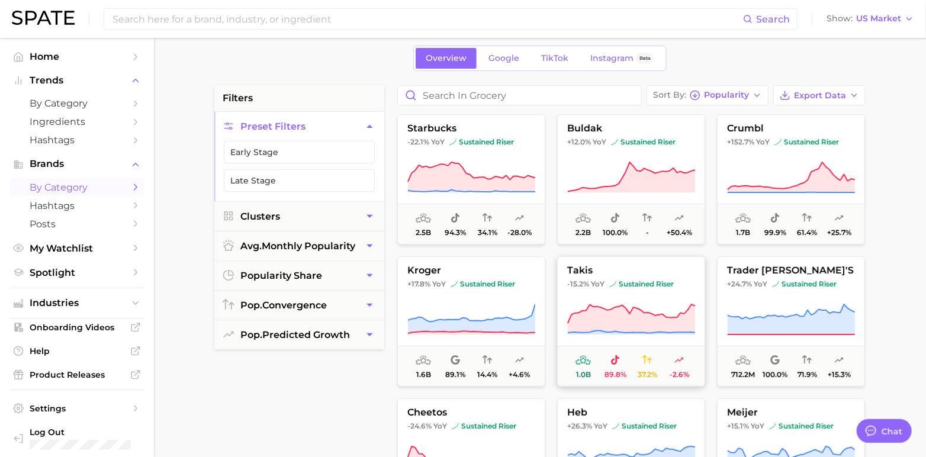
click at [631, 320] on icon at bounding box center [631, 318] width 127 height 28
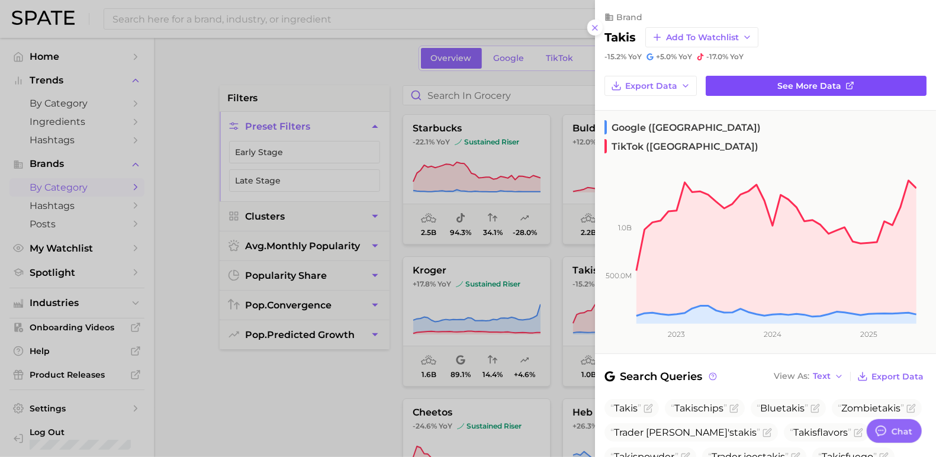
click at [778, 84] on span "See more data" at bounding box center [810, 86] width 64 height 10
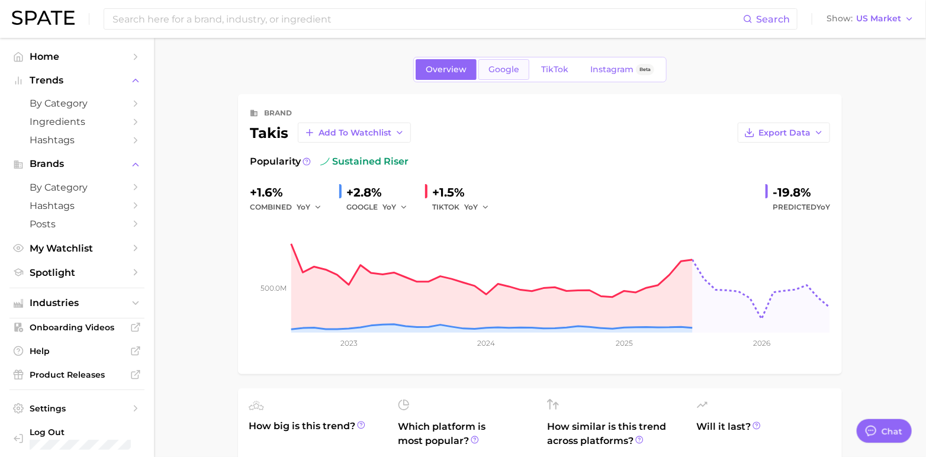
click at [497, 69] on span "Google" at bounding box center [503, 70] width 31 height 10
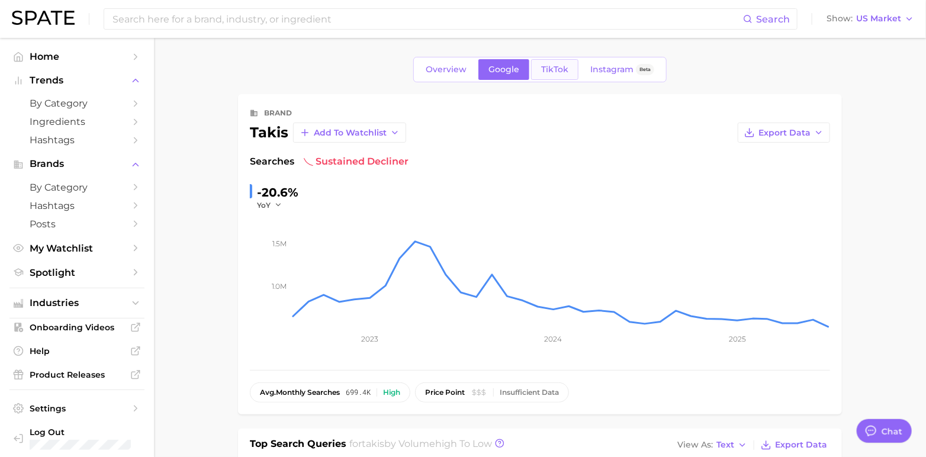
click at [551, 70] on span "TikTok" at bounding box center [554, 70] width 27 height 10
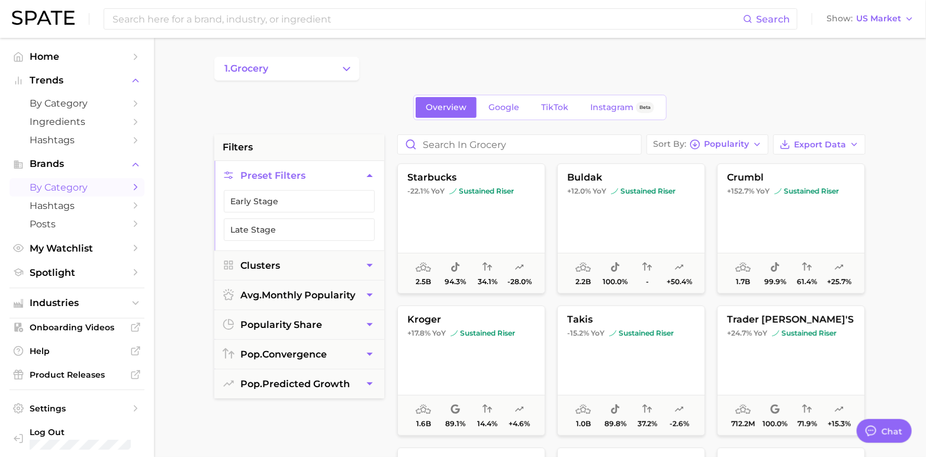
scroll to position [49, 0]
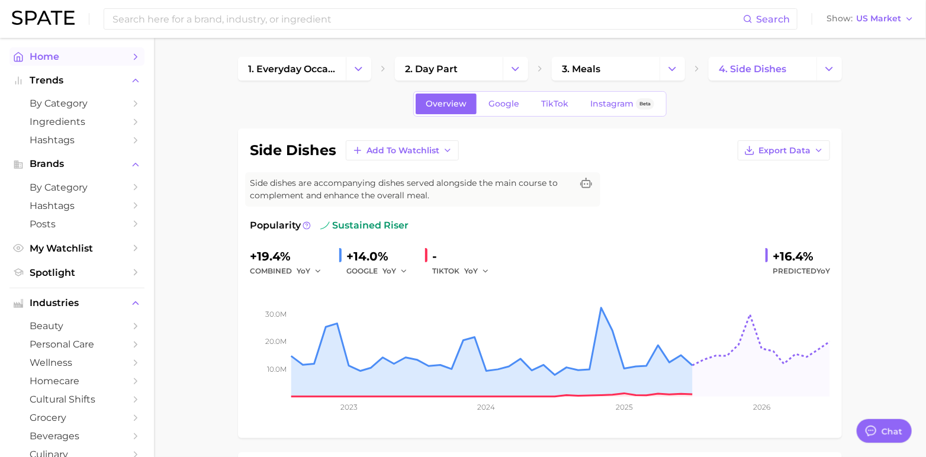
click at [82, 55] on span "Home" at bounding box center [77, 56] width 95 height 11
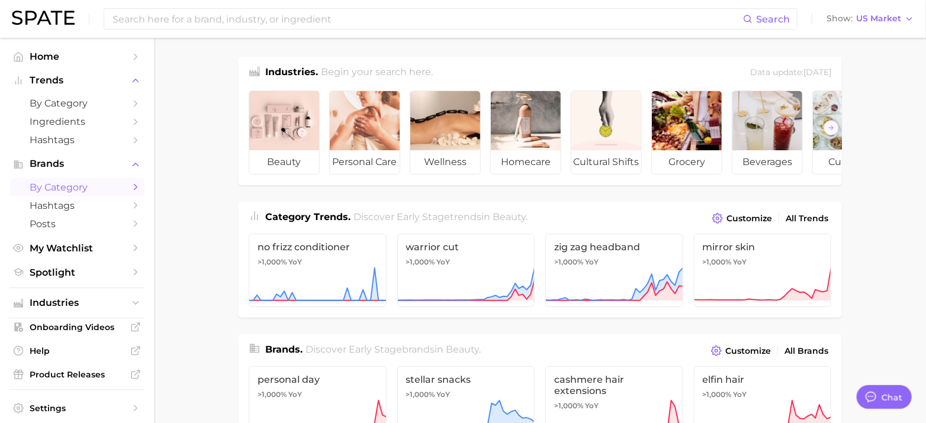
click at [63, 186] on span "by Category" at bounding box center [77, 187] width 95 height 11
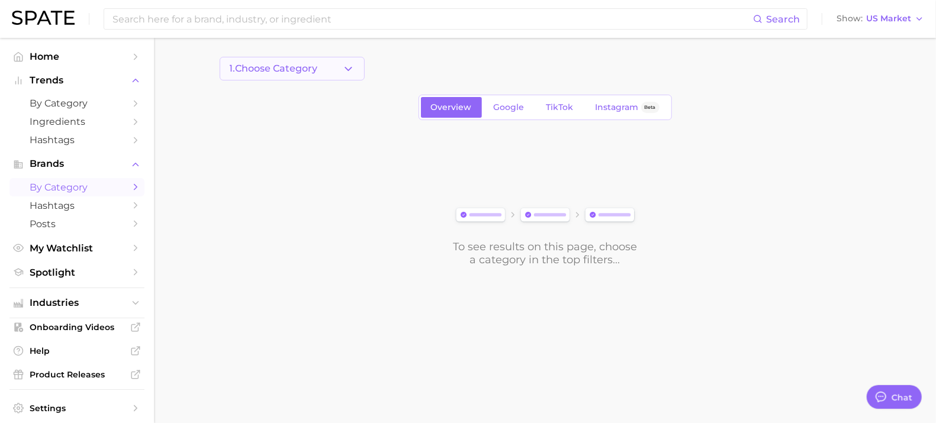
click at [316, 69] on span "1. Choose Category" at bounding box center [274, 68] width 88 height 11
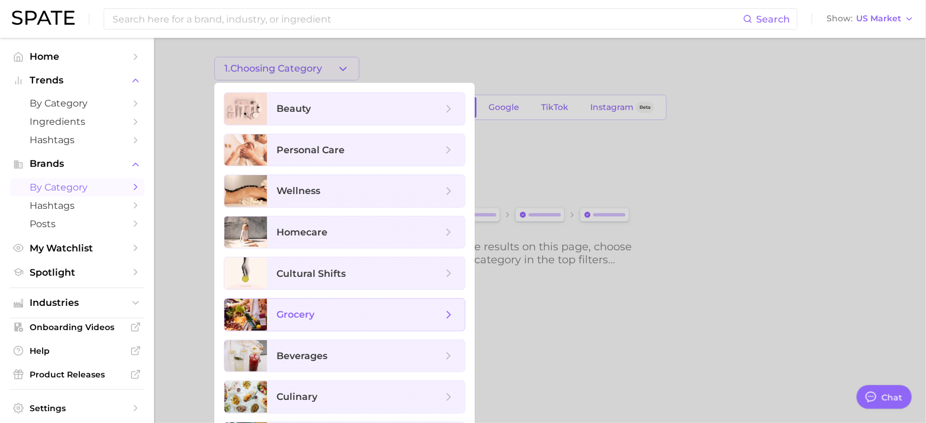
scroll to position [40, 0]
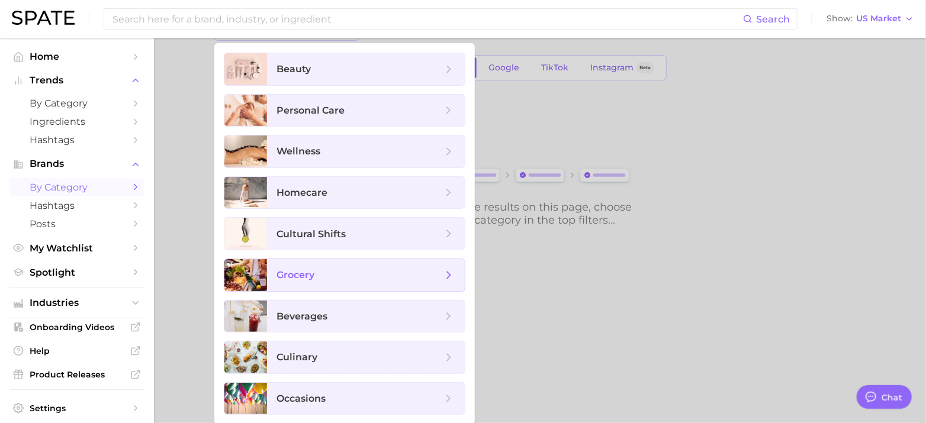
click at [341, 272] on span "grocery" at bounding box center [359, 275] width 166 height 13
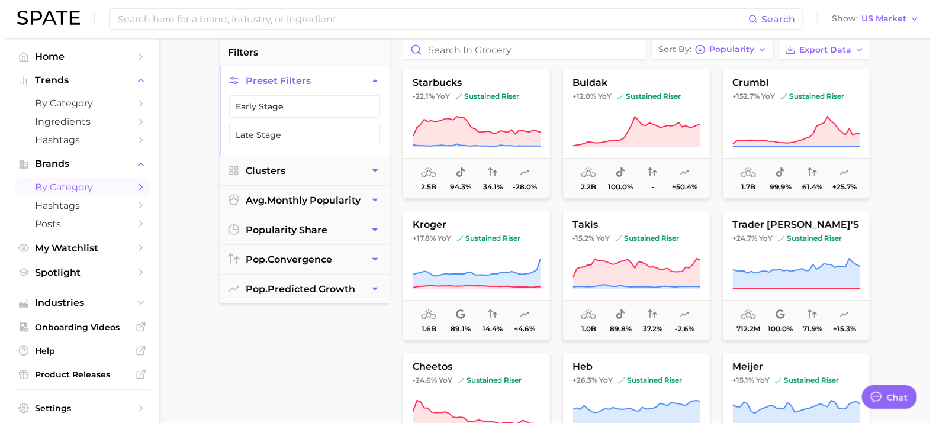
scroll to position [95, 0]
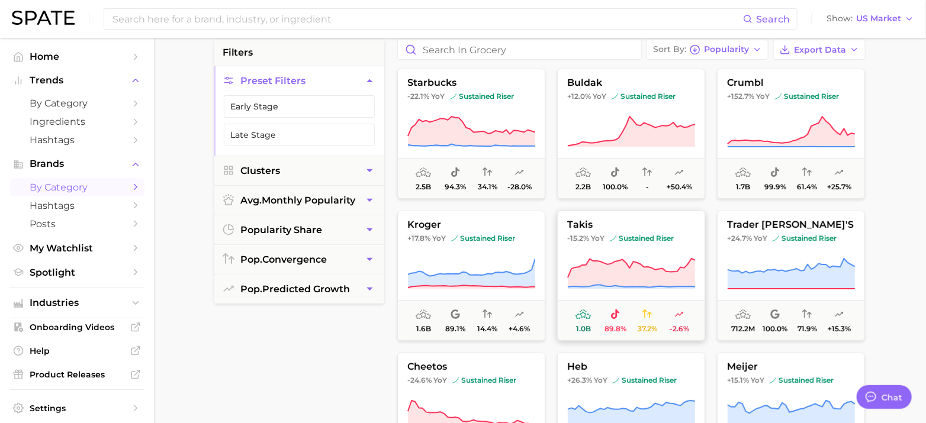
click at [584, 262] on icon at bounding box center [631, 273] width 128 height 33
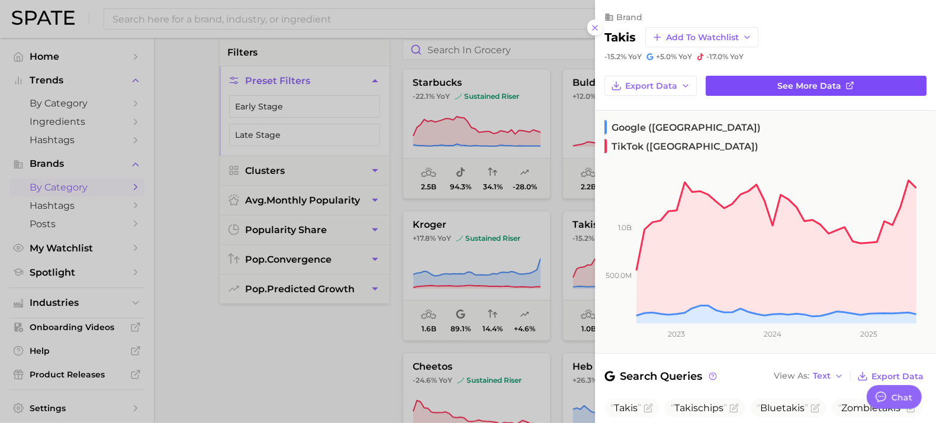
click at [778, 83] on span "See more data" at bounding box center [810, 86] width 64 height 10
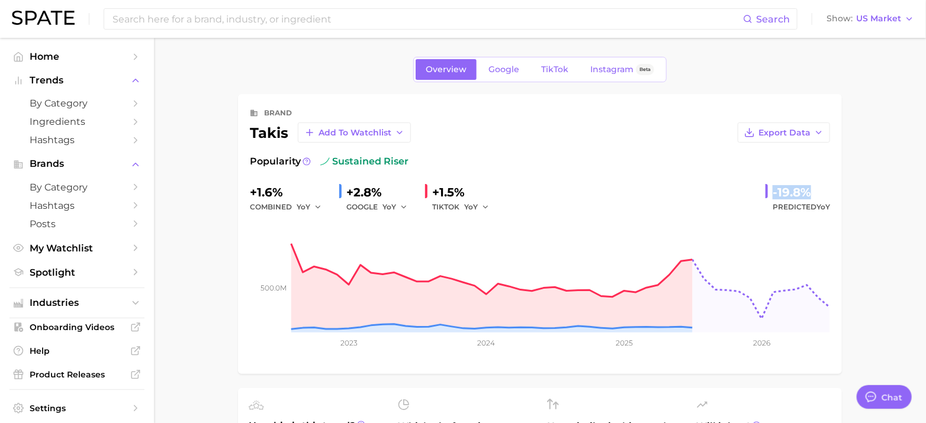
drag, startPoint x: 772, startPoint y: 186, endPoint x: 859, endPoint y: 197, distance: 87.1
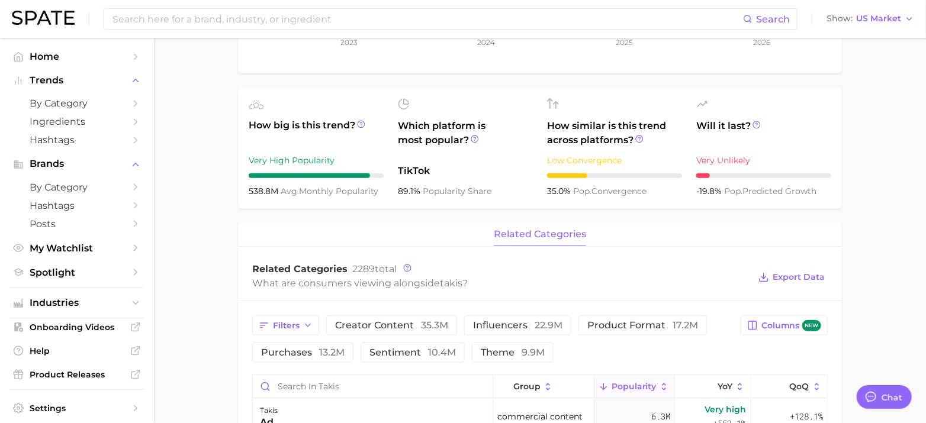
scroll to position [302, 0]
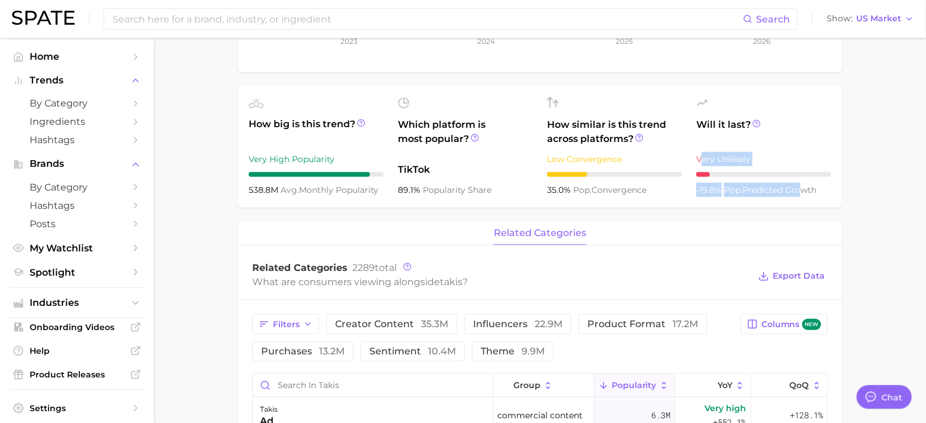
drag, startPoint x: 701, startPoint y: 160, endPoint x: 795, endPoint y: 179, distance: 96.6
click at [795, 179] on div "Will it last? Very Unlikely -19.8% pop. predicted growth" at bounding box center [763, 147] width 135 height 100
click at [841, 199] on ul "How big is this trend? Very High Popularity 538.8m avg. monthly popularity Whic…" at bounding box center [540, 146] width 604 height 121
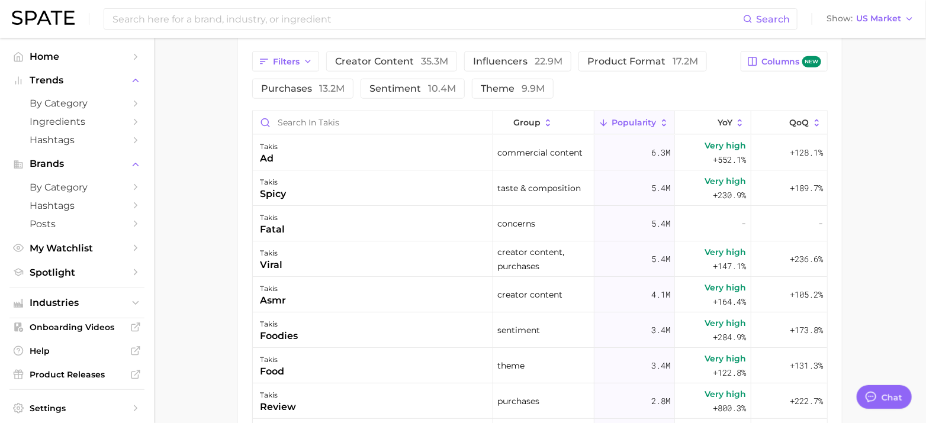
scroll to position [573, 0]
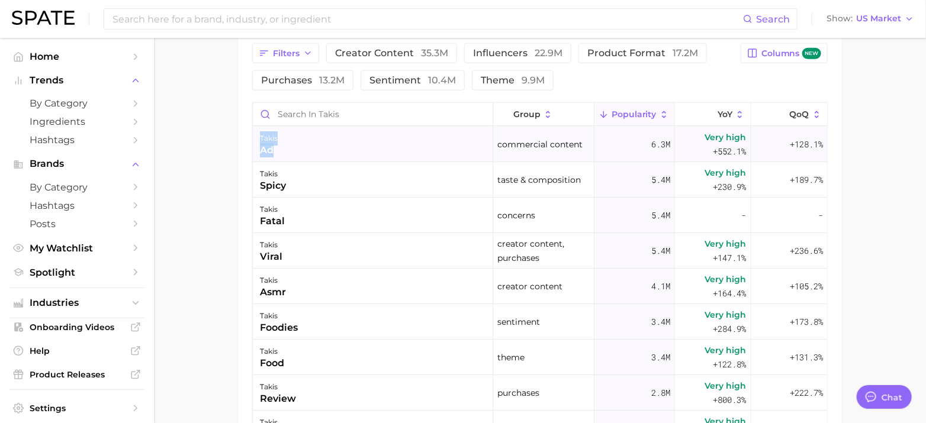
drag, startPoint x: 247, startPoint y: 146, endPoint x: 355, endPoint y: 149, distance: 107.2
click at [355, 149] on div "Filters creator content 35.3m influencers 22.9m product format 17.2m purchases …" at bounding box center [540, 284] width 604 height 511
click at [233, 179] on main "Overview Google TikTok Instagram Beta brand takis Add to Watchlist Export Data …" at bounding box center [540, 32] width 772 height 1134
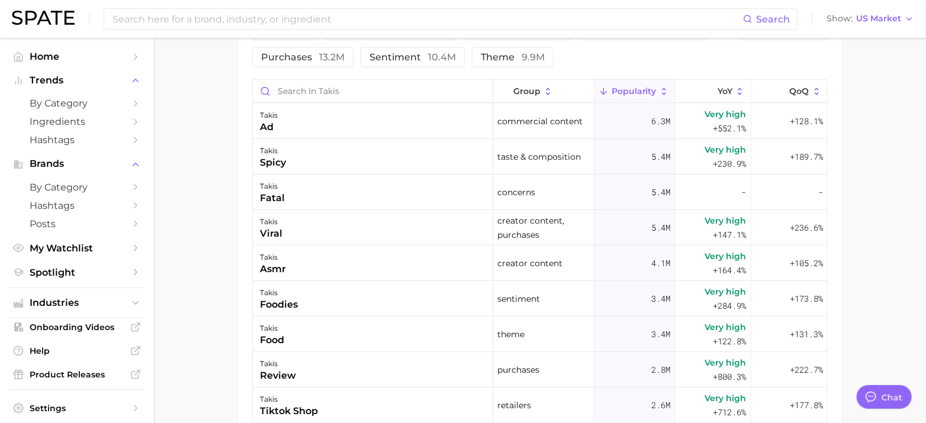
scroll to position [599, 0]
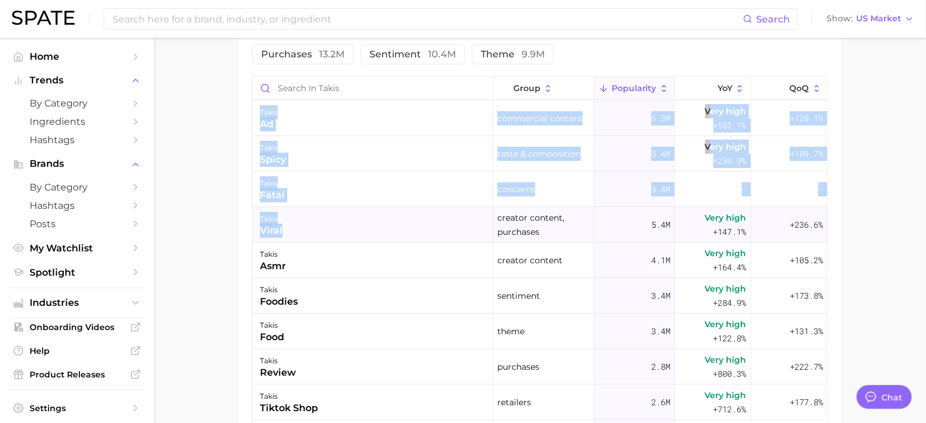
drag, startPoint x: 239, startPoint y: 243, endPoint x: 330, endPoint y: 237, distance: 91.3
click at [330, 237] on div "Filters creator content 35.3m influencers 22.9m product format 17.2m purchases …" at bounding box center [540, 258] width 604 height 511
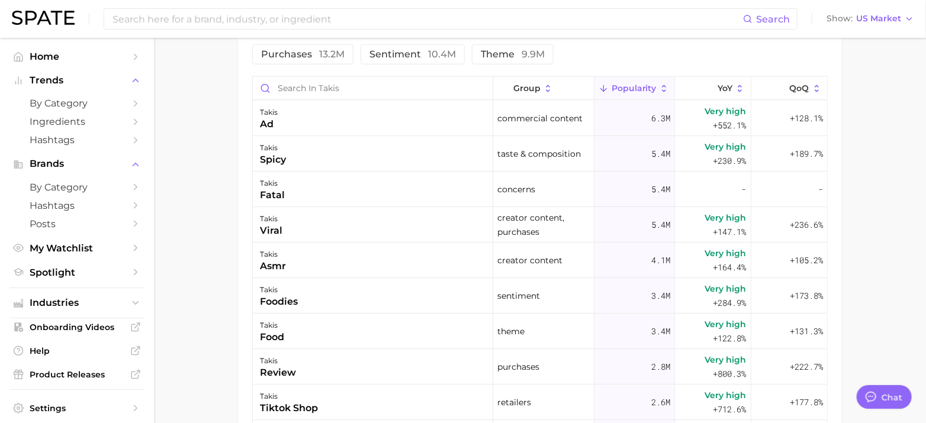
click at [204, 239] on main "Overview Google TikTok Instagram Beta brand takis Add to Watchlist Export Data …" at bounding box center [540, 6] width 772 height 1134
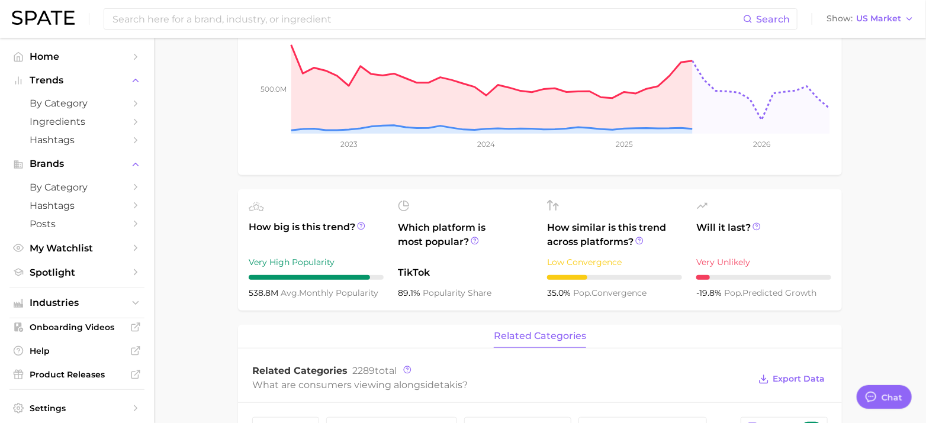
scroll to position [0, 0]
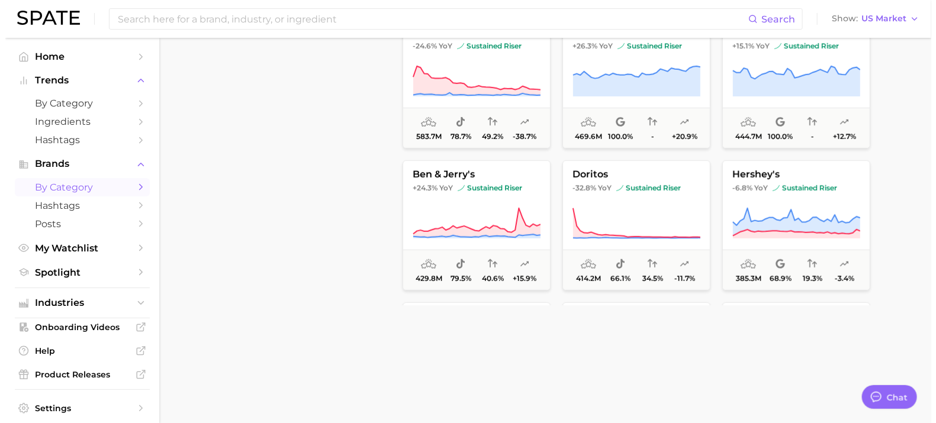
scroll to position [431, 0]
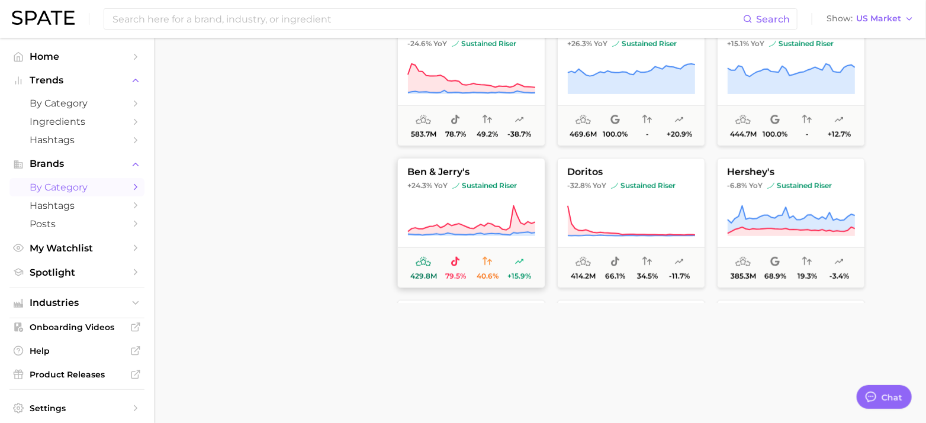
click at [455, 212] on icon at bounding box center [471, 221] width 128 height 33
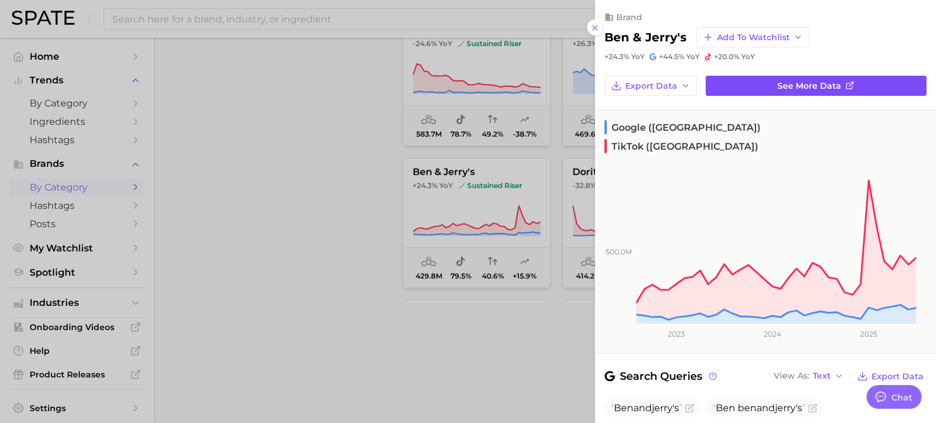
click at [800, 85] on span "See more data" at bounding box center [810, 86] width 64 height 10
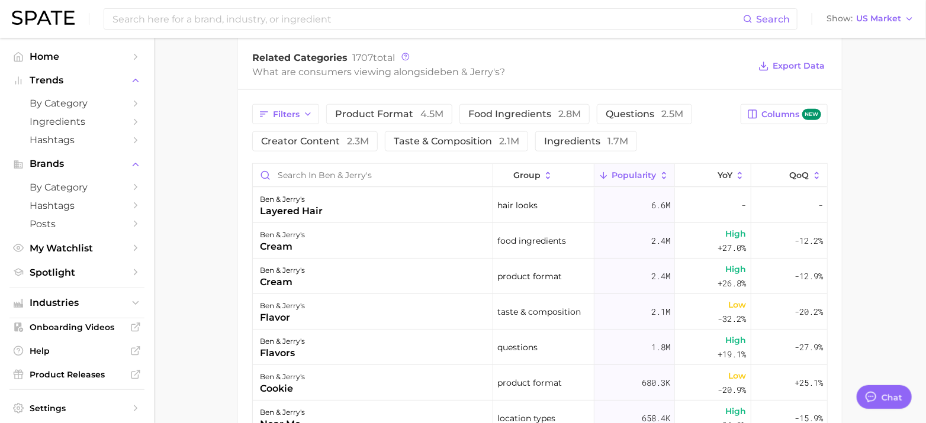
scroll to position [505, 0]
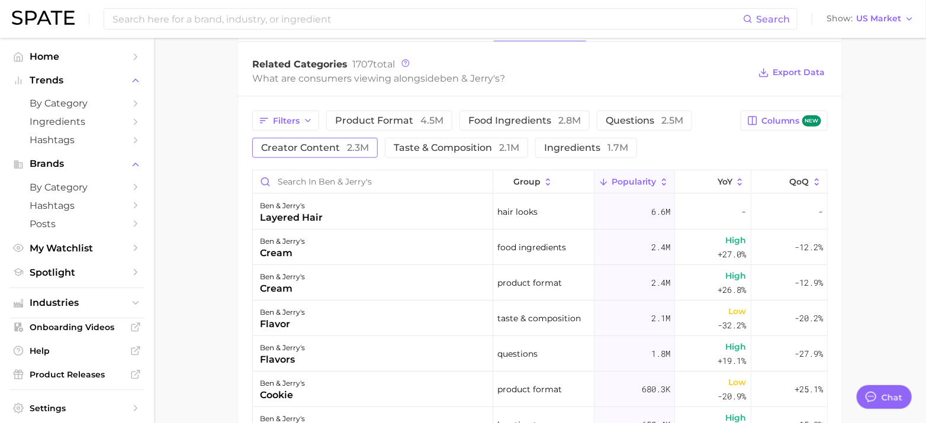
click at [311, 146] on span "creator content 2.3m" at bounding box center [315, 147] width 108 height 9
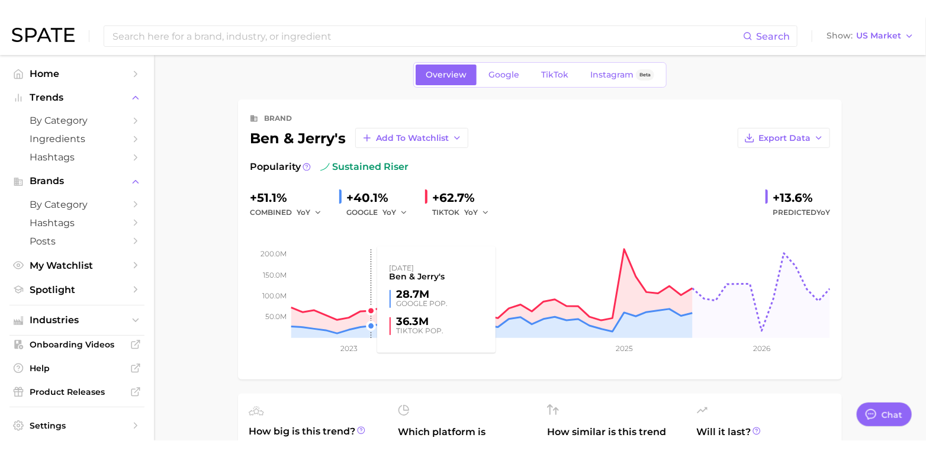
scroll to position [0, 0]
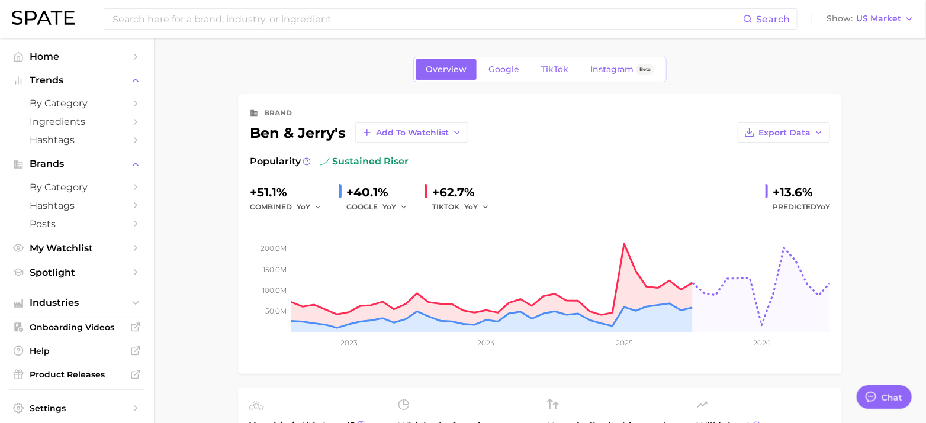
type textarea "x"
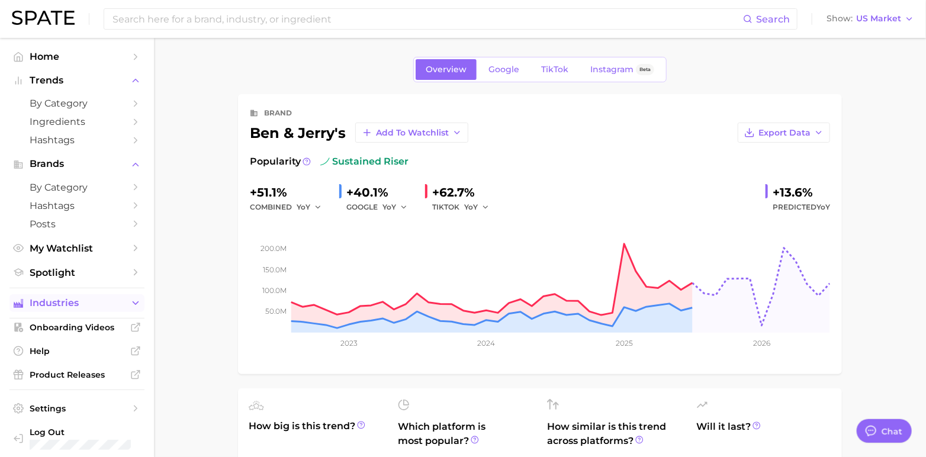
click at [73, 308] on span "Industries" at bounding box center [77, 303] width 95 height 11
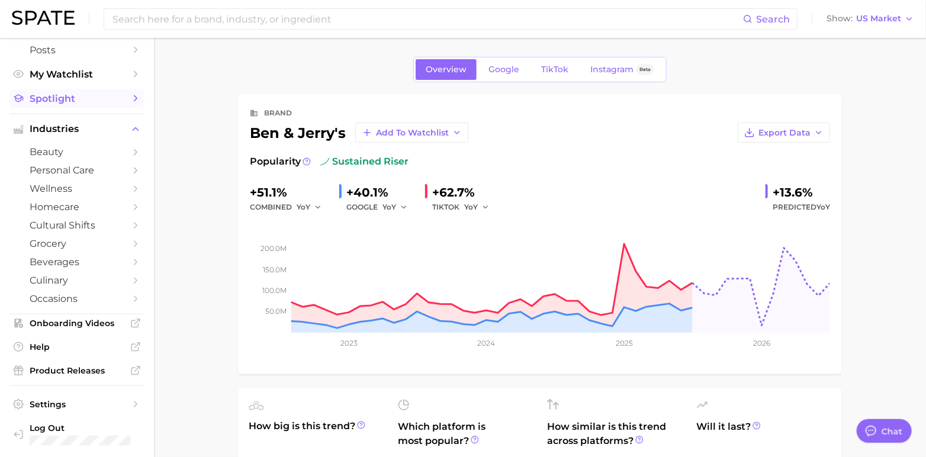
scroll to position [178, 0]
click at [77, 220] on span "cultural shifts" at bounding box center [77, 223] width 95 height 11
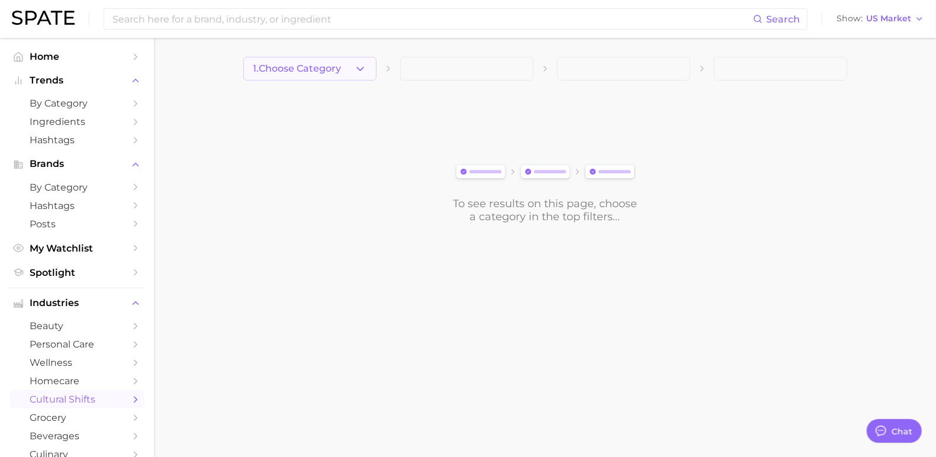
click at [340, 62] on button "1. Choose Category" at bounding box center [309, 69] width 133 height 24
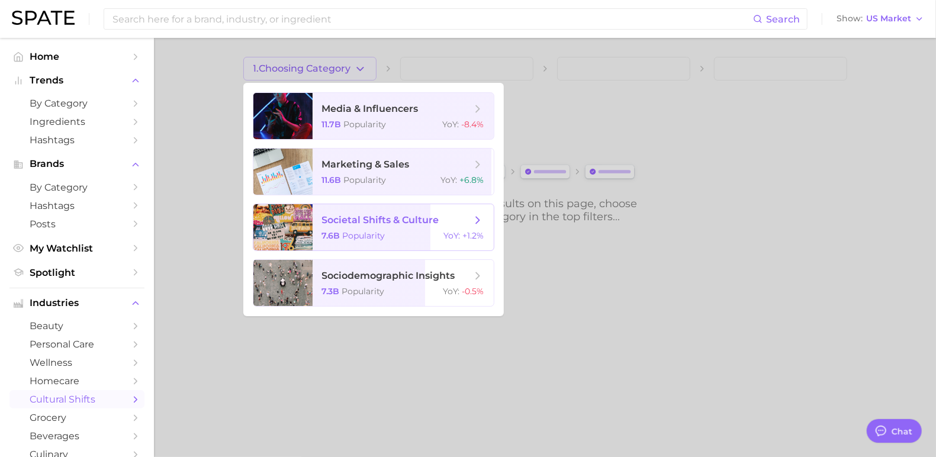
click at [393, 221] on span "societal shifts & culture" at bounding box center [380, 219] width 117 height 11
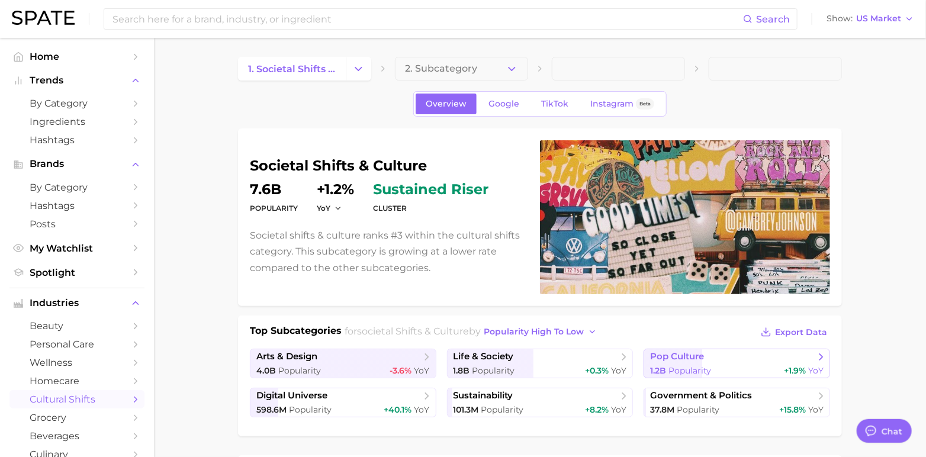
click at [687, 357] on span "pop culture" at bounding box center [677, 356] width 54 height 11
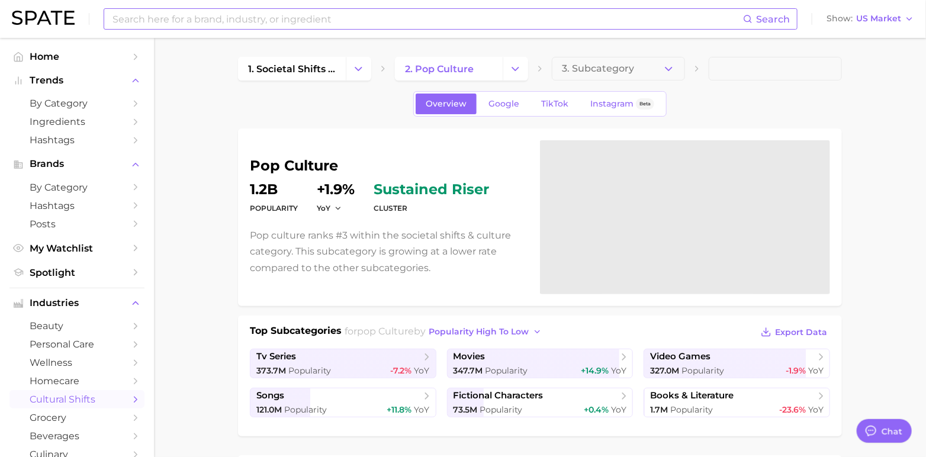
click at [218, 27] on input at bounding box center [427, 19] width 632 height 20
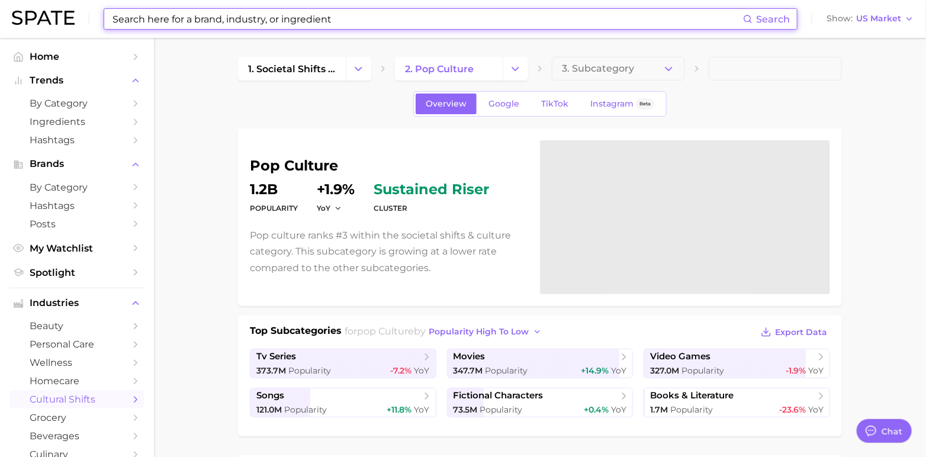
click at [213, 20] on input at bounding box center [427, 19] width 632 height 20
click at [197, 15] on input at bounding box center [427, 19] width 632 height 20
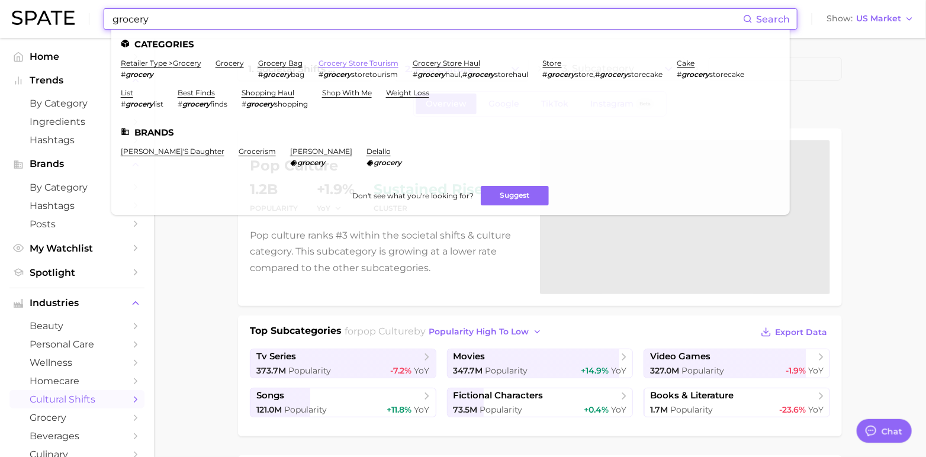
type input "grocery"
click at [349, 60] on link "grocery store tourism" at bounding box center [358, 63] width 80 height 9
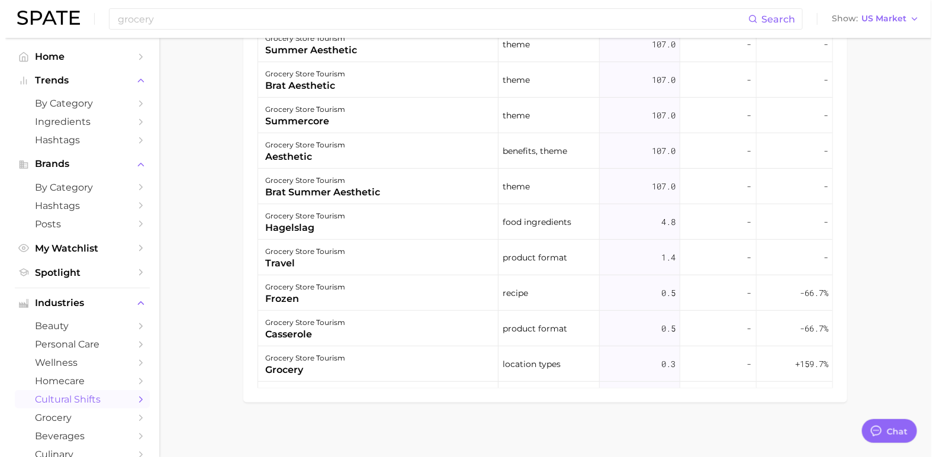
scroll to position [813, 0]
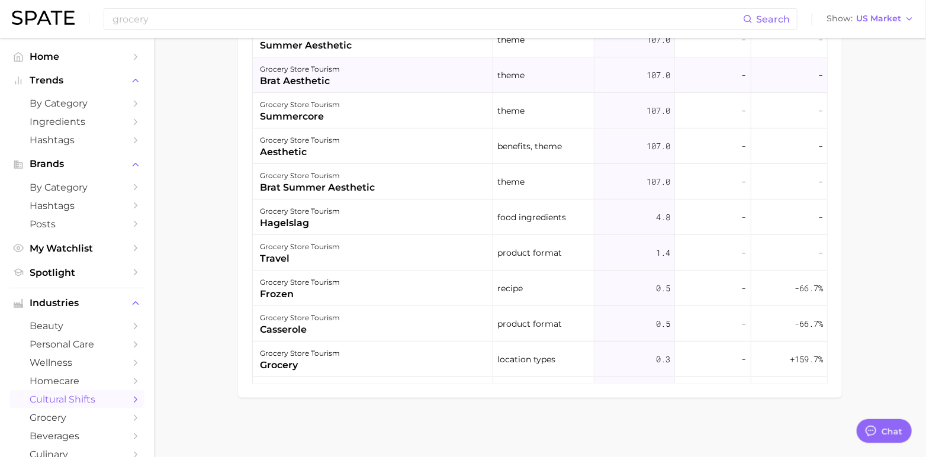
click at [302, 78] on div "brat aesthetic" at bounding box center [300, 81] width 80 height 14
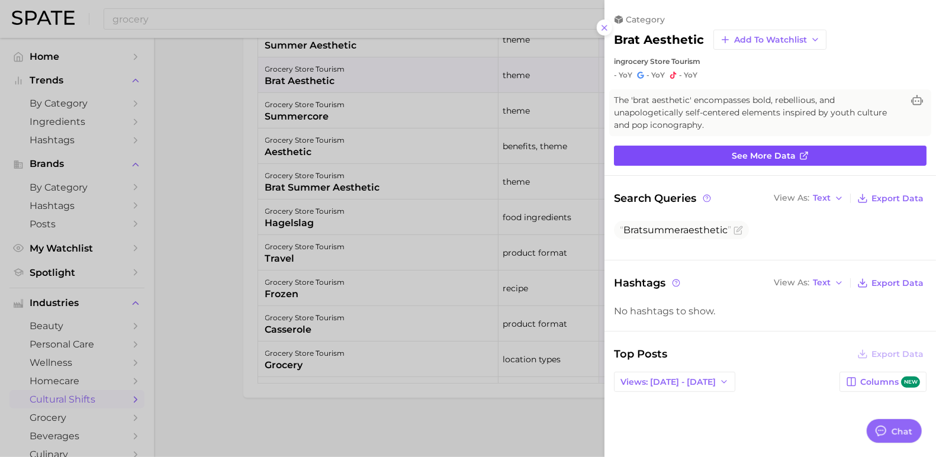
click at [744, 155] on span "See more data" at bounding box center [764, 156] width 64 height 10
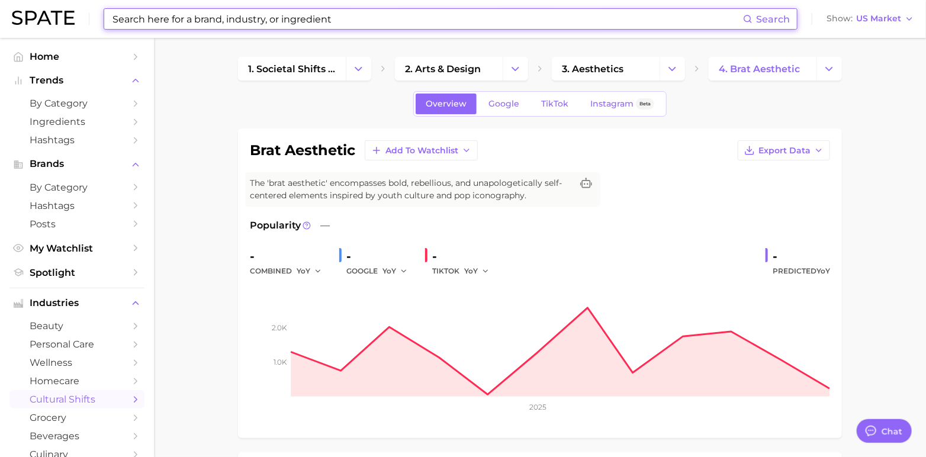
click at [272, 20] on input at bounding box center [427, 19] width 632 height 20
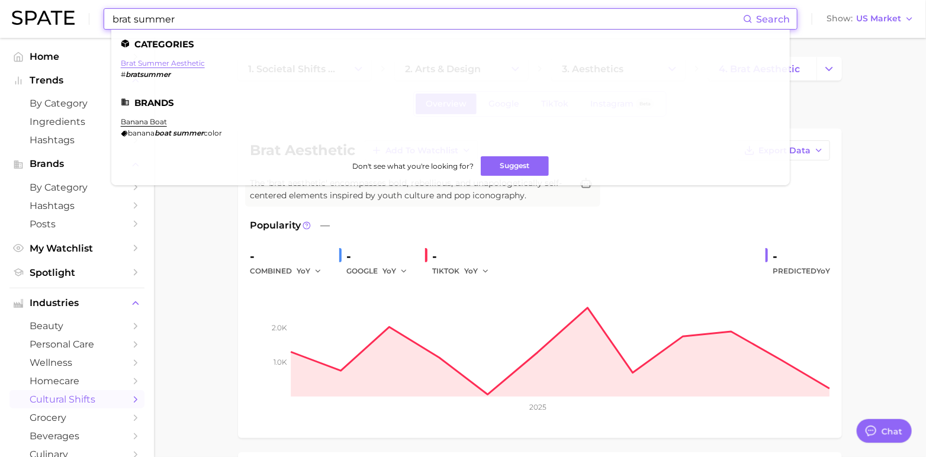
type input "brat summer"
click at [186, 61] on link "brat summer aesthetic" at bounding box center [163, 63] width 84 height 9
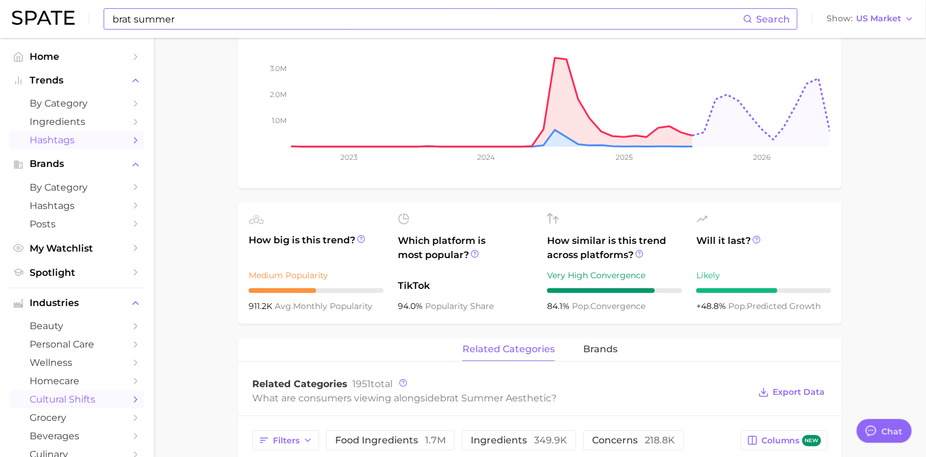
scroll to position [128, 0]
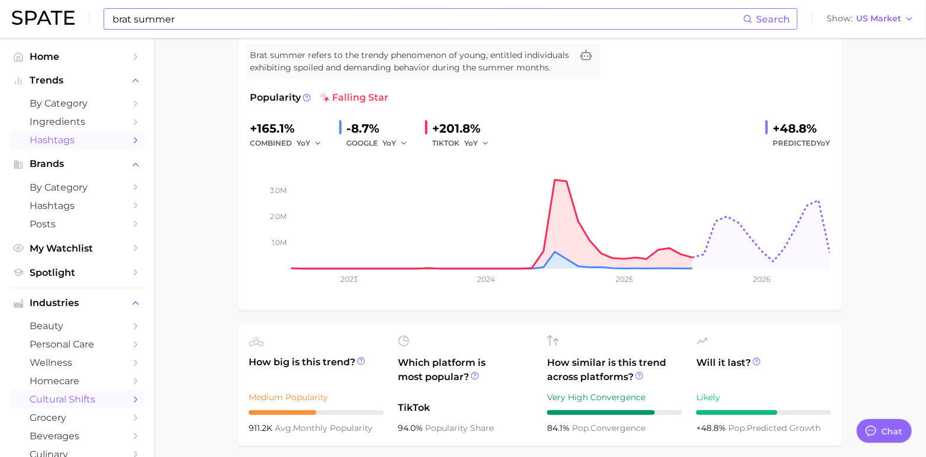
click at [53, 143] on span "Hashtags" at bounding box center [77, 139] width 95 height 11
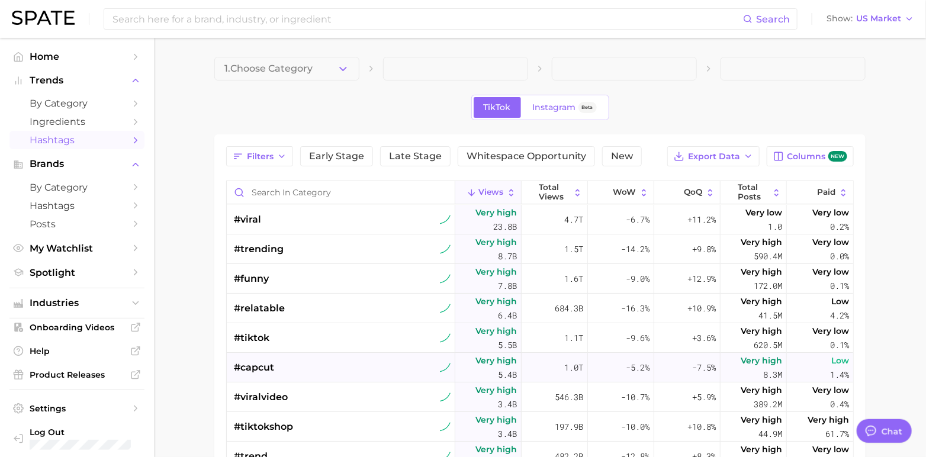
click at [259, 367] on span "#capcut" at bounding box center [254, 367] width 40 height 14
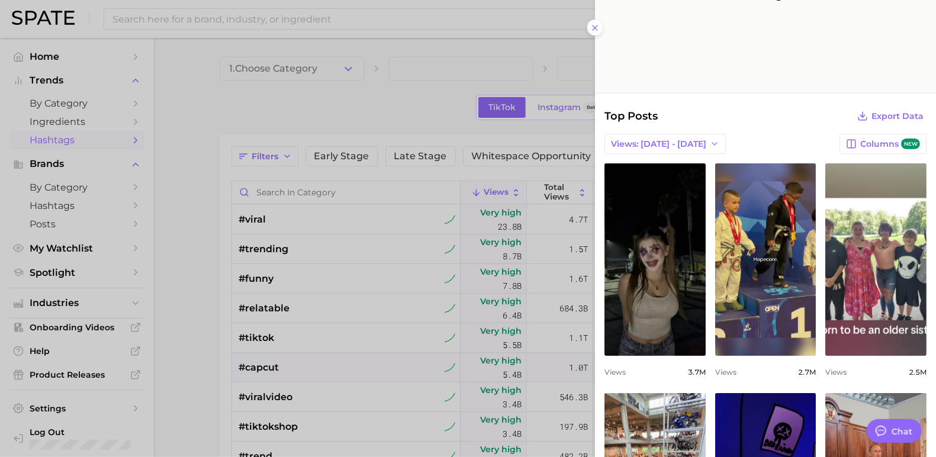
scroll to position [189, 0]
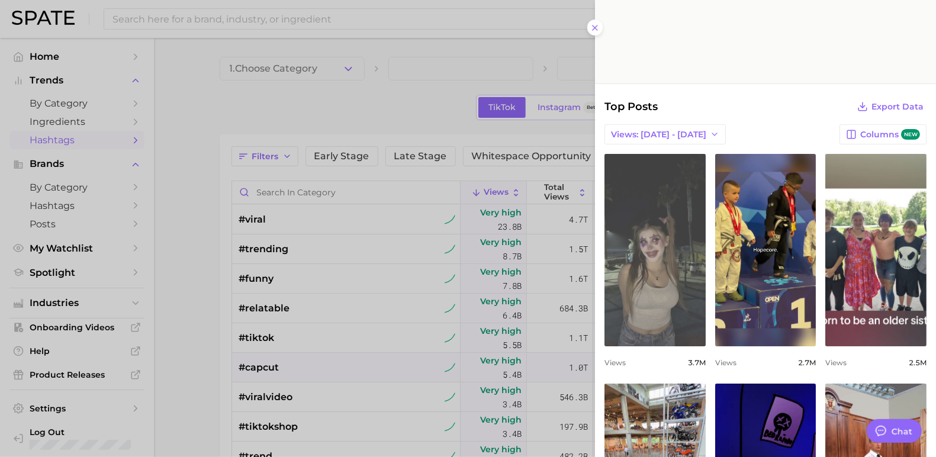
click at [639, 239] on link "view post on TikTok" at bounding box center [654, 250] width 101 height 192
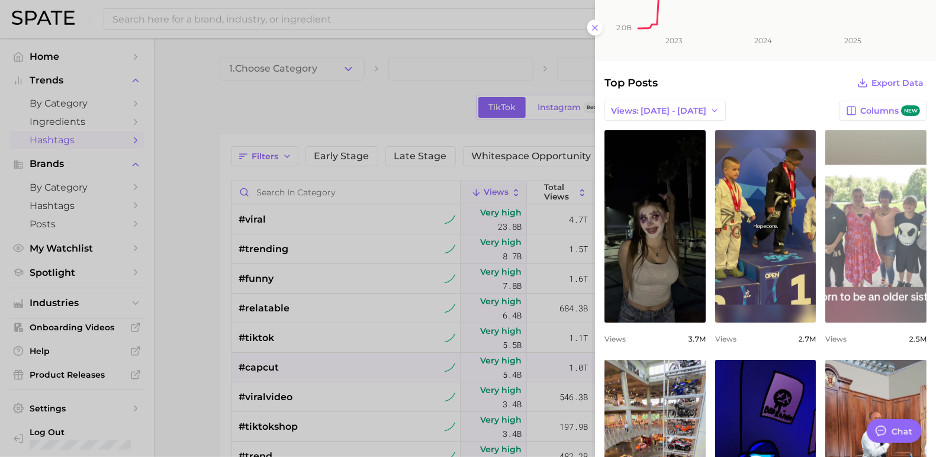
click at [858, 207] on link "view post on TikTok" at bounding box center [875, 226] width 101 height 192
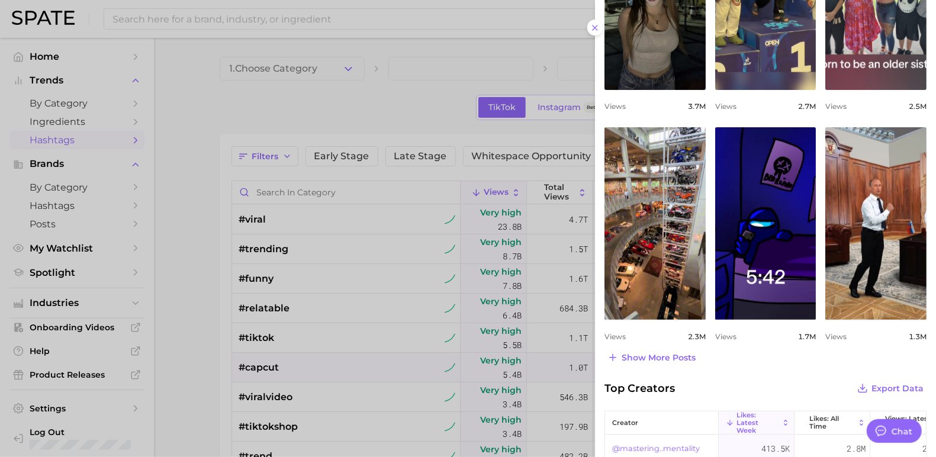
scroll to position [421, 0]
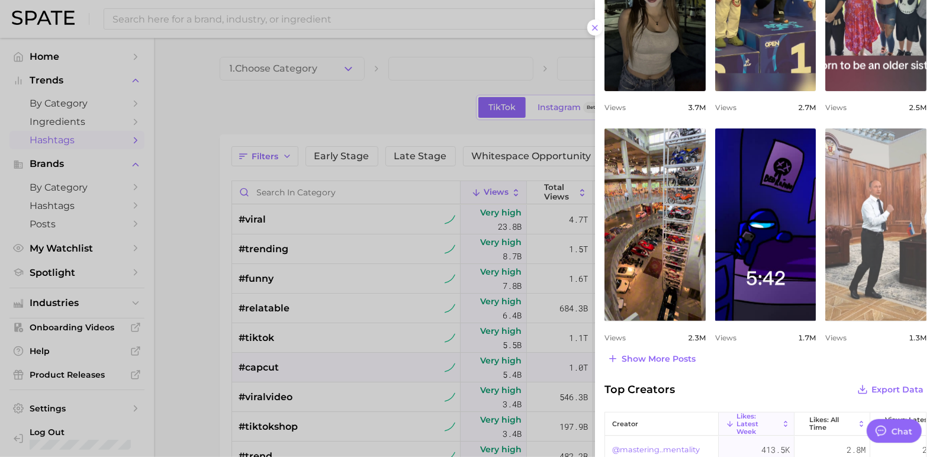
click at [853, 210] on link "view post on TikTok" at bounding box center [875, 224] width 101 height 192
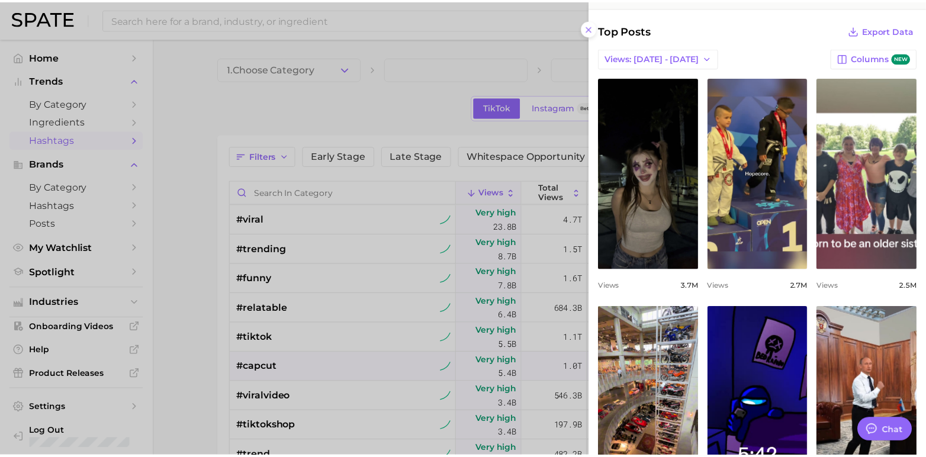
scroll to position [0, 0]
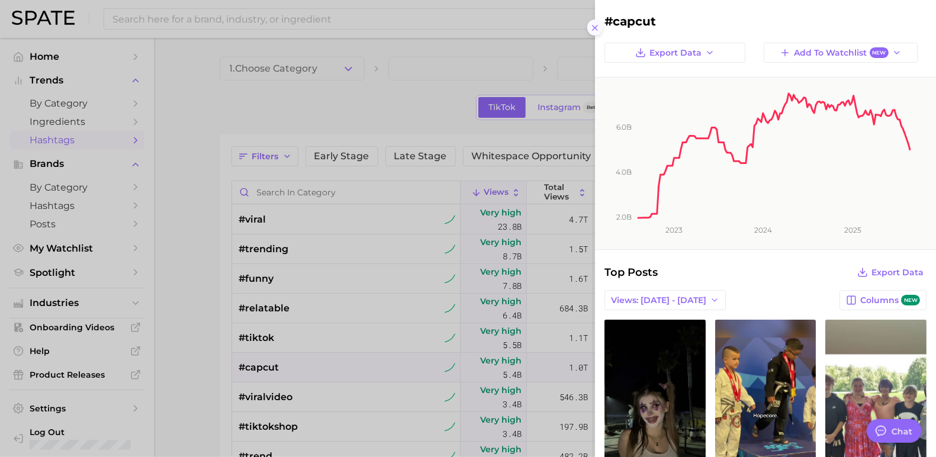
click at [590, 30] on button at bounding box center [595, 28] width 16 height 16
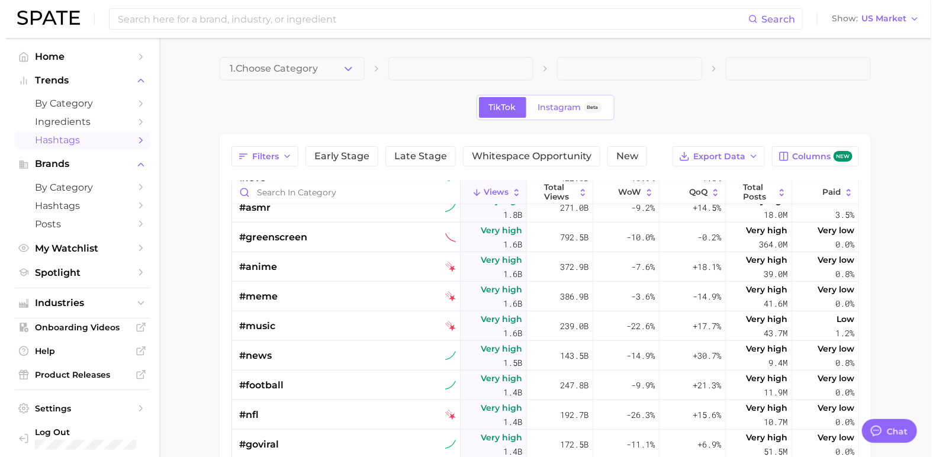
scroll to position [543, 0]
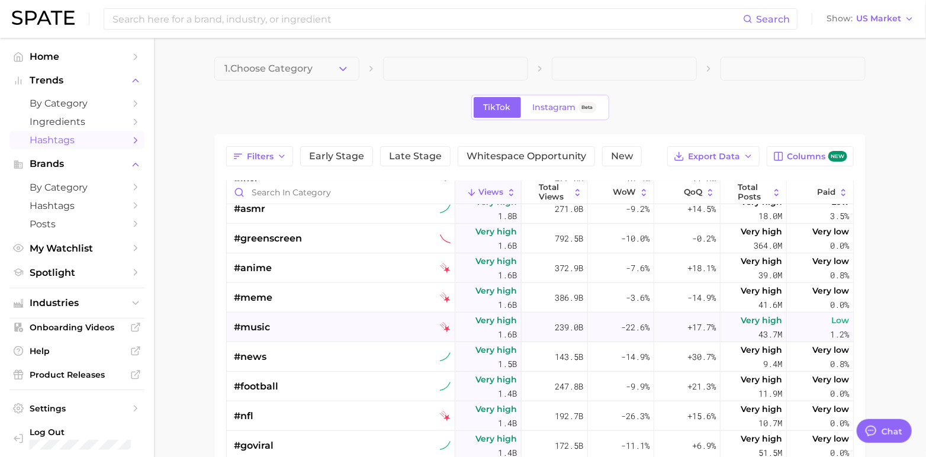
click at [355, 324] on div "#music" at bounding box center [342, 328] width 217 height 30
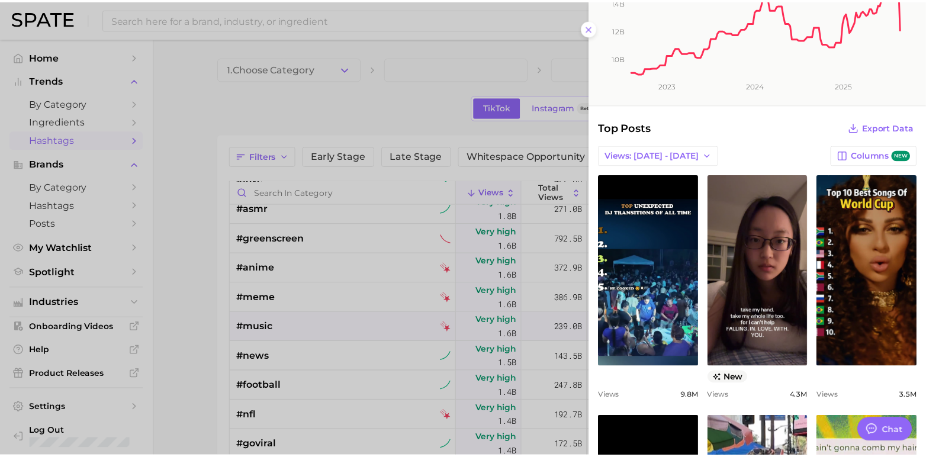
scroll to position [152, 0]
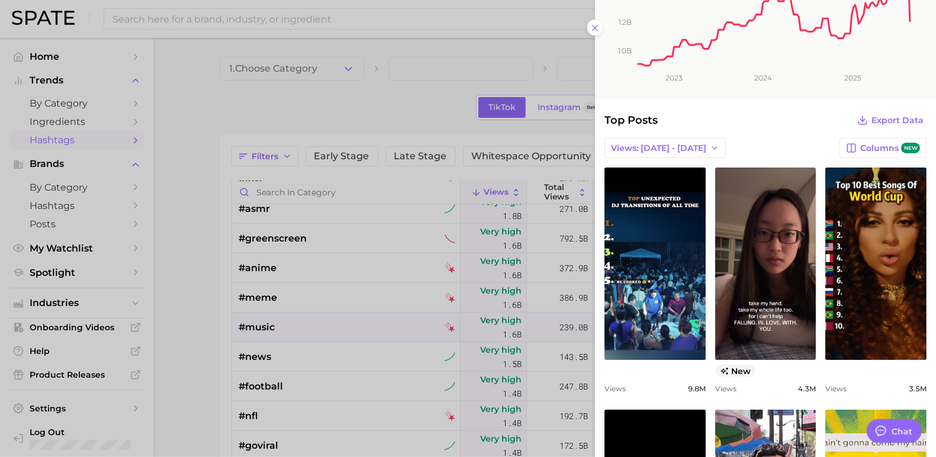
click at [199, 292] on div at bounding box center [468, 228] width 936 height 457
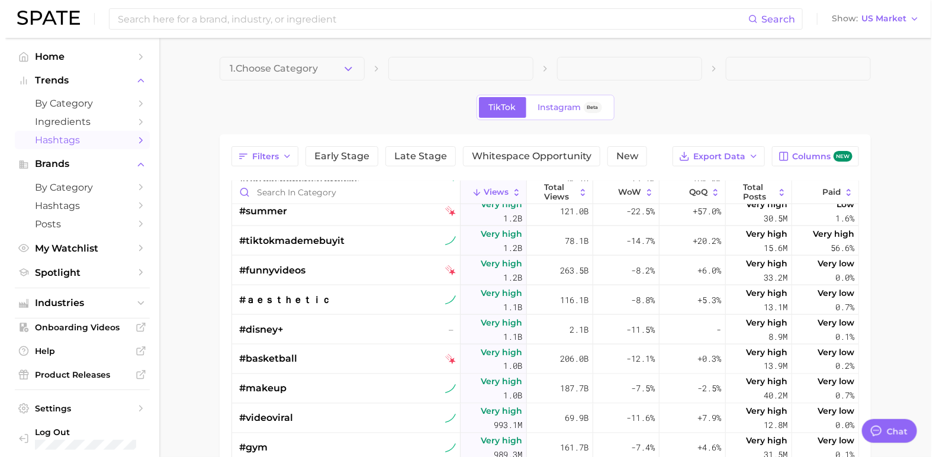
scroll to position [886, 0]
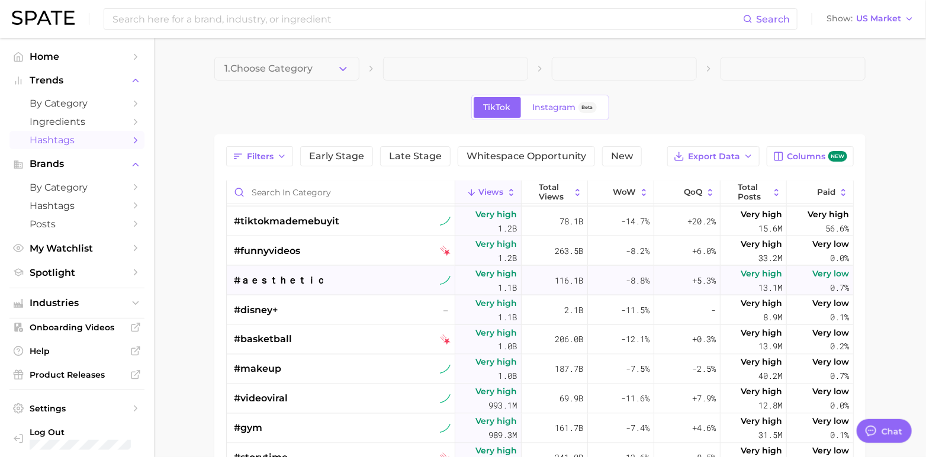
click at [391, 281] on div "#ａｅｓｔｈｅｔｉｃ" at bounding box center [342, 281] width 217 height 30
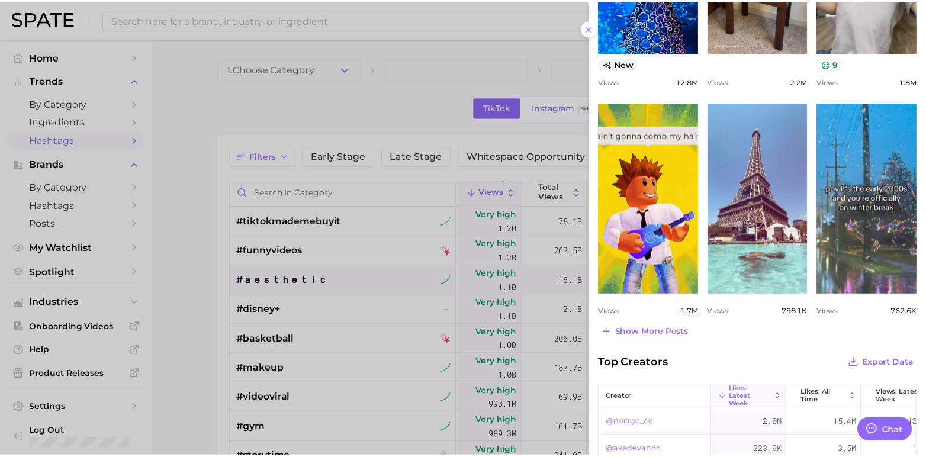
scroll to position [630, 0]
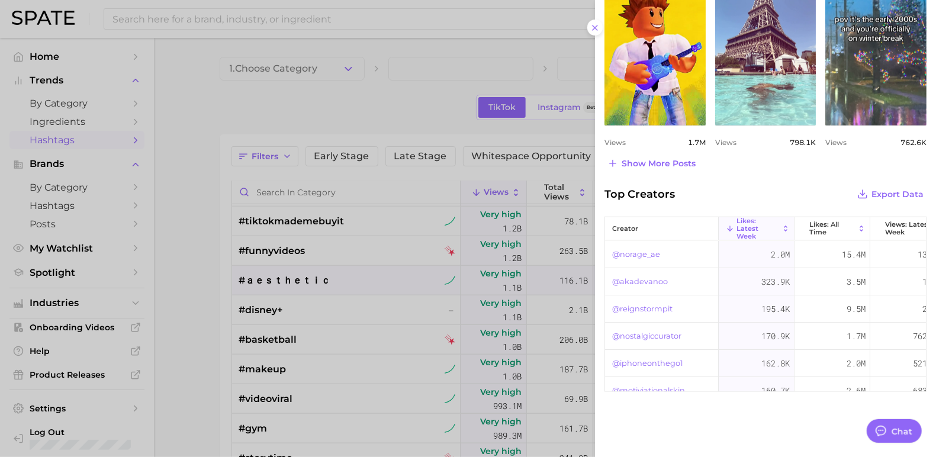
click at [211, 257] on div at bounding box center [468, 228] width 936 height 457
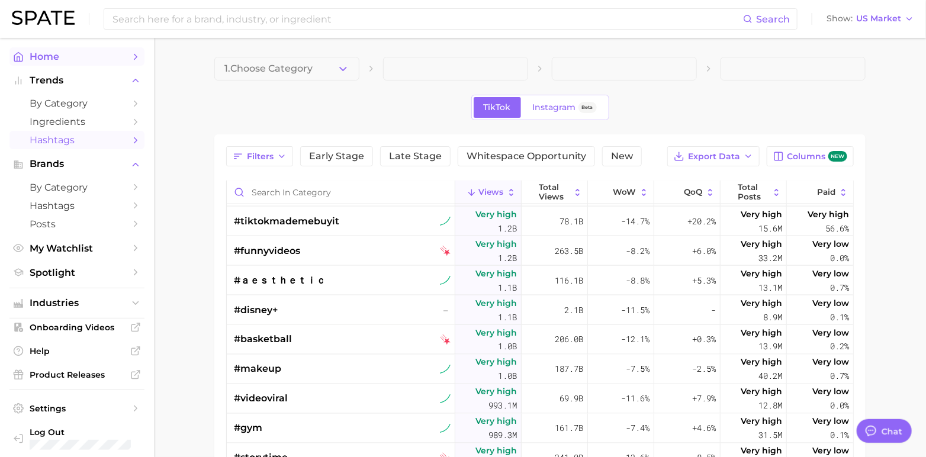
click at [130, 56] on icon "Sidebar" at bounding box center [135, 56] width 11 height 11
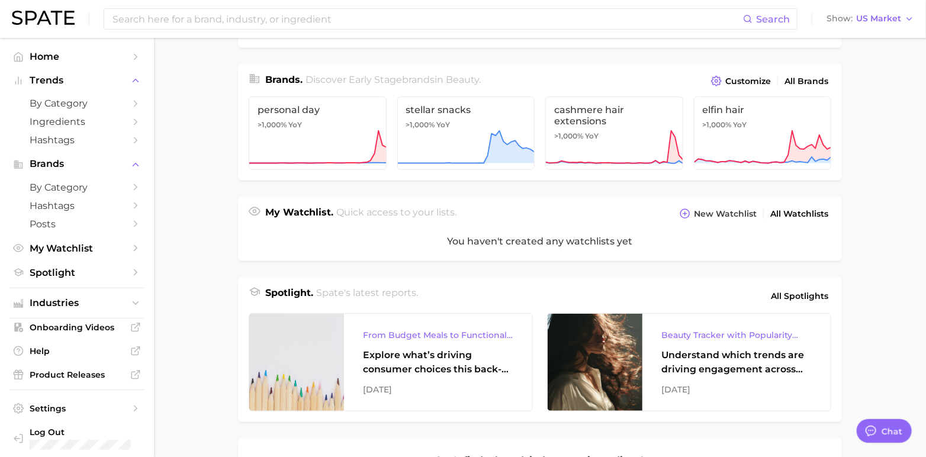
scroll to position [270, 0]
click at [462, 143] on icon at bounding box center [466, 147] width 138 height 36
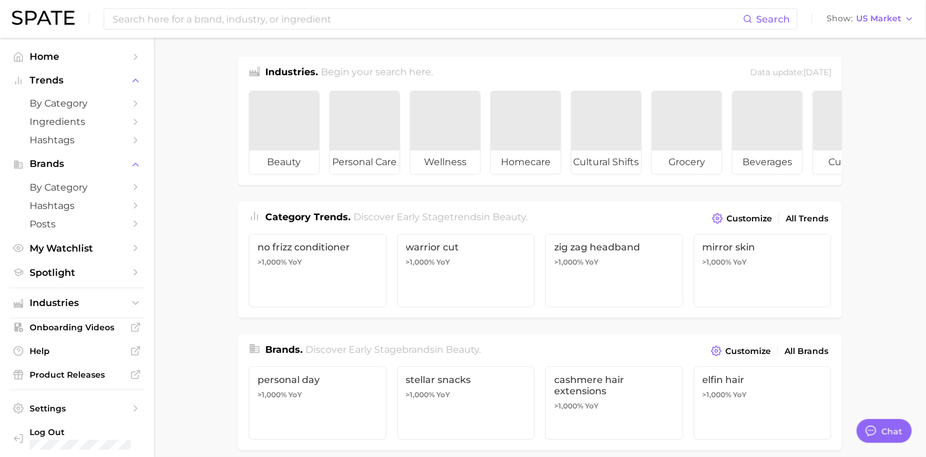
scroll to position [270, 0]
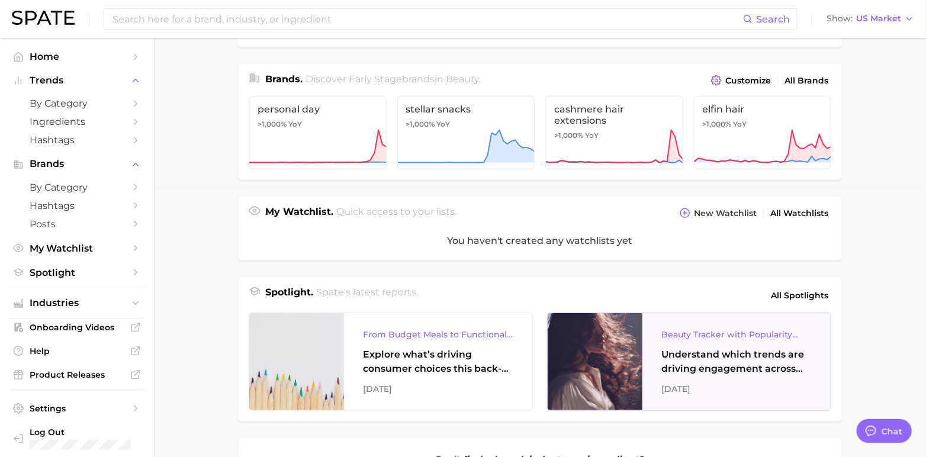
click at [710, 340] on div "Beauty Tracker with Popularity Index" at bounding box center [736, 334] width 150 height 14
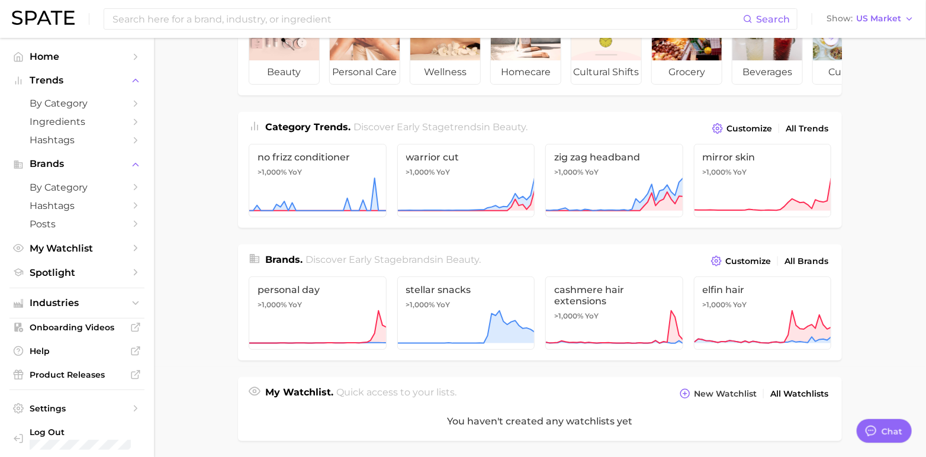
scroll to position [0, 0]
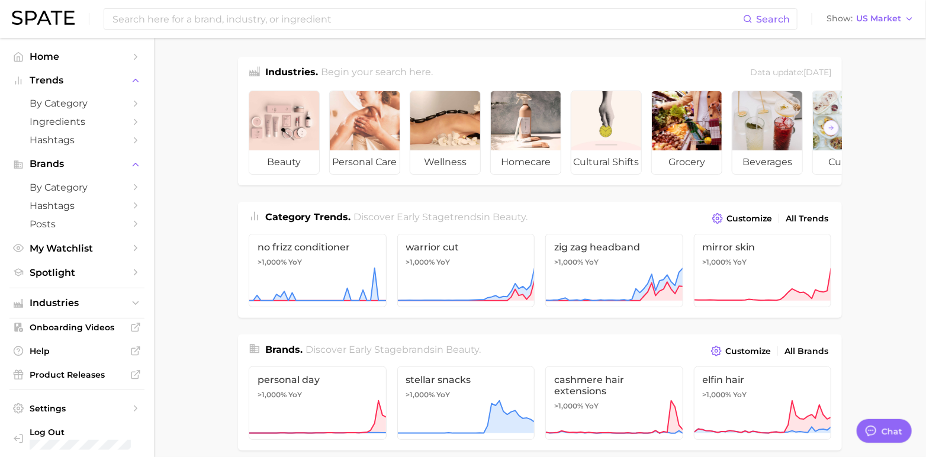
click at [57, 13] on img at bounding box center [43, 18] width 63 height 14
click at [180, 18] on input at bounding box center [427, 19] width 632 height 20
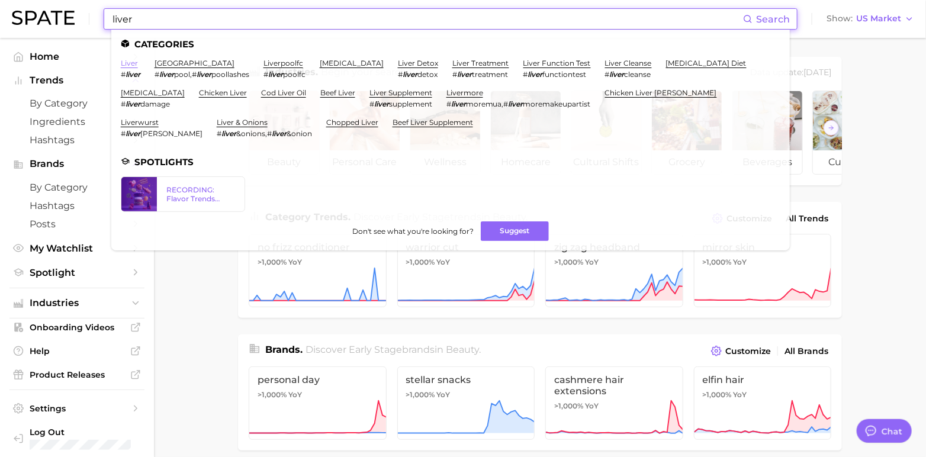
type input "liver"
click at [123, 60] on link "liver" at bounding box center [129, 63] width 17 height 9
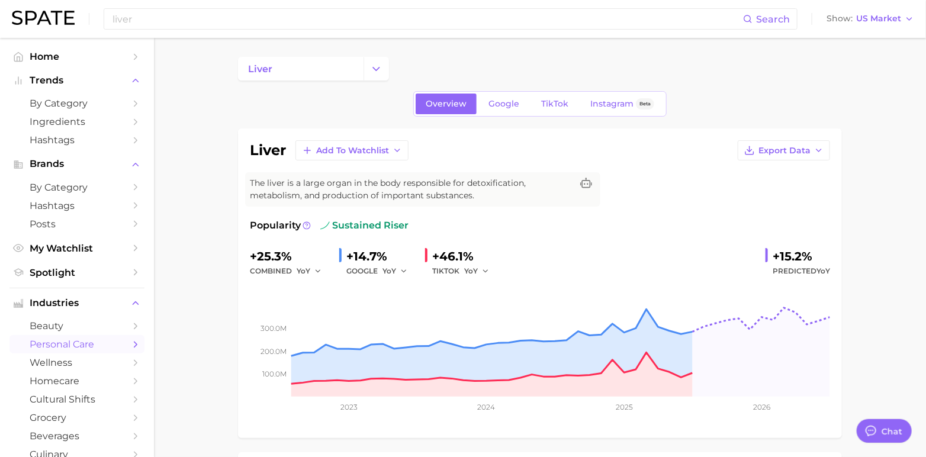
click at [47, 349] on span "personal care" at bounding box center [77, 344] width 95 height 11
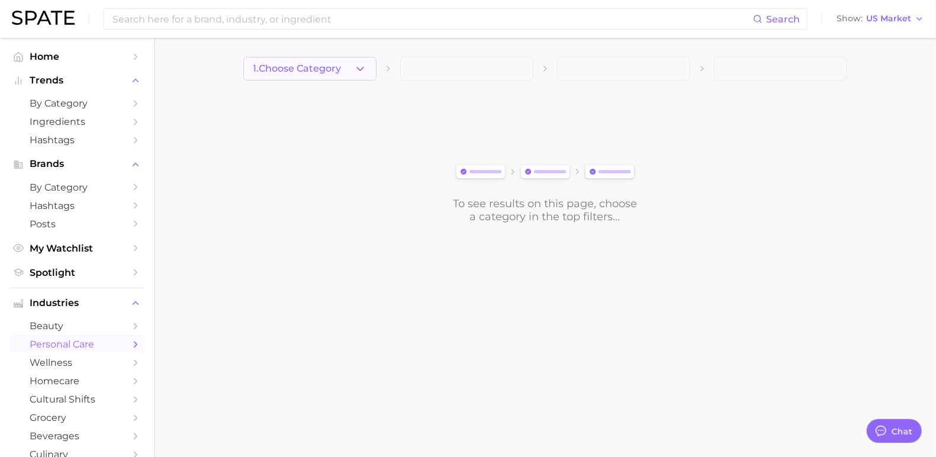
click at [332, 66] on span "1. Choose Category" at bounding box center [297, 68] width 88 height 11
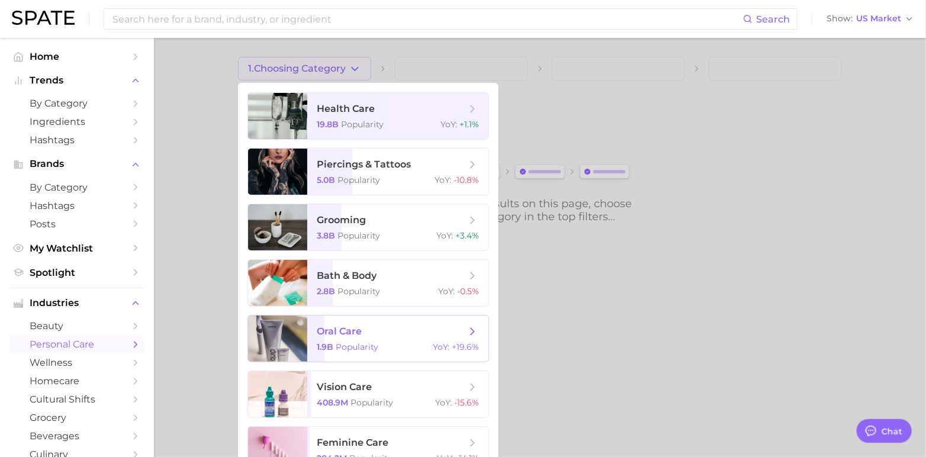
click at [397, 343] on div "1.9b Popularity YoY : +19.6%" at bounding box center [398, 347] width 162 height 11
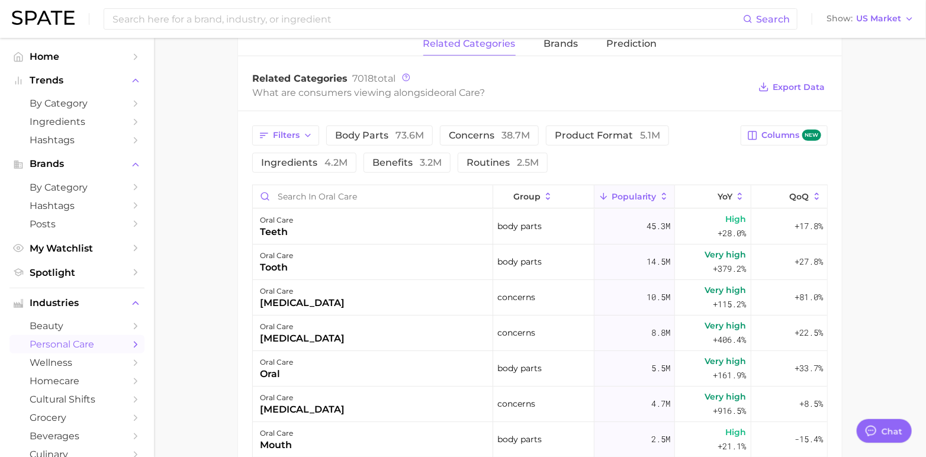
scroll to position [389, 0]
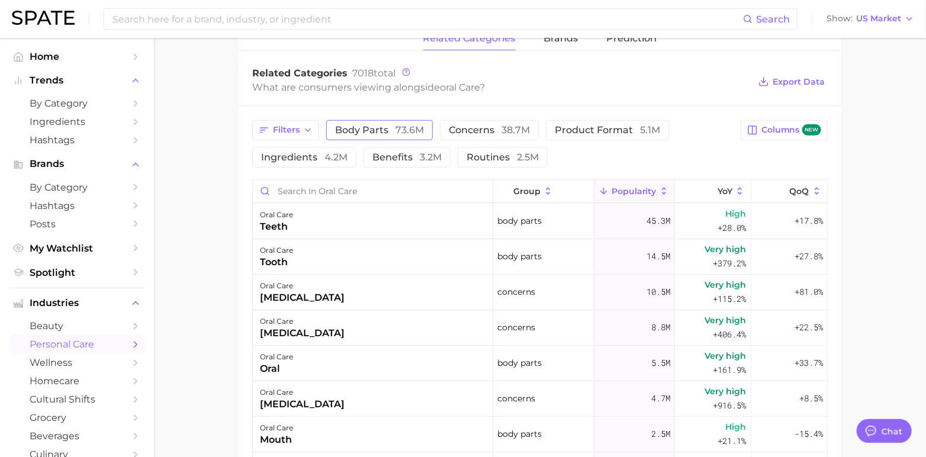
click at [392, 130] on span "body parts 73.6m" at bounding box center [379, 129] width 89 height 9
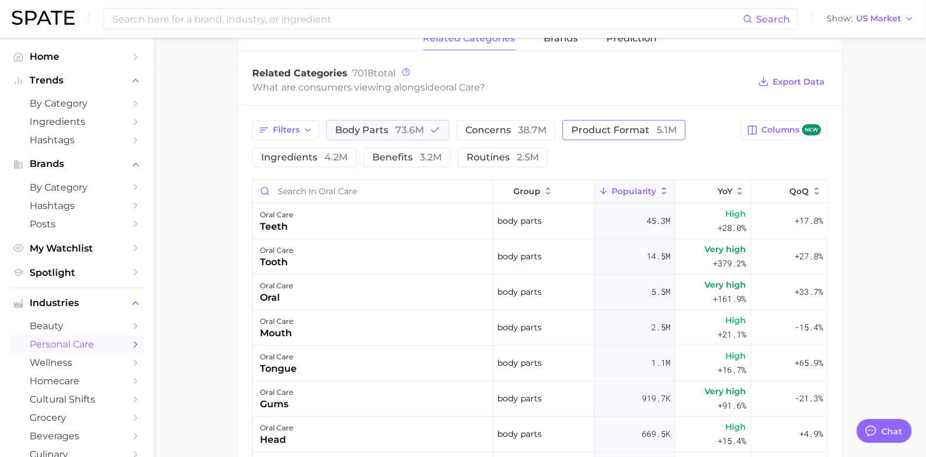
click at [636, 136] on button "product format 5.1m" at bounding box center [623, 130] width 123 height 20
click at [400, 120] on button "body parts 73.6m" at bounding box center [387, 130] width 123 height 20
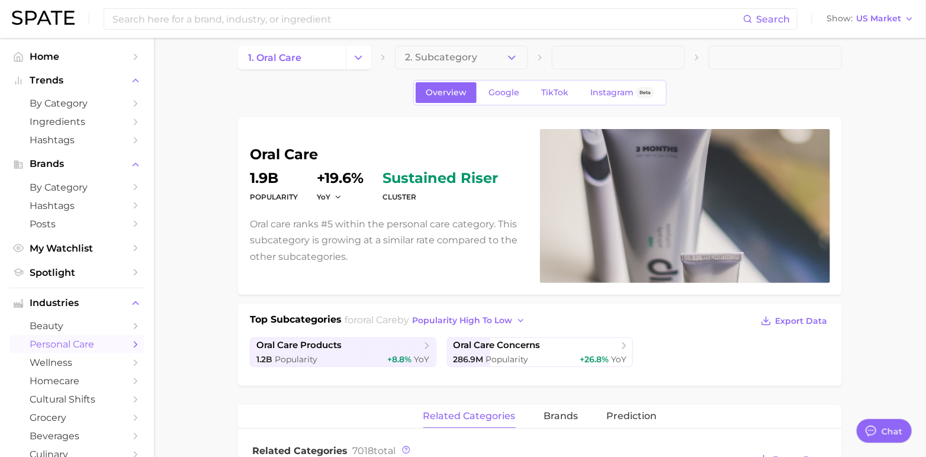
scroll to position [0, 0]
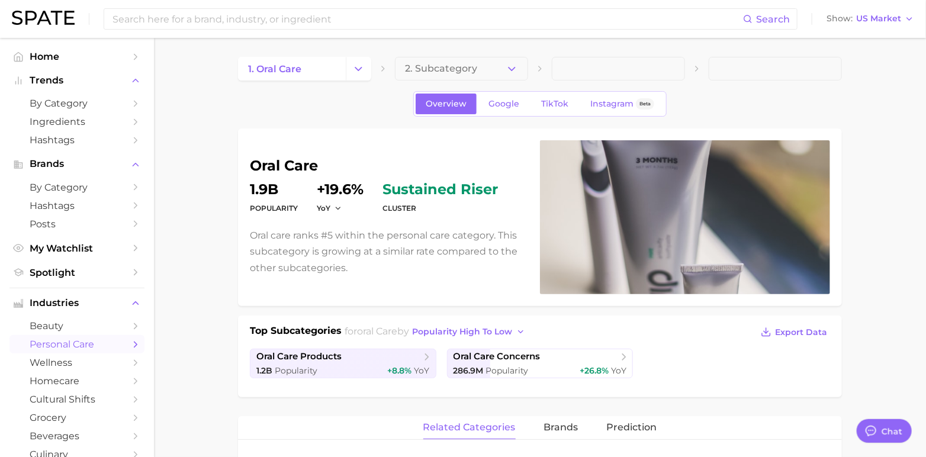
click at [50, 17] on img at bounding box center [43, 18] width 63 height 14
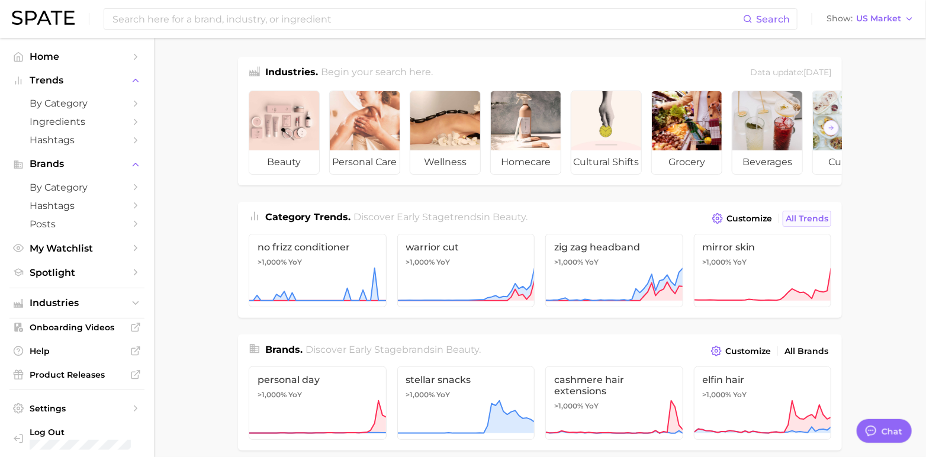
click at [808, 224] on span "All Trends" at bounding box center [806, 219] width 43 height 10
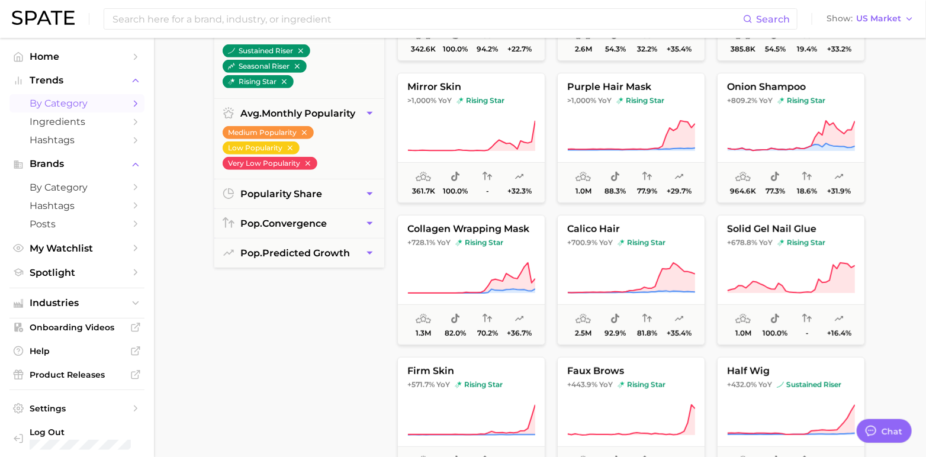
scroll to position [250, 0]
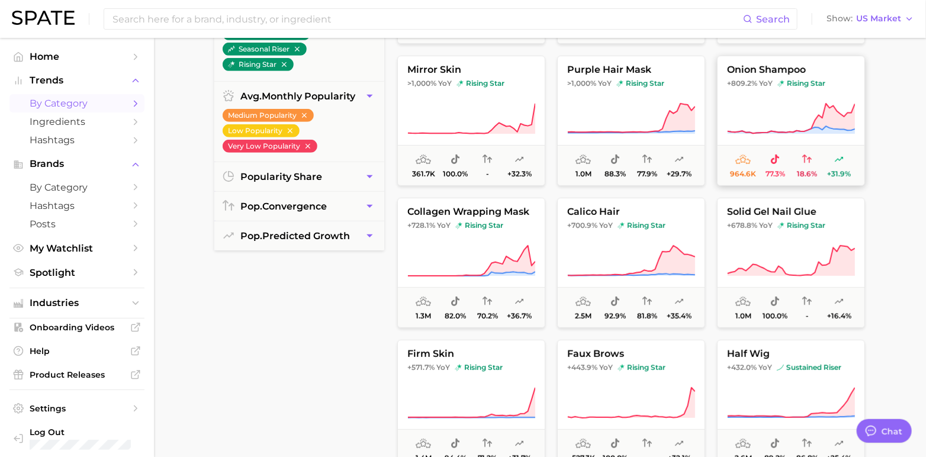
click at [779, 65] on span "onion shampoo" at bounding box center [790, 70] width 147 height 11
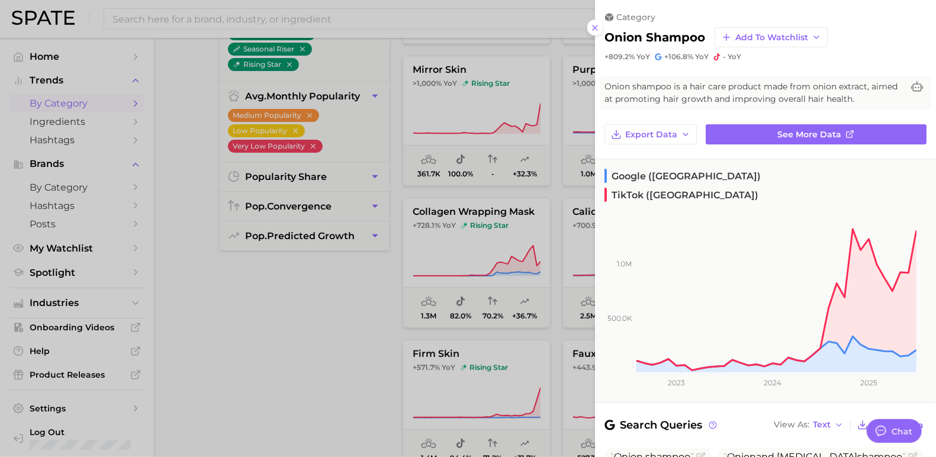
click at [243, 360] on div at bounding box center [468, 228] width 936 height 457
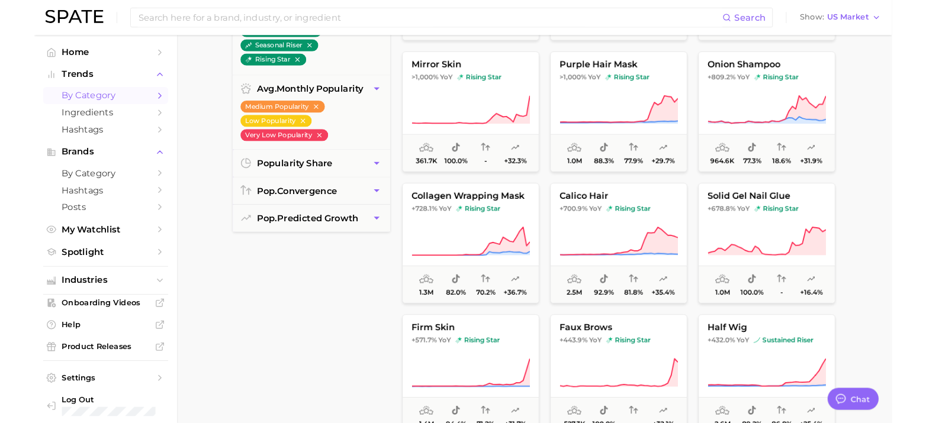
scroll to position [0, 0]
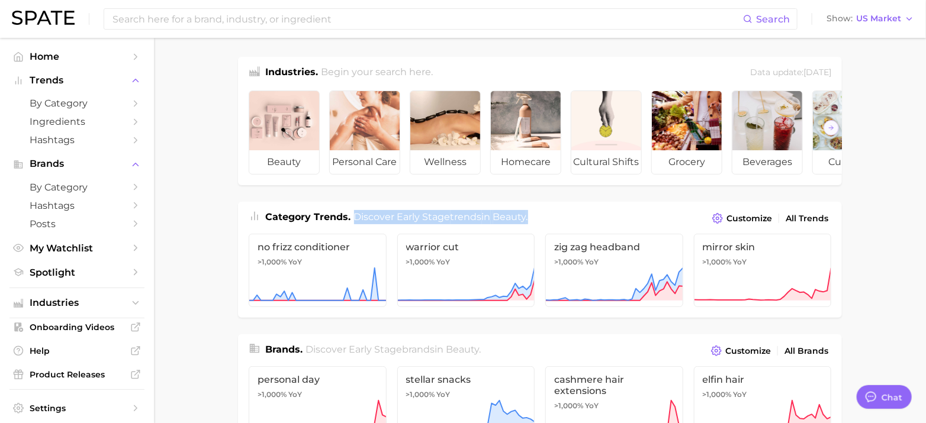
drag, startPoint x: 352, startPoint y: 226, endPoint x: 540, endPoint y: 218, distance: 188.4
click at [540, 218] on div "Category Trends . Discover Early Stage trends in beauty . Customize All Trends" at bounding box center [540, 214] width 604 height 25
click at [540, 225] on div "Category Trends . Discover Early Stage trends in beauty . Customize All Trends" at bounding box center [540, 214] width 604 height 25
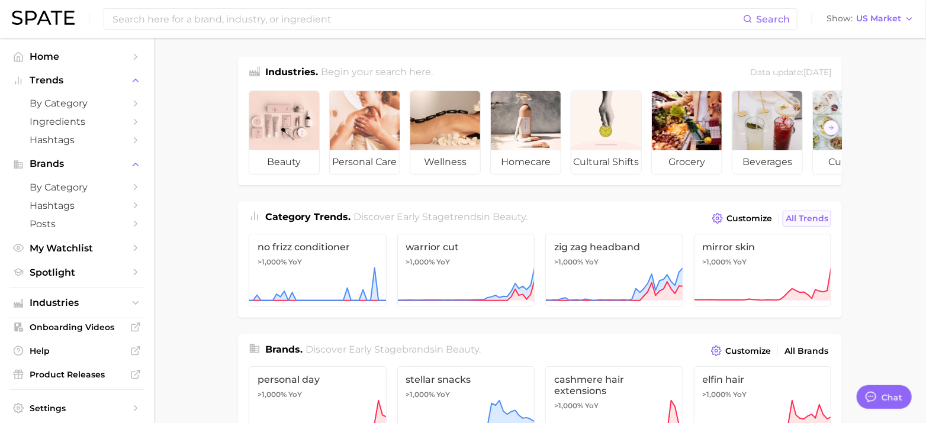
click at [805, 224] on span "All Trends" at bounding box center [806, 219] width 43 height 10
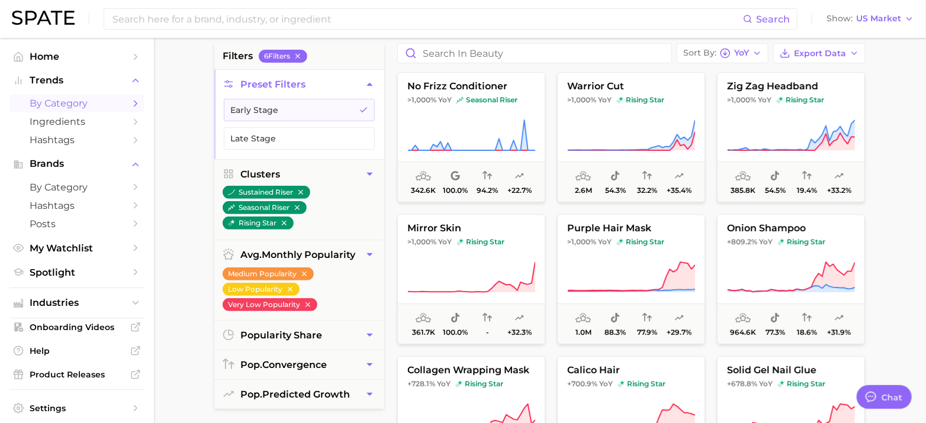
scroll to position [92, 0]
click at [289, 286] on icon "button" at bounding box center [290, 288] width 5 height 5
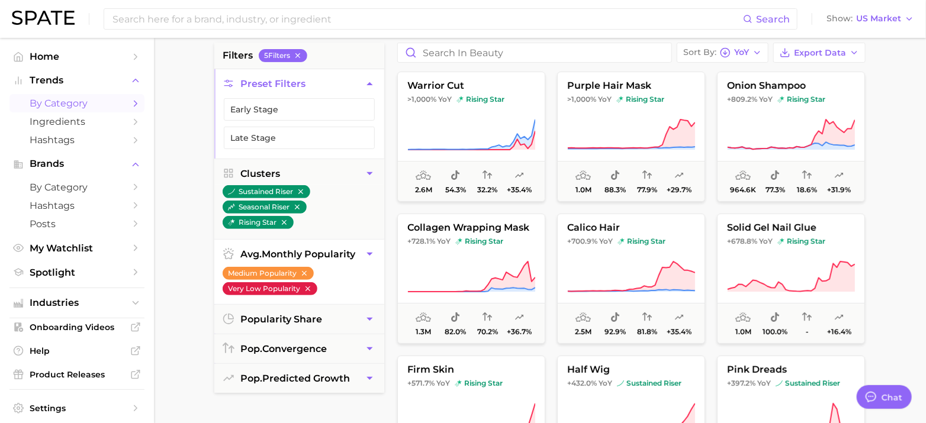
click at [307, 288] on icon "button" at bounding box center [307, 288] width 5 height 5
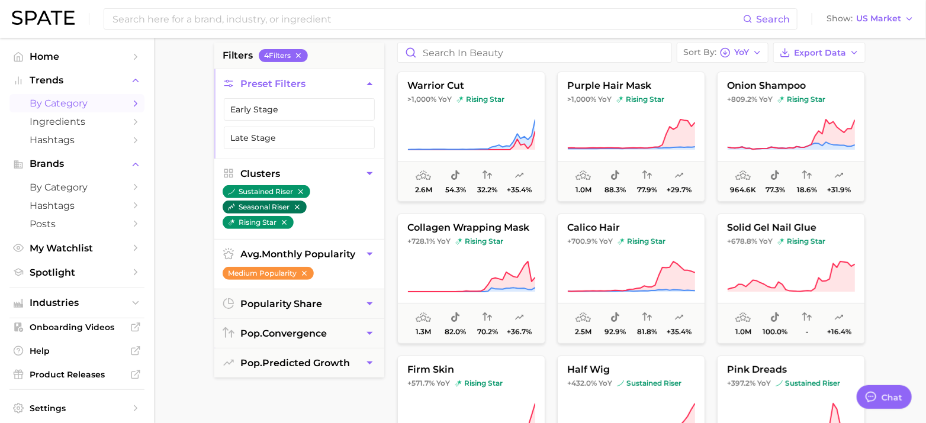
click at [298, 207] on icon "button" at bounding box center [297, 207] width 8 height 8
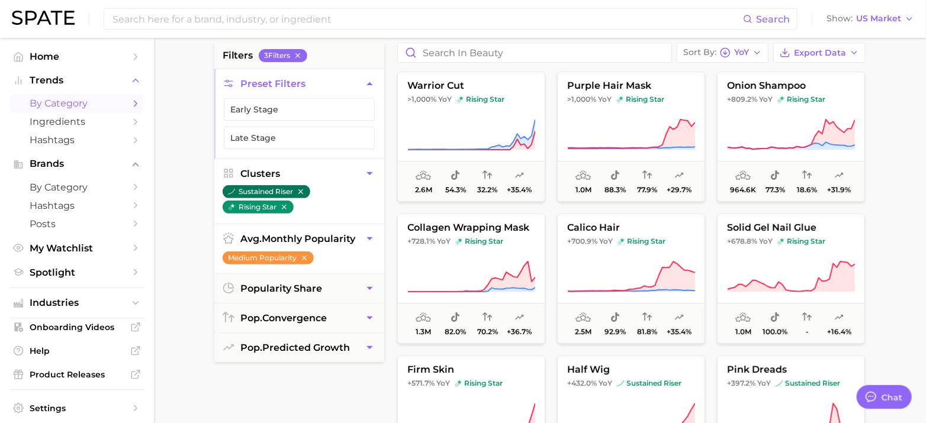
click at [303, 189] on icon "button" at bounding box center [300, 191] width 5 height 5
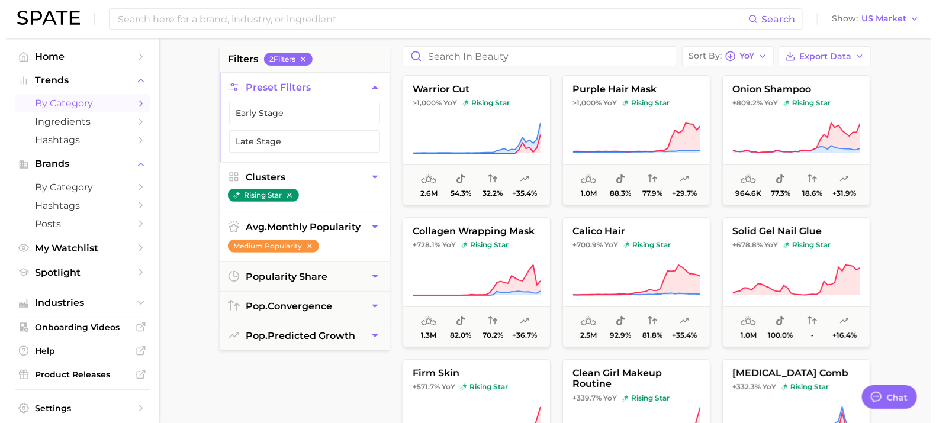
scroll to position [89, 0]
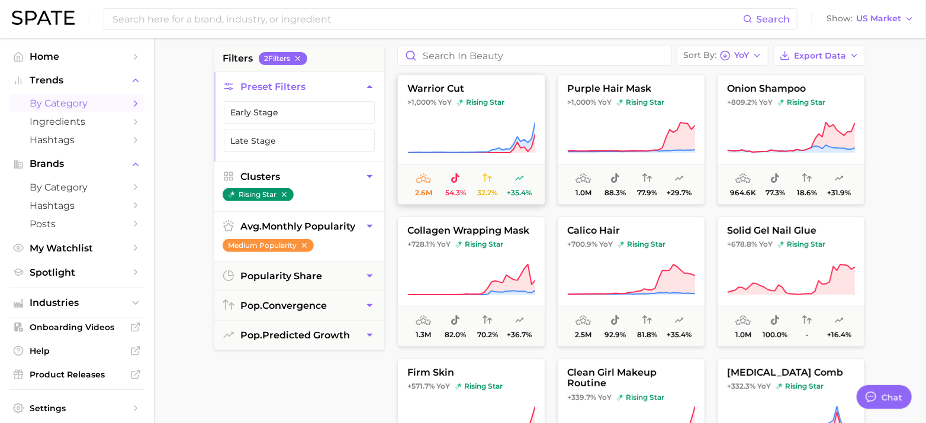
click at [436, 107] on span ">1,000% YoY" at bounding box center [429, 102] width 44 height 9
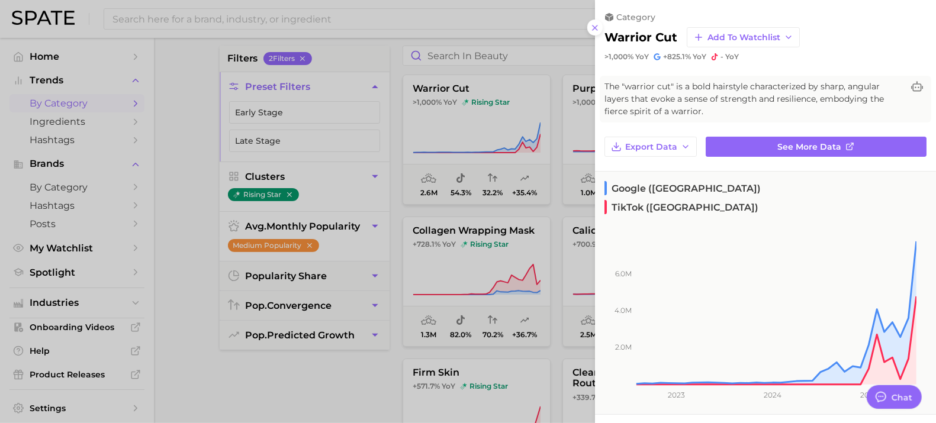
click at [656, 98] on span "The "warrior cut" is a bold hairstyle characterized by sharp, angular layers th…" at bounding box center [753, 98] width 298 height 37
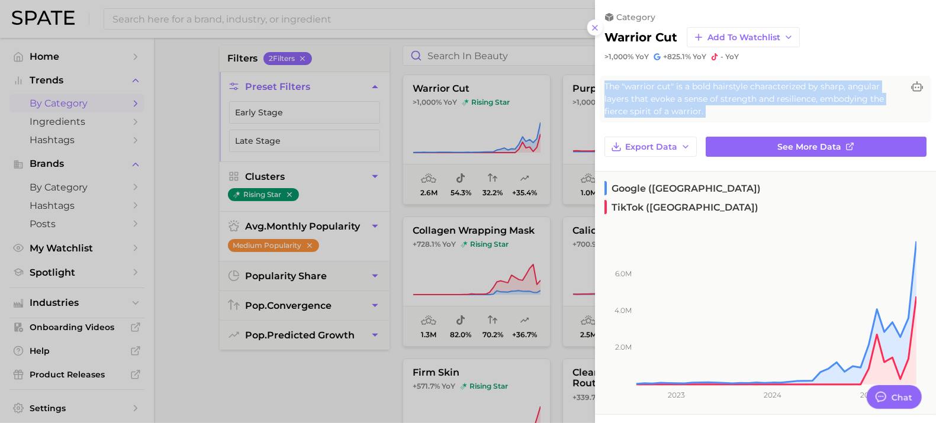
click at [656, 98] on span "The "warrior cut" is a bold hairstyle characterized by sharp, angular layers th…" at bounding box center [753, 98] width 298 height 37
click at [748, 148] on link "See more data" at bounding box center [816, 147] width 221 height 20
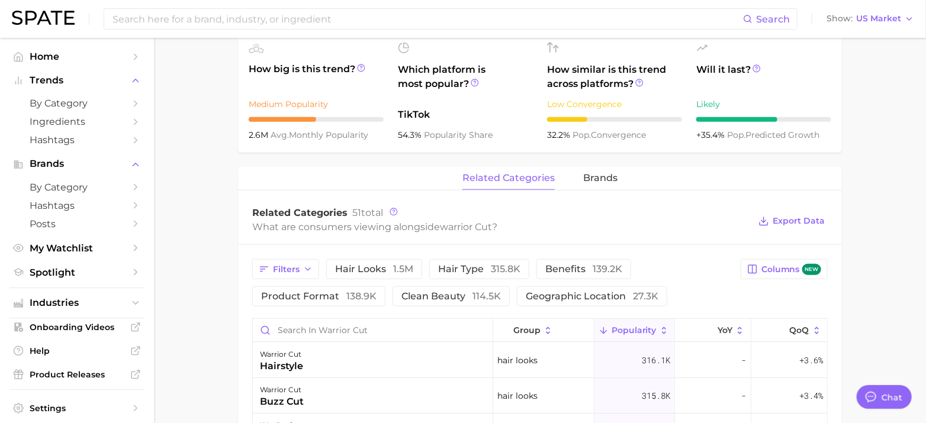
scroll to position [429, 0]
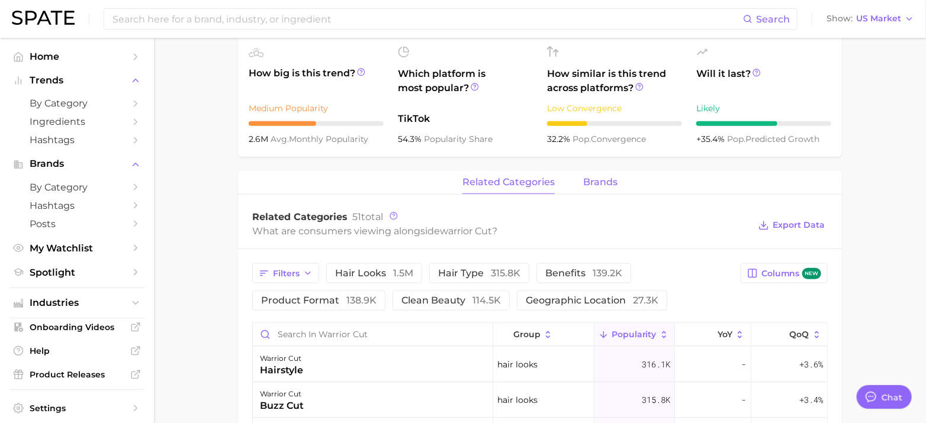
click at [597, 183] on span "brands" at bounding box center [600, 182] width 34 height 11
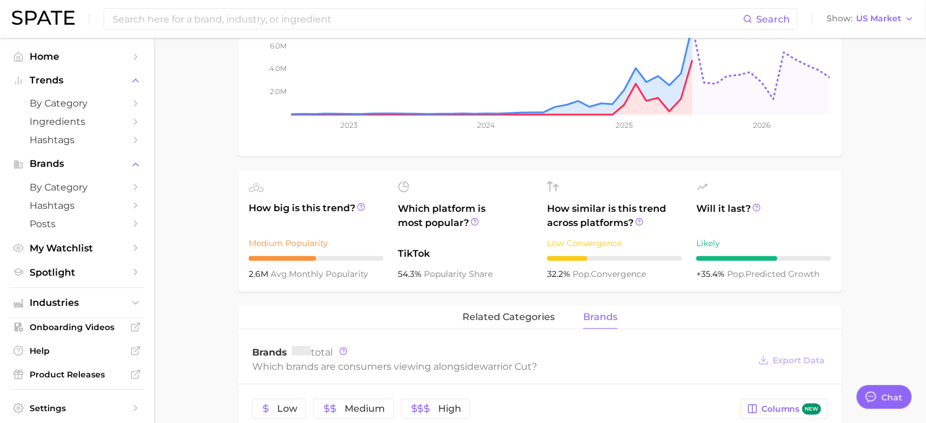
scroll to position [0, 0]
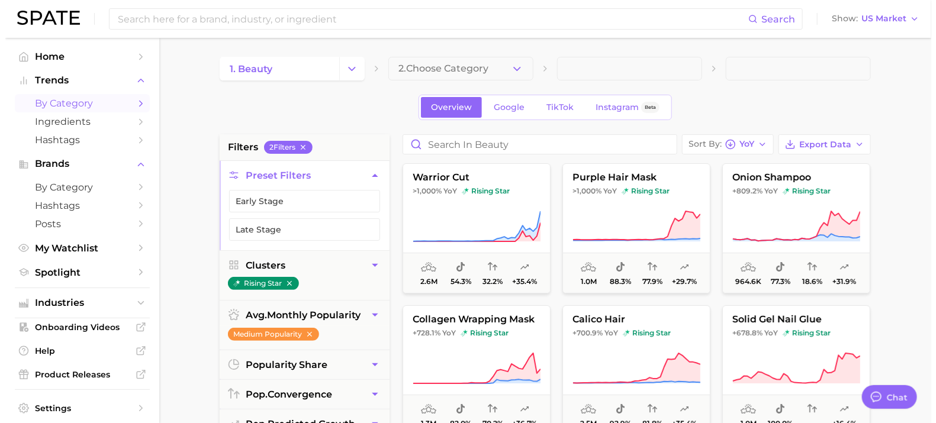
scroll to position [89, 0]
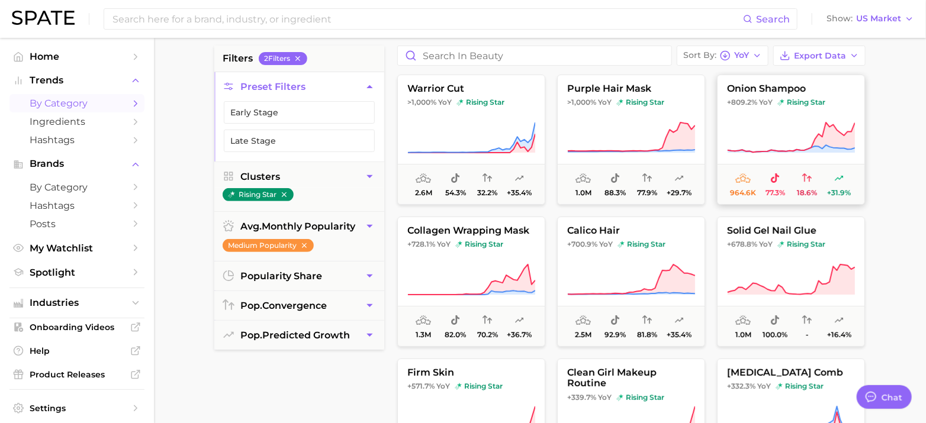
click at [775, 88] on span "onion shampoo" at bounding box center [790, 88] width 147 height 11
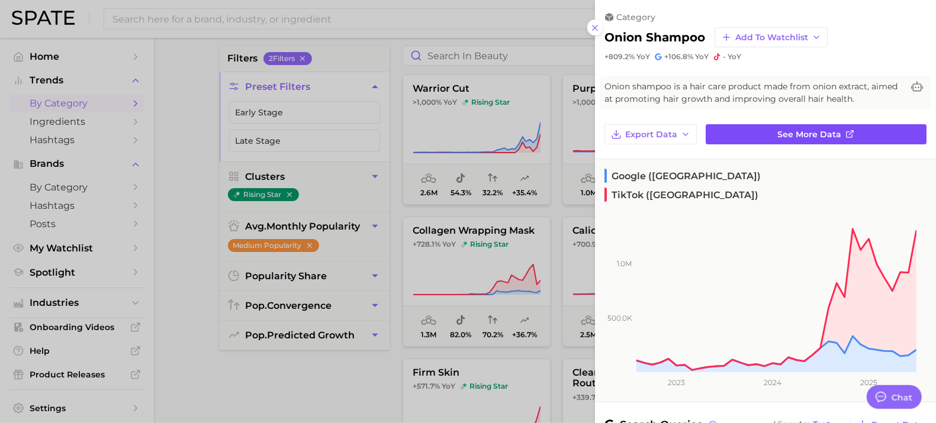
click at [779, 134] on span "See more data" at bounding box center [810, 135] width 64 height 10
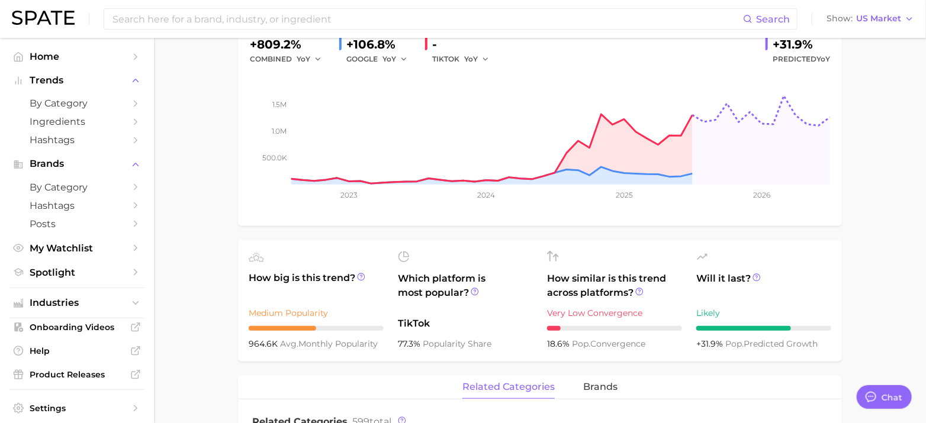
scroll to position [211, 0]
click at [698, 316] on div "Likely" at bounding box center [763, 314] width 135 height 14
click at [856, 313] on main "1. hair 2. hair care products 3. shampoo products 4. onion shampoo Overview Goo…" at bounding box center [540, 426] width 772 height 1198
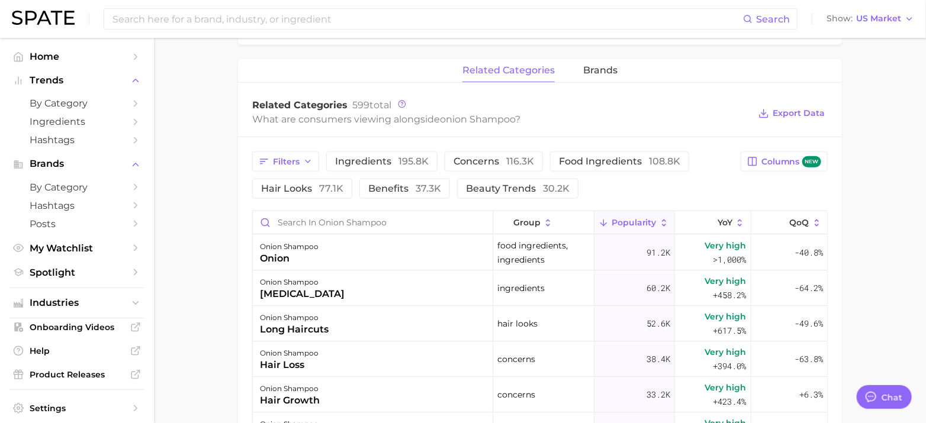
scroll to position [530, 0]
click at [598, 63] on span "brands" at bounding box center [600, 68] width 34 height 11
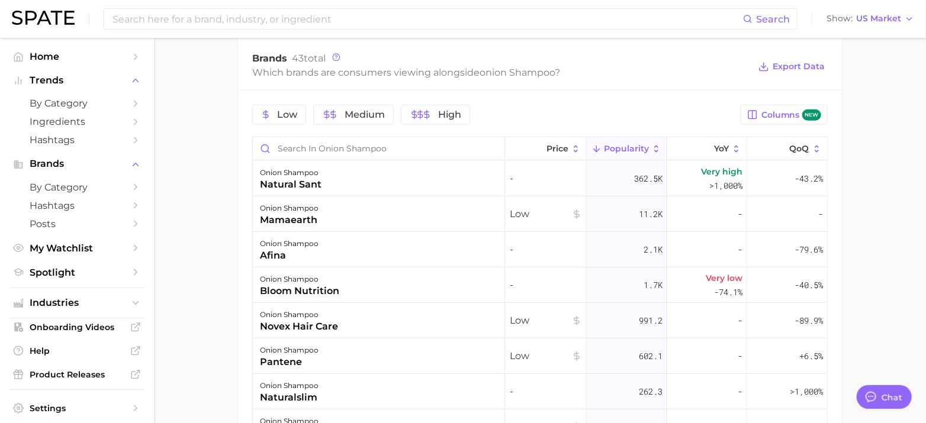
scroll to position [576, 0]
click at [404, 72] on div "Which brands are consumers viewing alongside onion shampoo ?" at bounding box center [500, 72] width 497 height 16
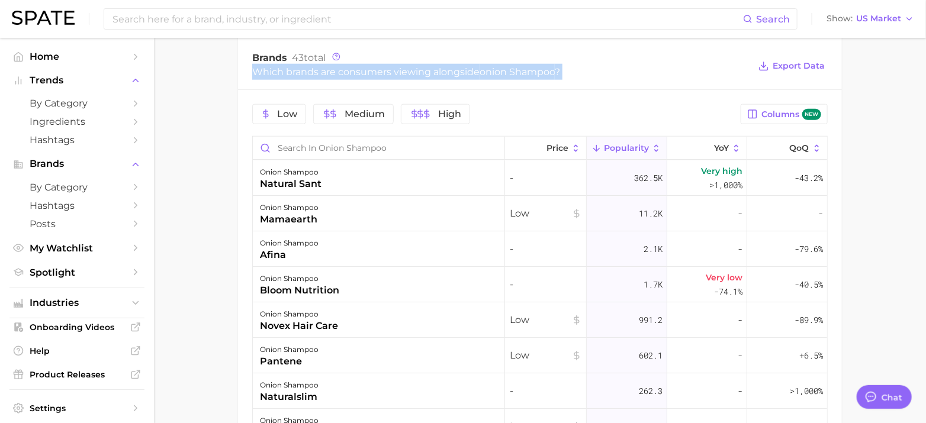
click at [404, 72] on div "Which brands are consumers viewing alongside onion shampoo ?" at bounding box center [500, 72] width 497 height 16
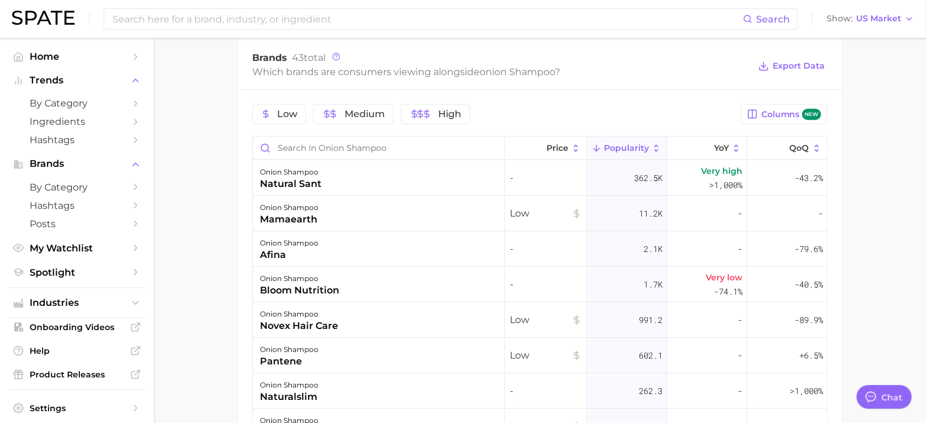
click at [217, 238] on main "1. hair 2. hair care products 3. shampoo products 4. onion shampoo Overview Goo…" at bounding box center [540, 47] width 772 height 1171
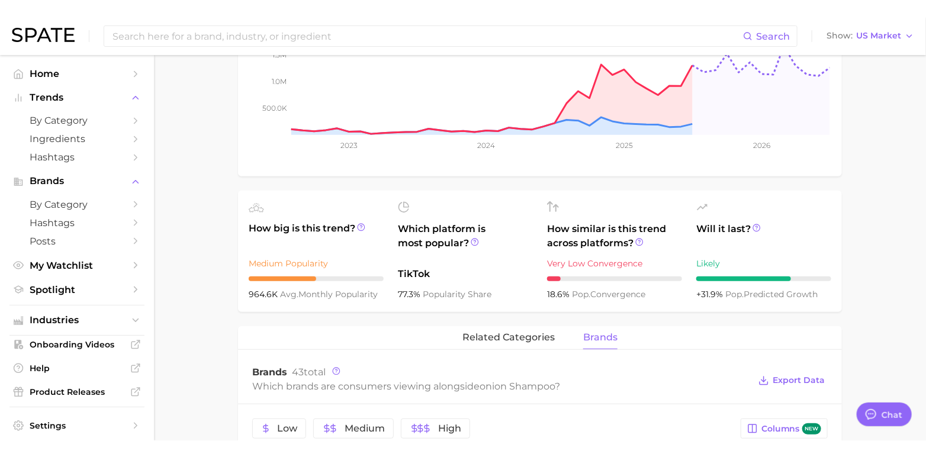
scroll to position [0, 0]
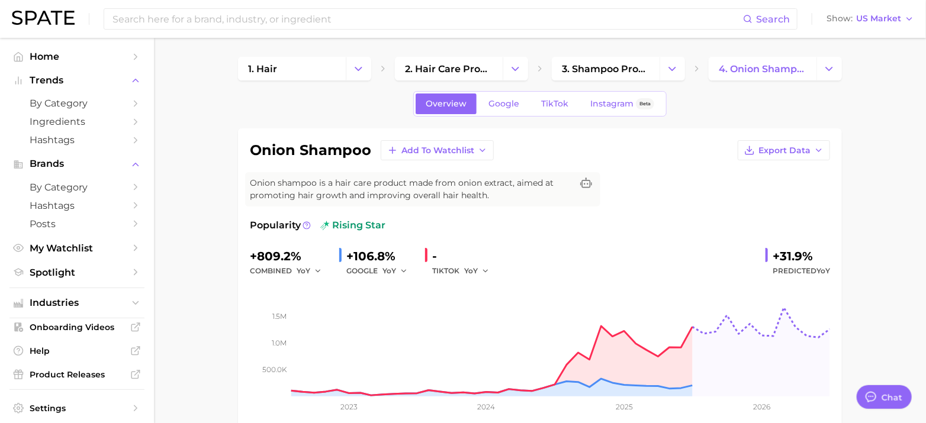
type textarea "x"
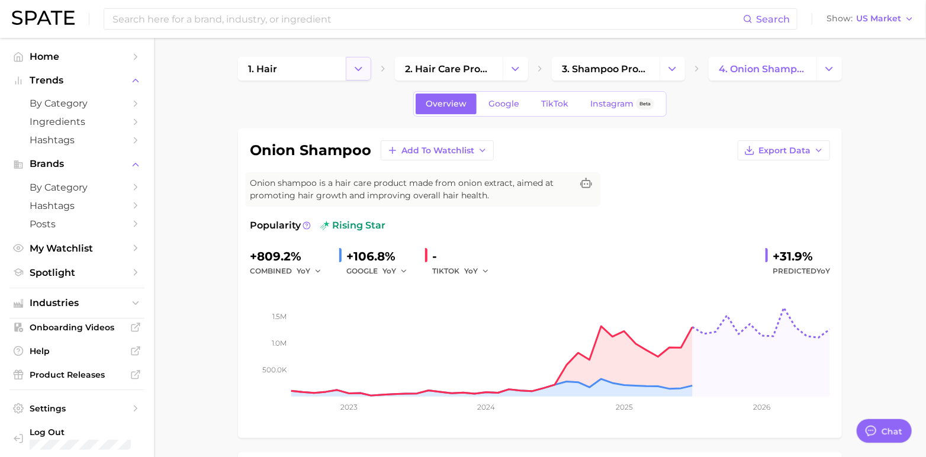
click at [364, 74] on icon "Change Category" at bounding box center [358, 69] width 12 height 12
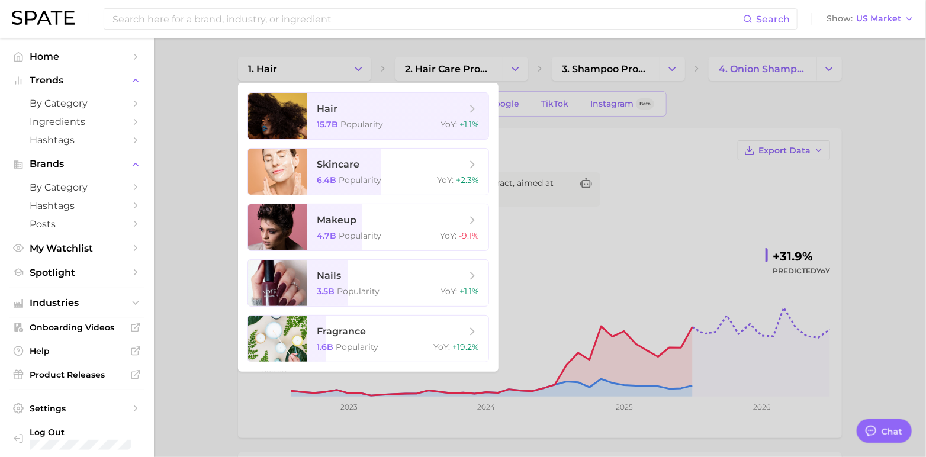
click at [213, 151] on div at bounding box center [463, 228] width 926 height 457
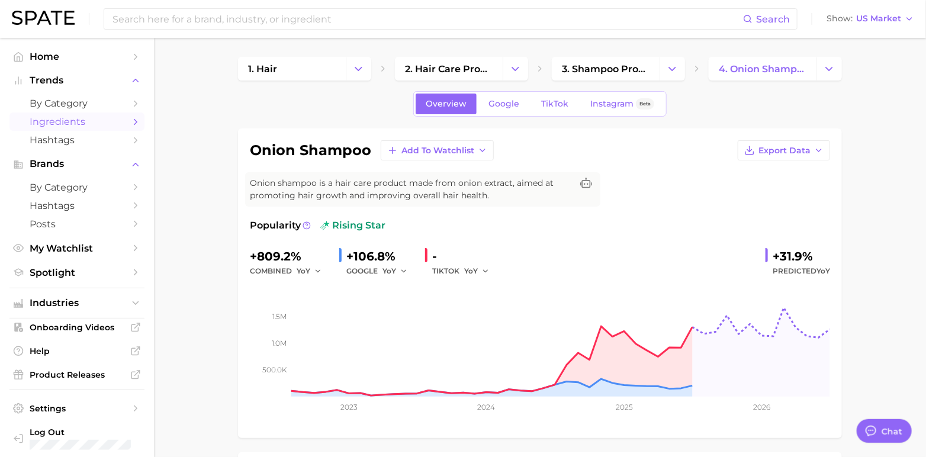
click at [59, 127] on span "Ingredients" at bounding box center [77, 121] width 95 height 11
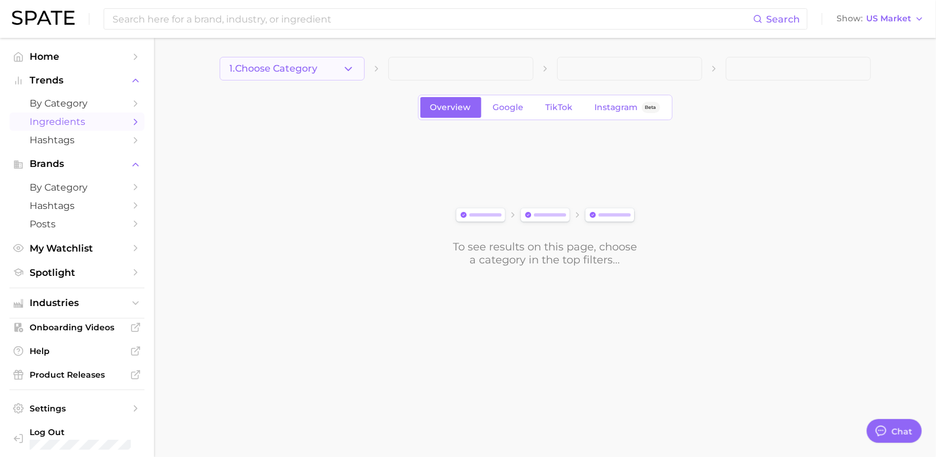
click at [292, 59] on button "1. Choose Category" at bounding box center [292, 69] width 145 height 24
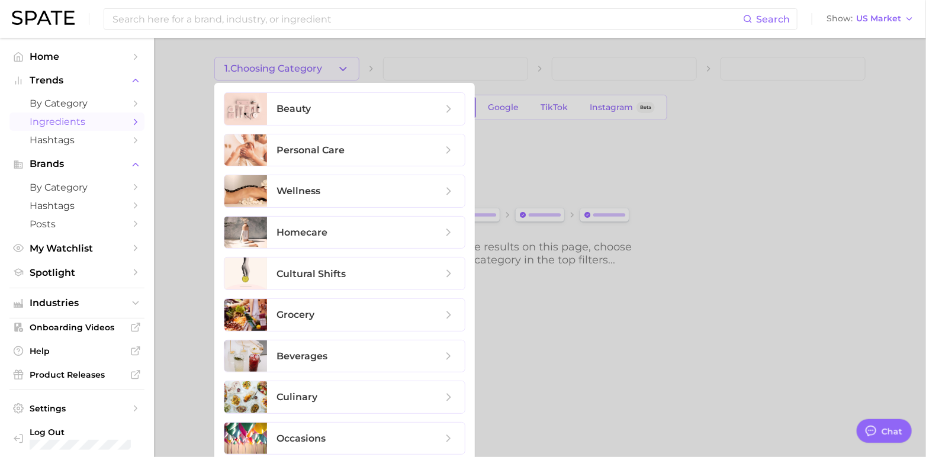
scroll to position [5, 0]
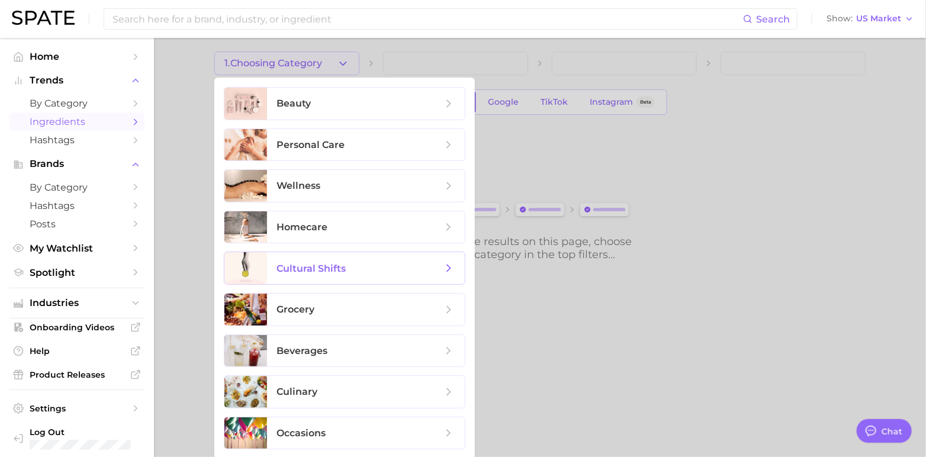
click at [305, 259] on span "cultural shifts" at bounding box center [366, 268] width 198 height 32
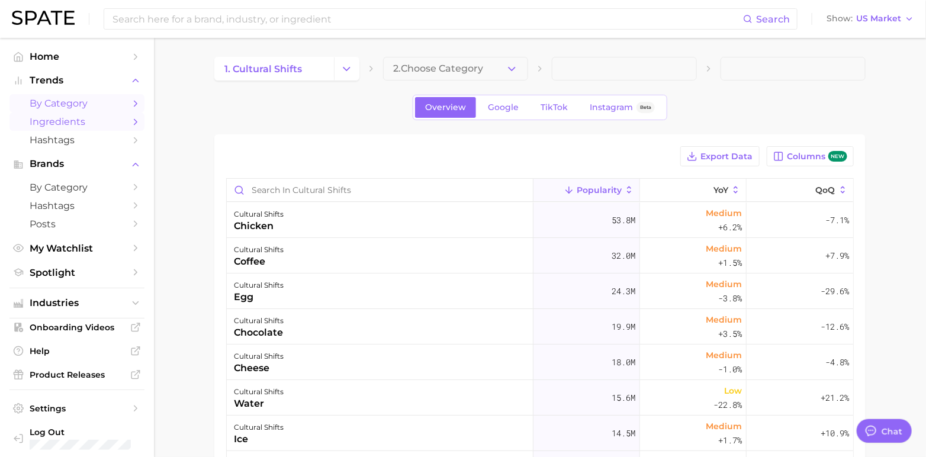
click at [59, 98] on span "by Category" at bounding box center [77, 103] width 95 height 11
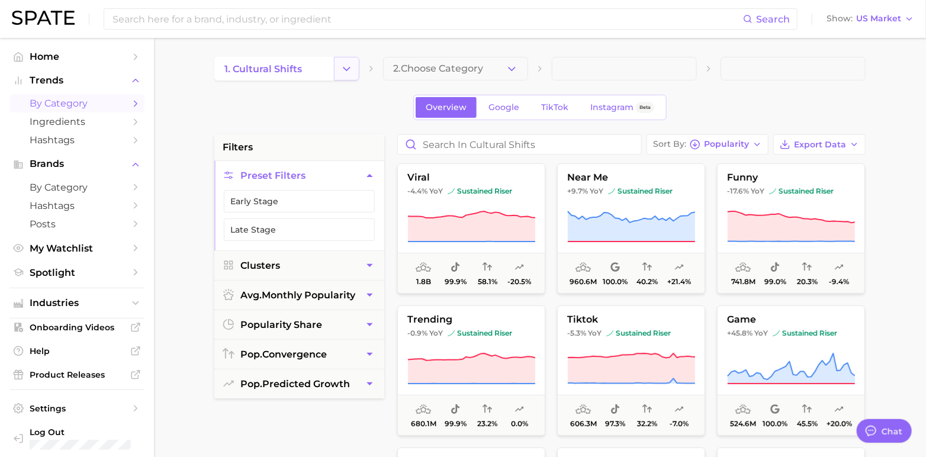
click at [346, 63] on icon "Change Category" at bounding box center [346, 69] width 12 height 12
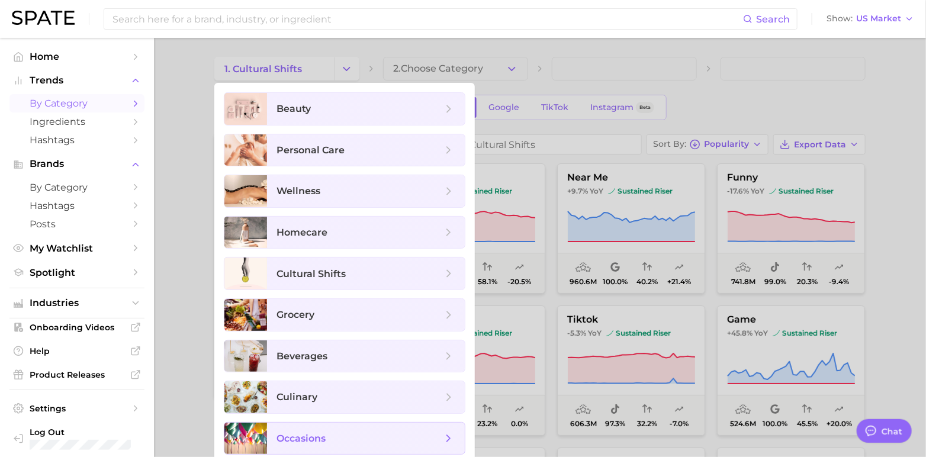
click at [349, 435] on span "occasions" at bounding box center [359, 438] width 166 height 13
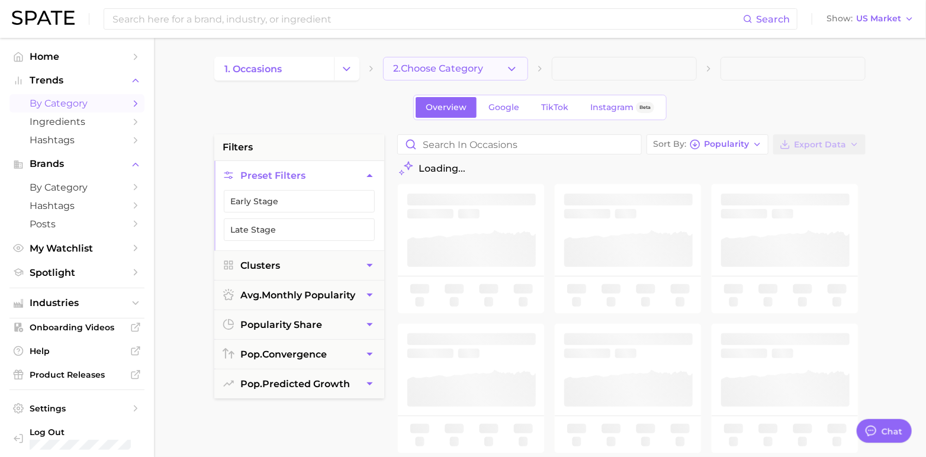
click at [466, 65] on span "2. Choose Category" at bounding box center [438, 68] width 90 height 11
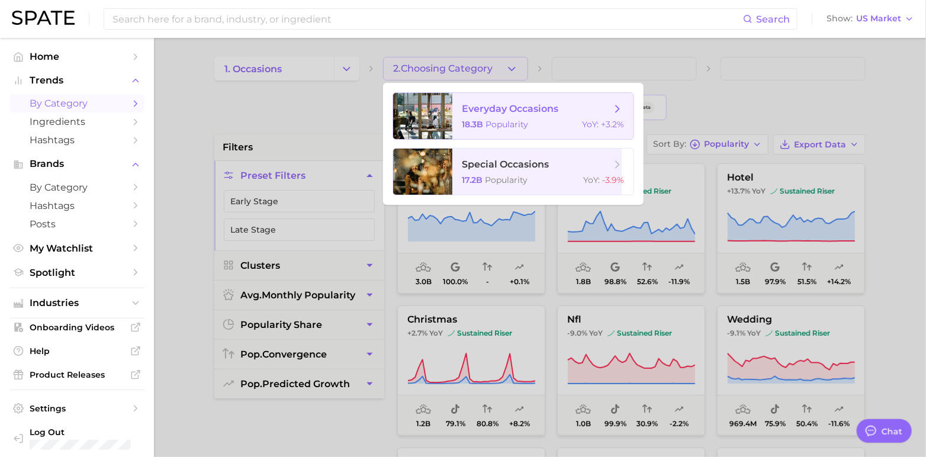
click at [545, 121] on div "18.3b Popularity YoY : +3.2%" at bounding box center [543, 124] width 162 height 11
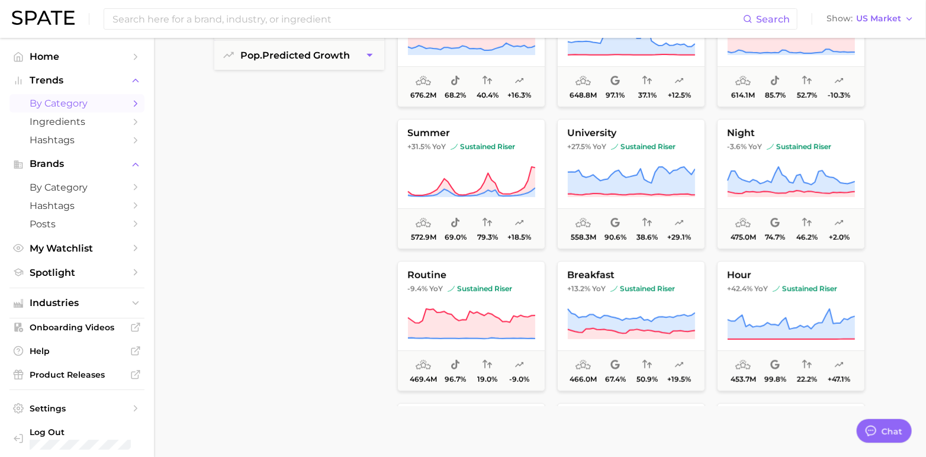
scroll to position [136, 0]
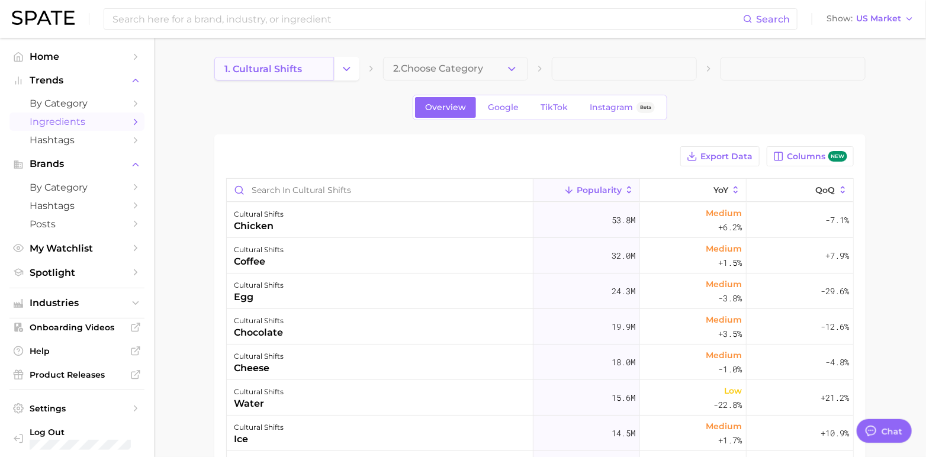
click at [301, 72] on span "1. cultural shifts" at bounding box center [263, 68] width 78 height 11
click at [350, 70] on icon "Change Category" at bounding box center [346, 69] width 12 height 12
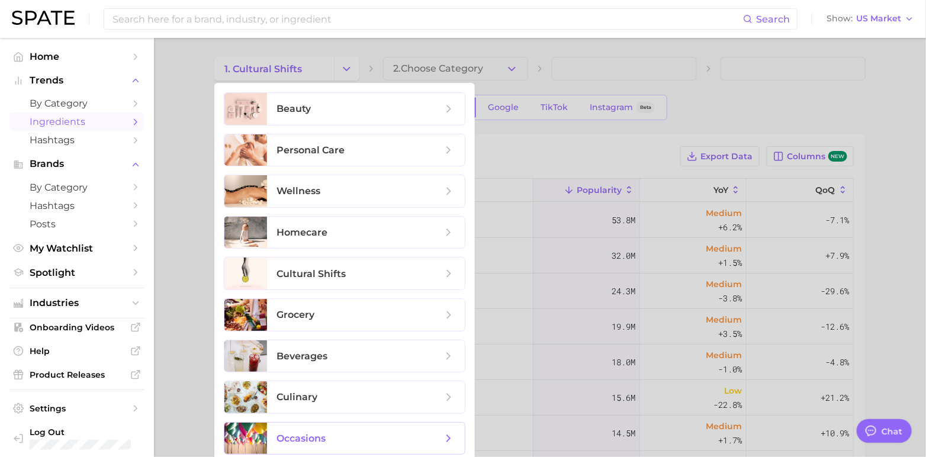
click at [327, 433] on span "occasions" at bounding box center [359, 438] width 166 height 13
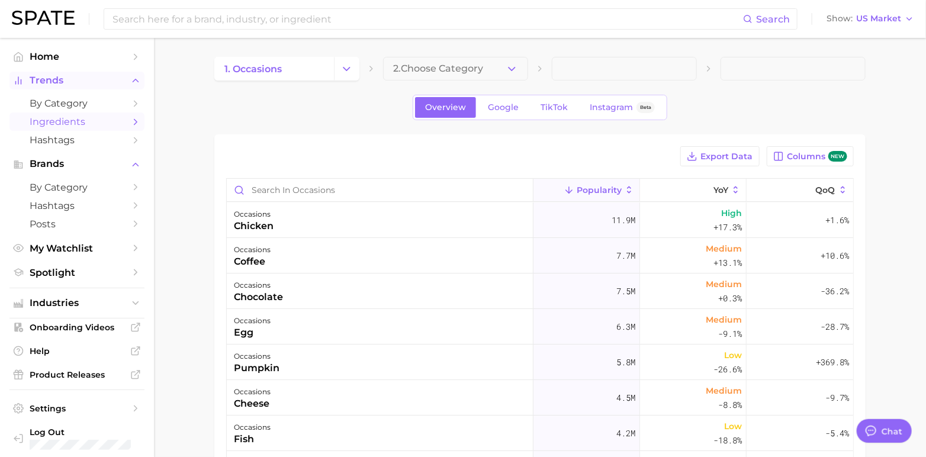
click at [79, 77] on span "Trends" at bounding box center [77, 80] width 95 height 11
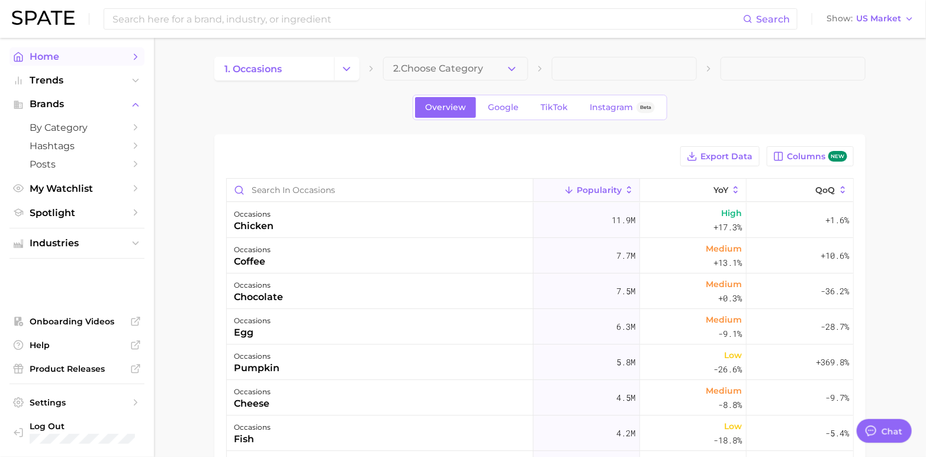
click at [77, 60] on span "Home" at bounding box center [77, 56] width 95 height 11
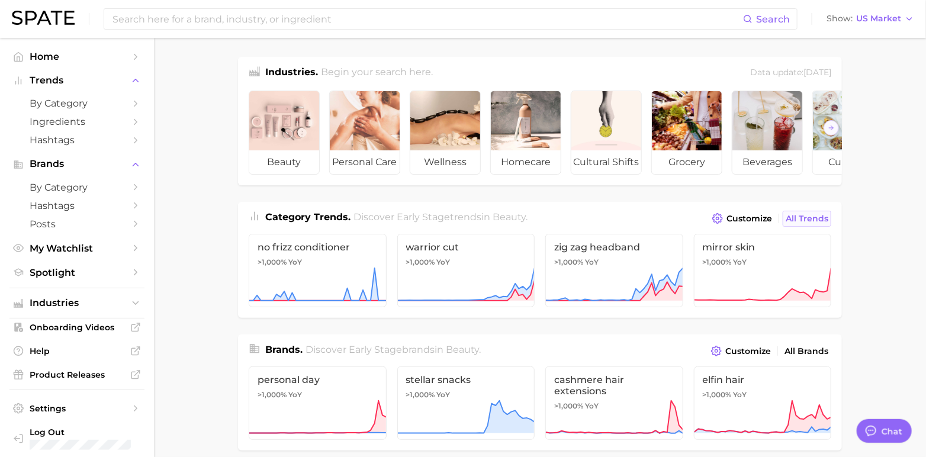
click at [813, 224] on span "All Trends" at bounding box center [806, 219] width 43 height 10
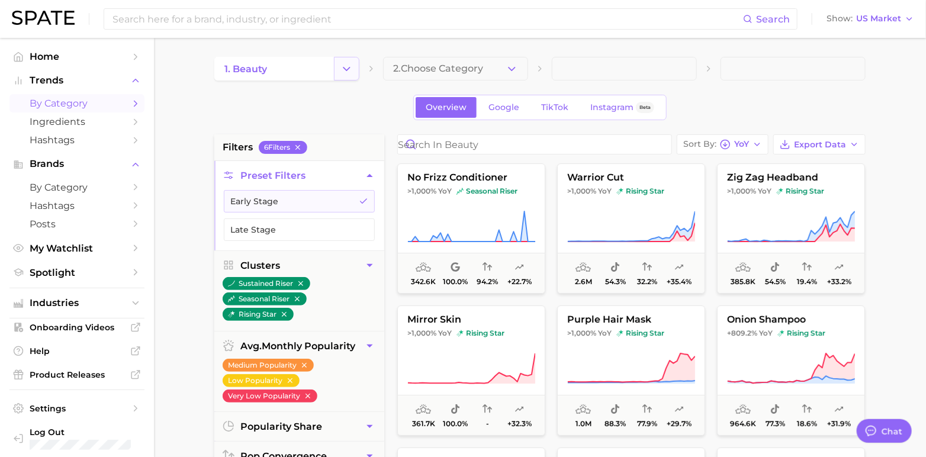
click at [352, 66] on icon "Change Category" at bounding box center [346, 69] width 12 height 12
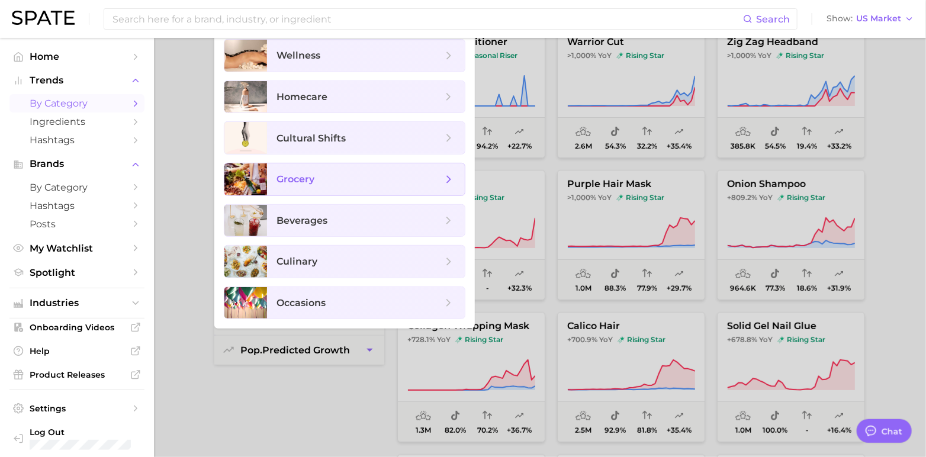
scroll to position [136, 0]
click at [320, 301] on span "occasions" at bounding box center [300, 302] width 49 height 11
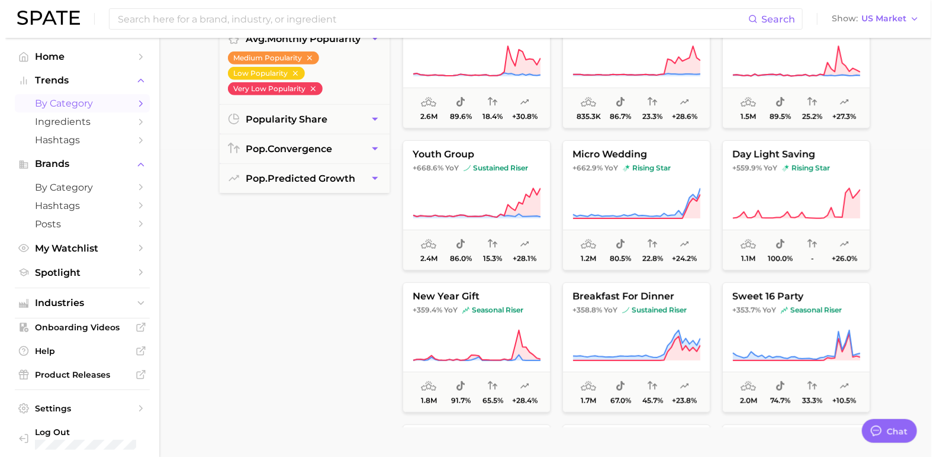
scroll to position [308, 0]
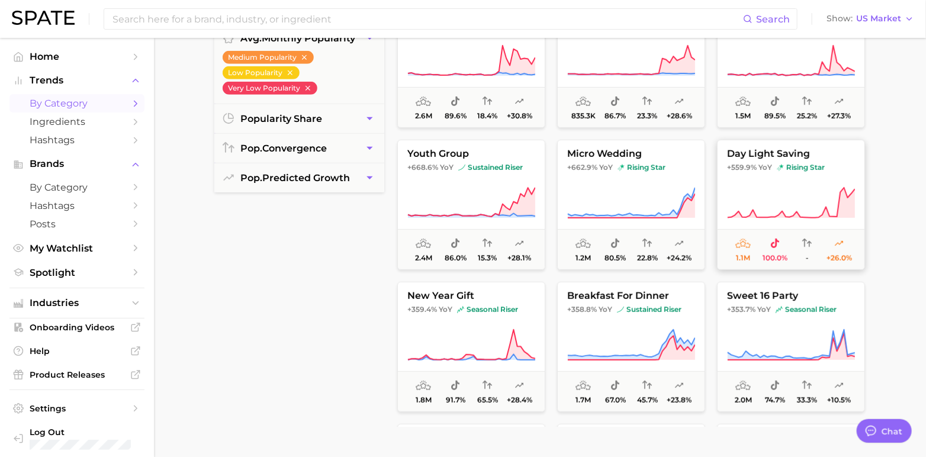
click at [783, 152] on span "day light saving" at bounding box center [790, 154] width 147 height 11
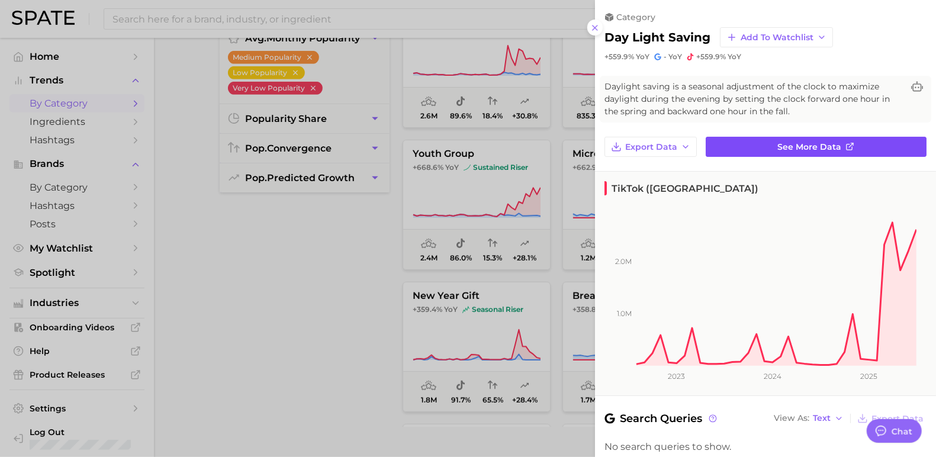
click at [758, 144] on link "See more data" at bounding box center [816, 147] width 221 height 20
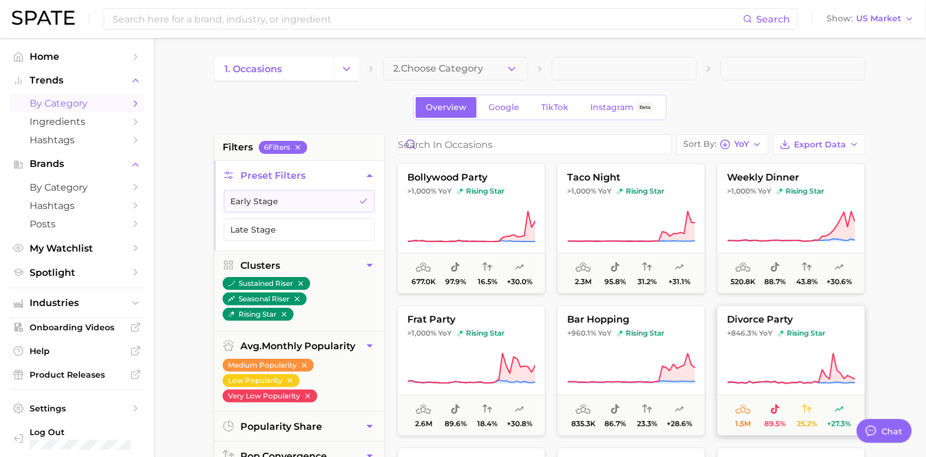
click at [750, 316] on span "divorce party" at bounding box center [790, 319] width 147 height 11
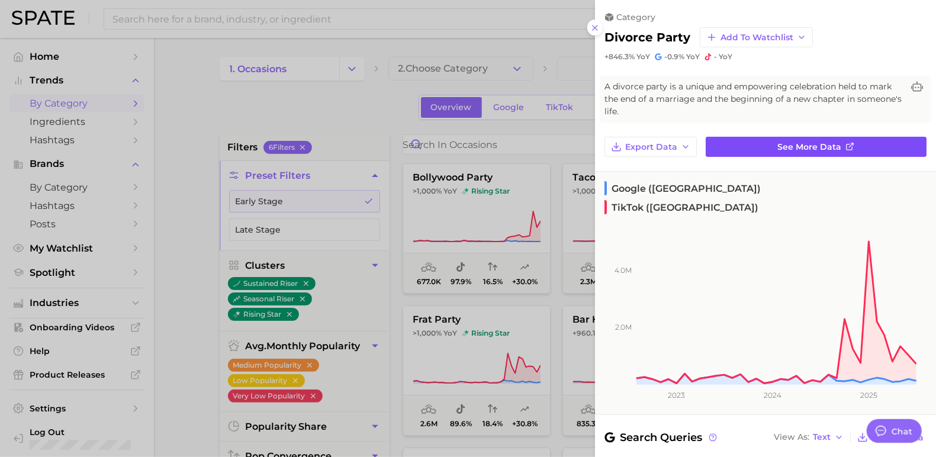
click at [817, 148] on span "See more data" at bounding box center [810, 147] width 64 height 10
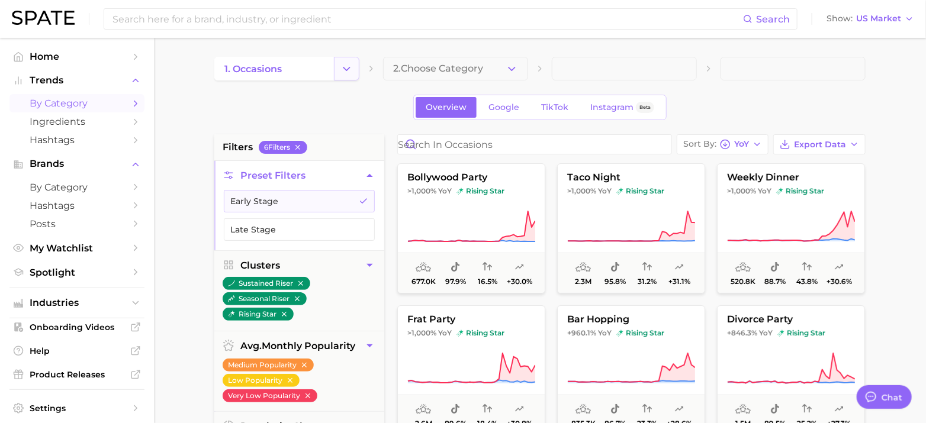
click at [334, 65] on button "Change Category" at bounding box center [346, 69] width 25 height 24
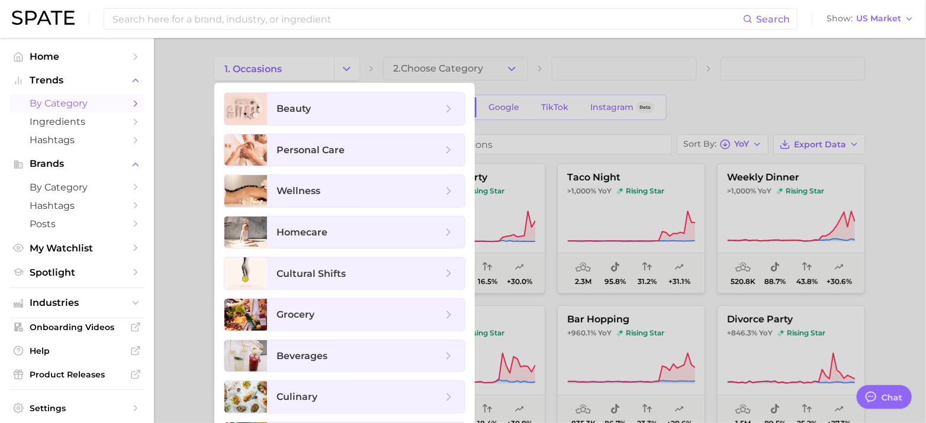
scroll to position [171, 0]
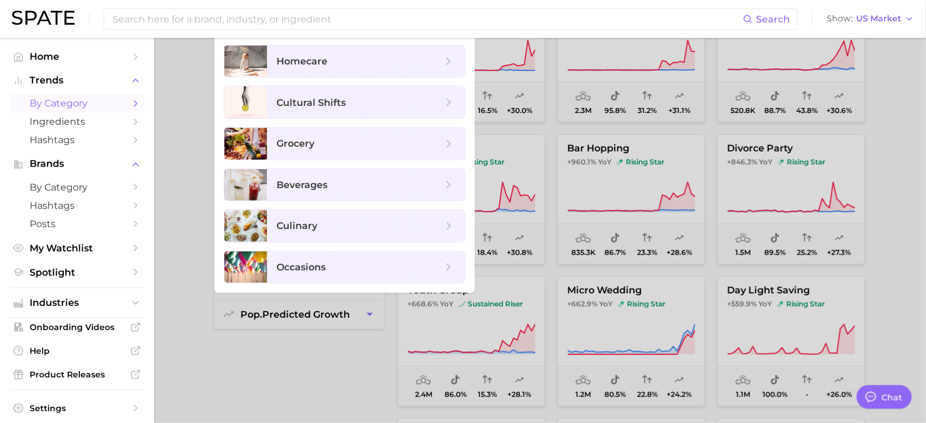
click at [189, 285] on div at bounding box center [463, 211] width 926 height 423
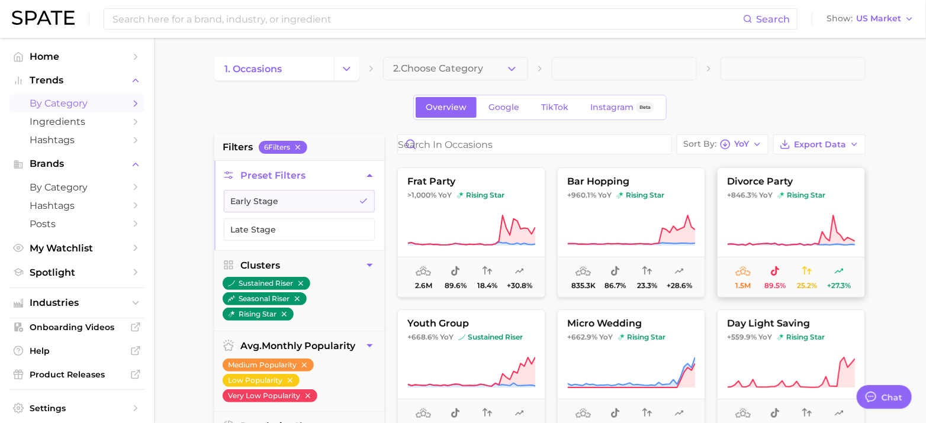
scroll to position [137, 0]
click at [758, 183] on span "divorce party" at bounding box center [790, 182] width 147 height 11
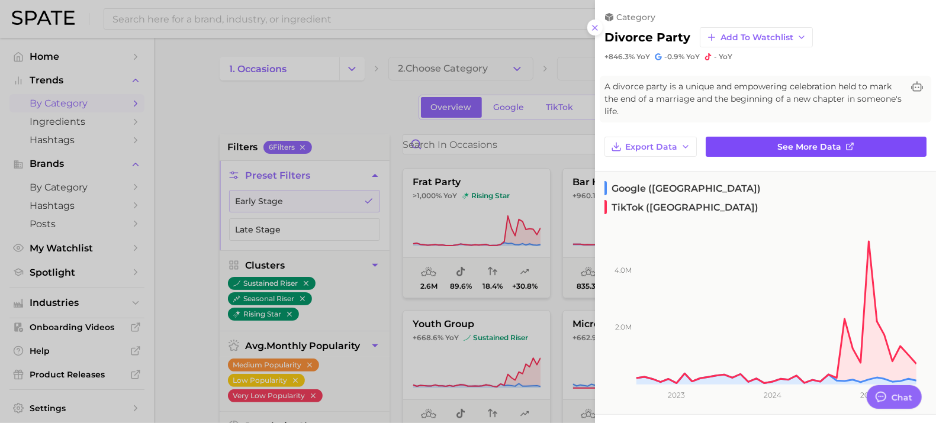
click at [753, 145] on link "See more data" at bounding box center [816, 147] width 221 height 20
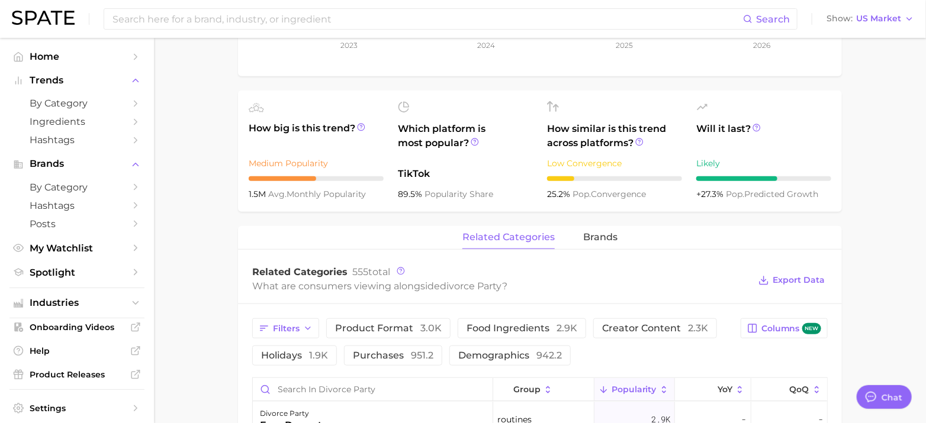
scroll to position [431, 0]
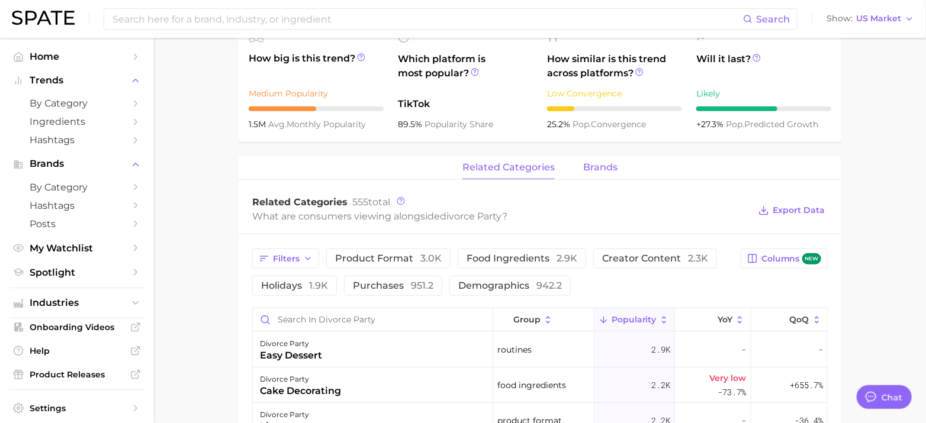
click at [588, 169] on span "brands" at bounding box center [600, 167] width 34 height 11
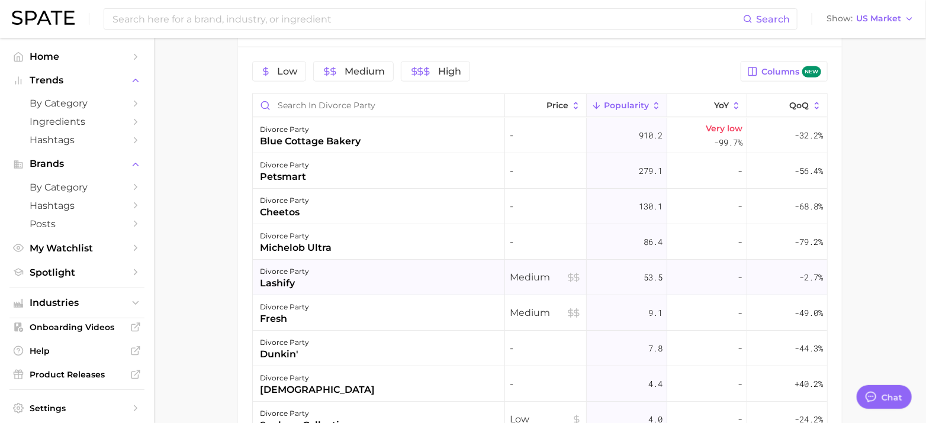
scroll to position [504, 0]
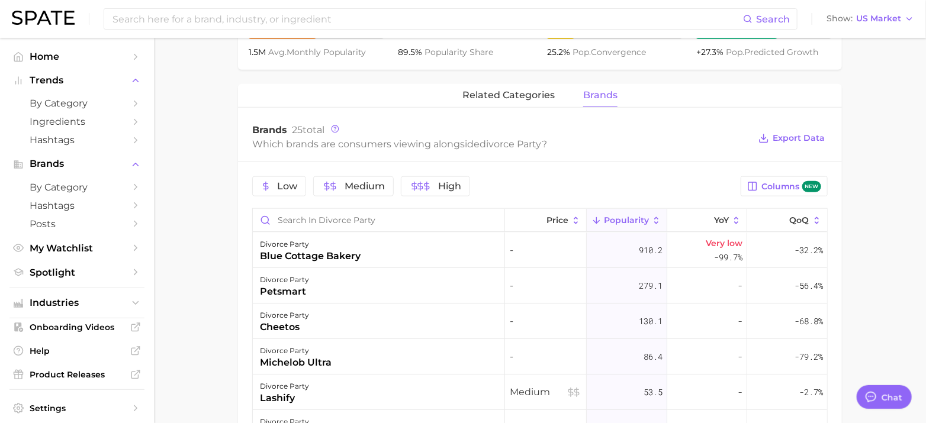
click at [429, 141] on div "Which brands are consumers viewing alongside divorce party ?" at bounding box center [500, 144] width 497 height 16
click at [559, 150] on div "Which brands are consumers viewing alongside divorce party ?" at bounding box center [500, 144] width 497 height 16
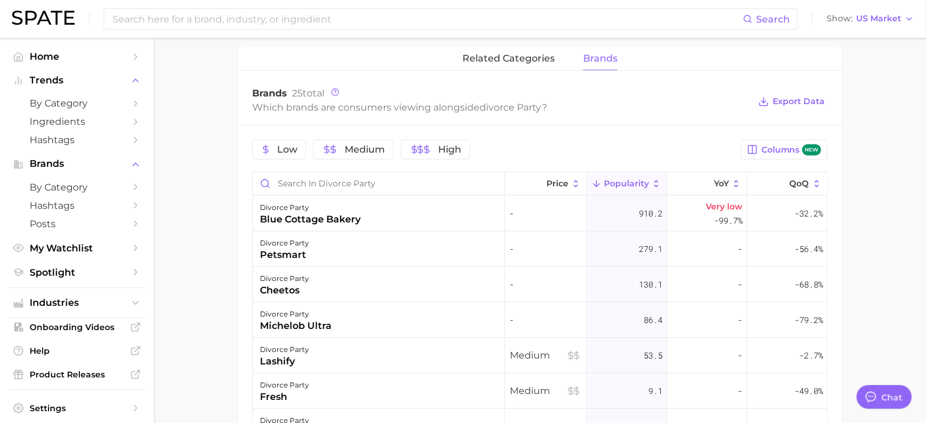
scroll to position [0, 0]
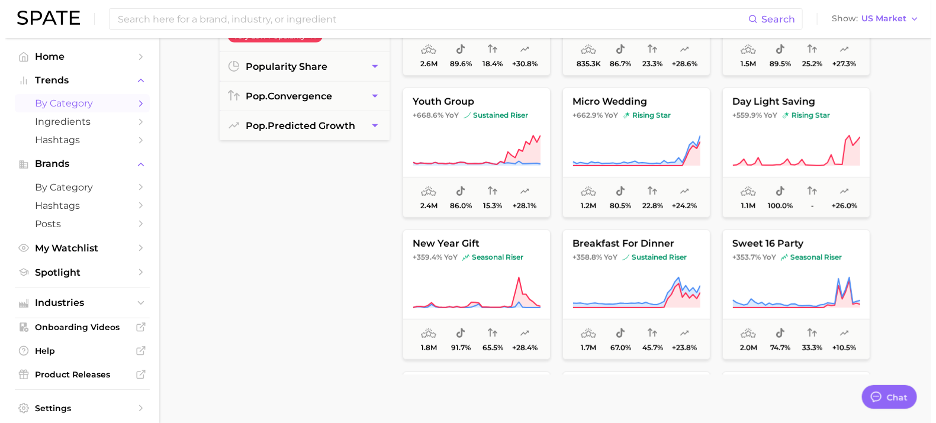
scroll to position [355, 0]
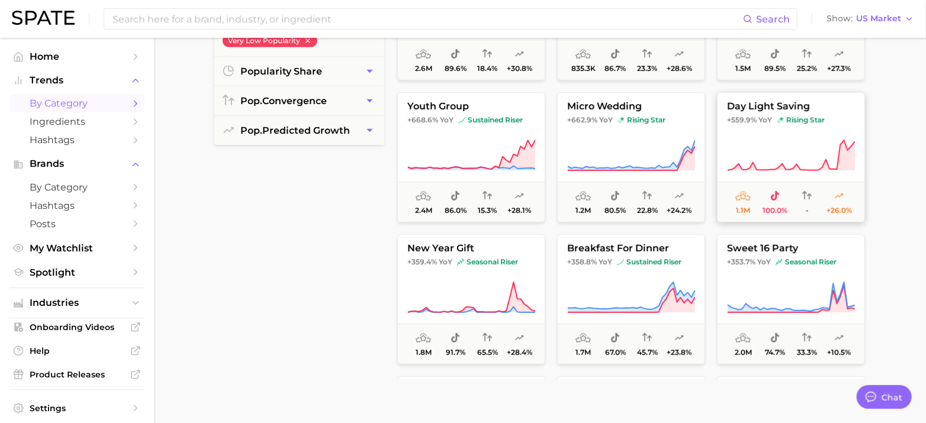
click at [767, 101] on span "day light saving" at bounding box center [790, 106] width 147 height 11
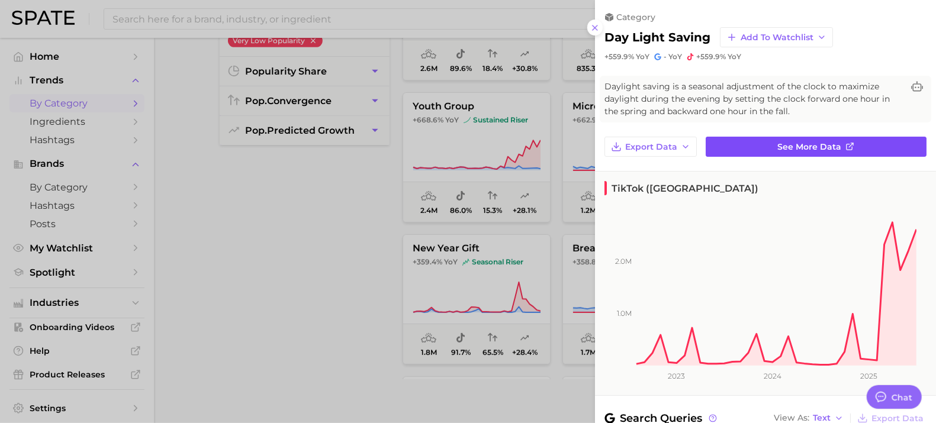
click at [735, 147] on link "See more data" at bounding box center [816, 147] width 221 height 20
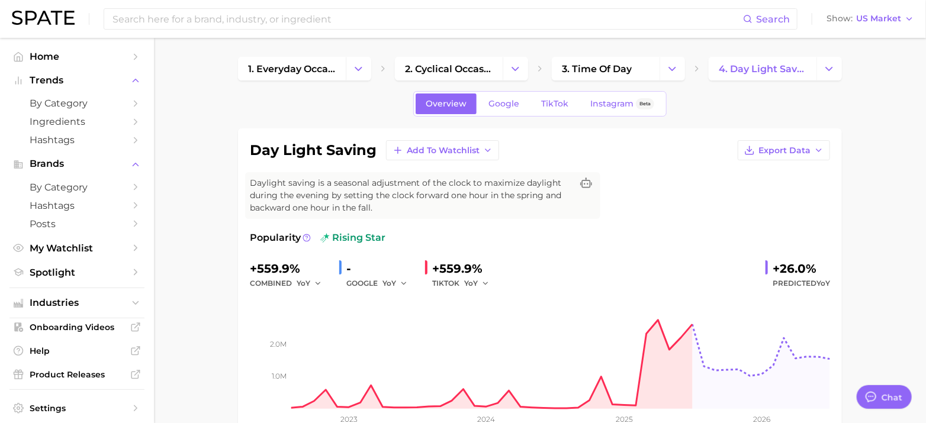
type textarea "x"
